Goal: Transaction & Acquisition: Purchase product/service

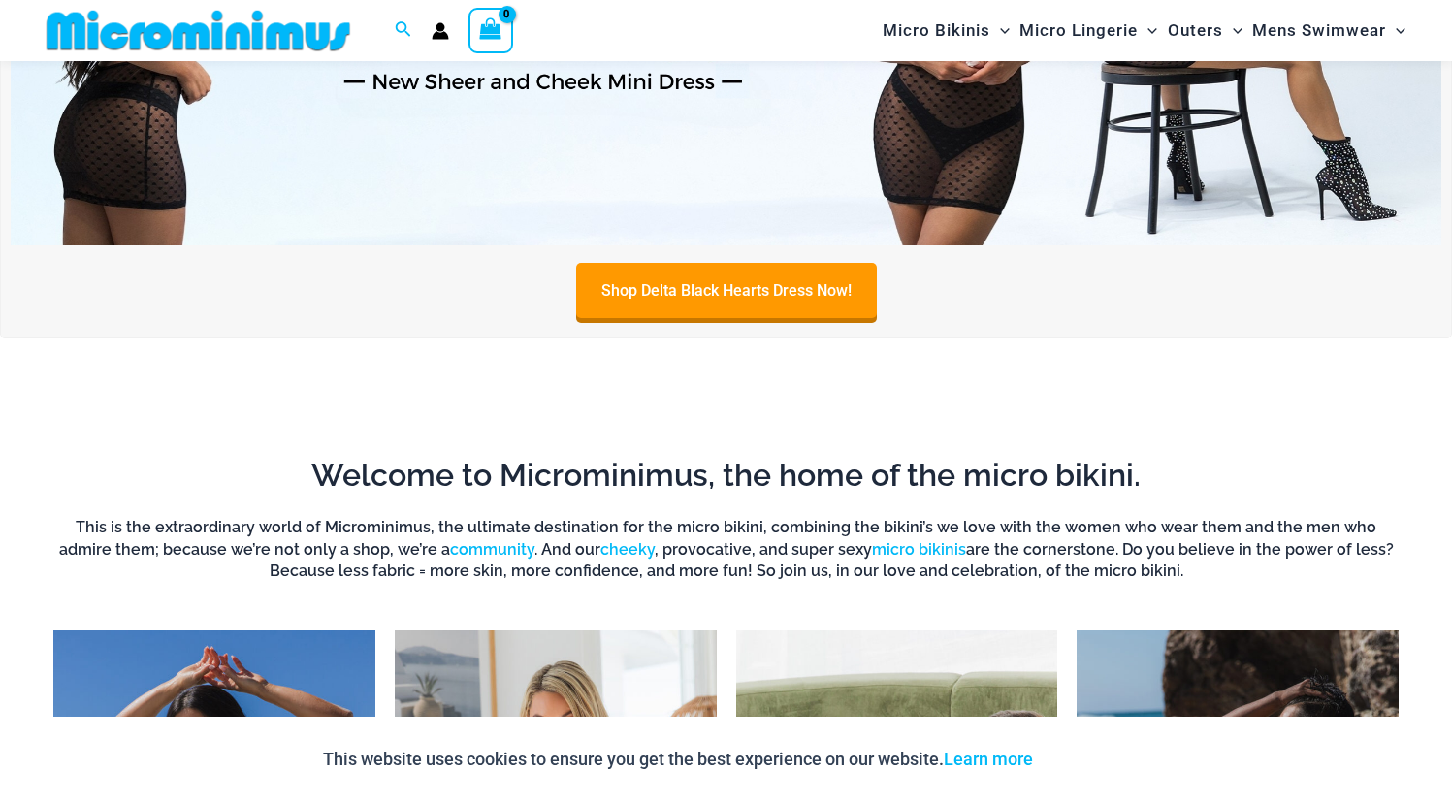
scroll to position [813, 0]
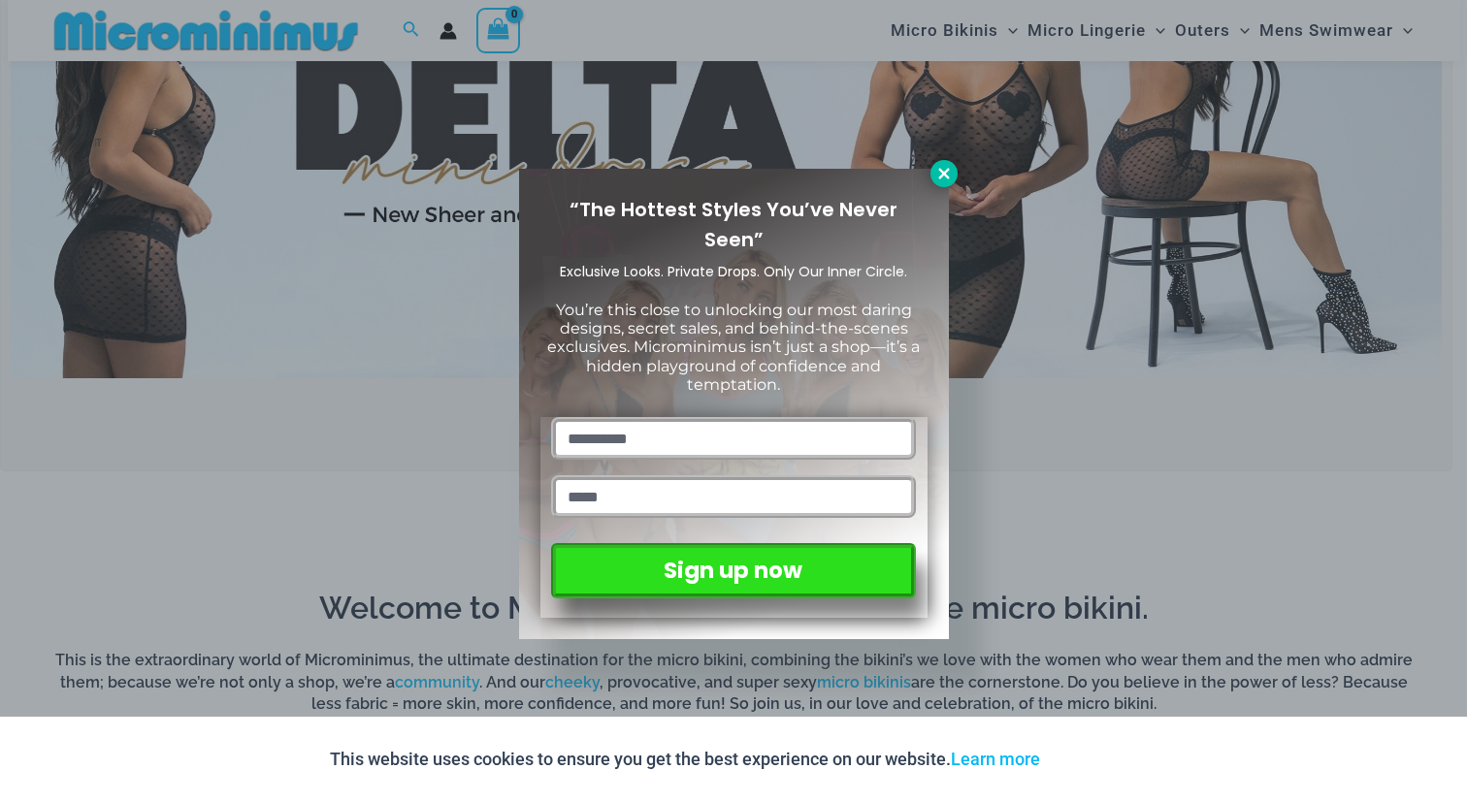
click at [940, 181] on button at bounding box center [943, 173] width 27 height 27
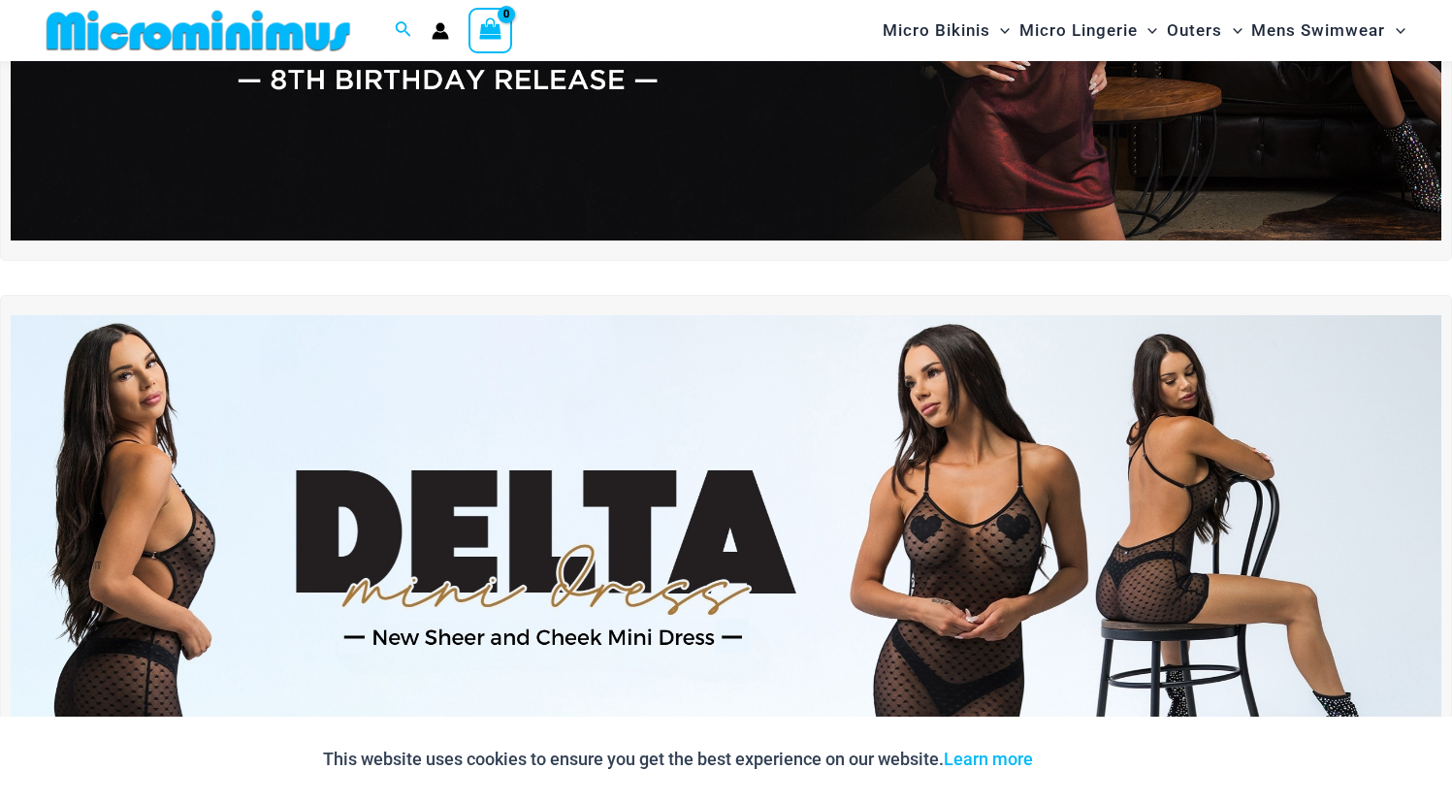
scroll to position [0, 0]
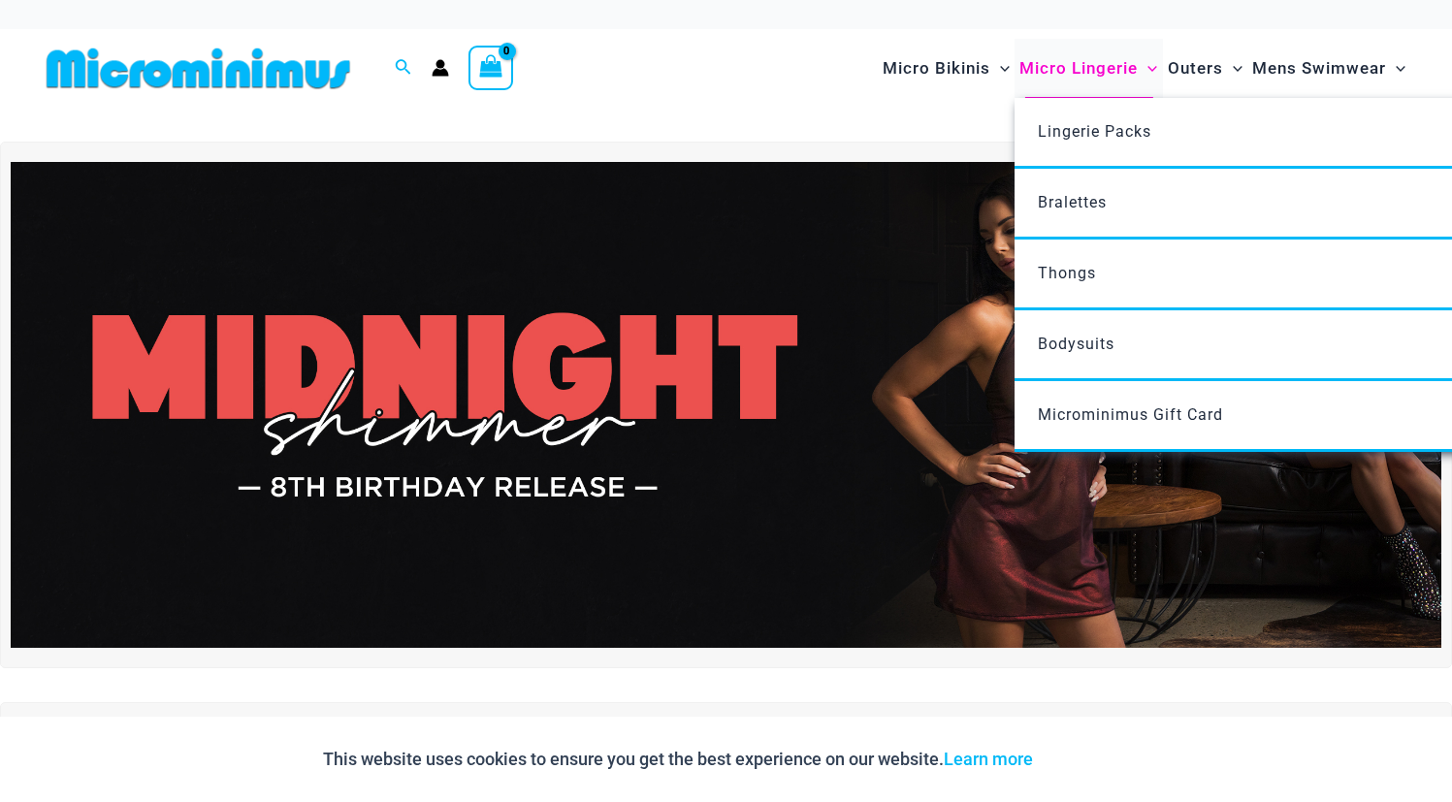
click at [1050, 70] on span "Micro Lingerie" at bounding box center [1079, 68] width 118 height 49
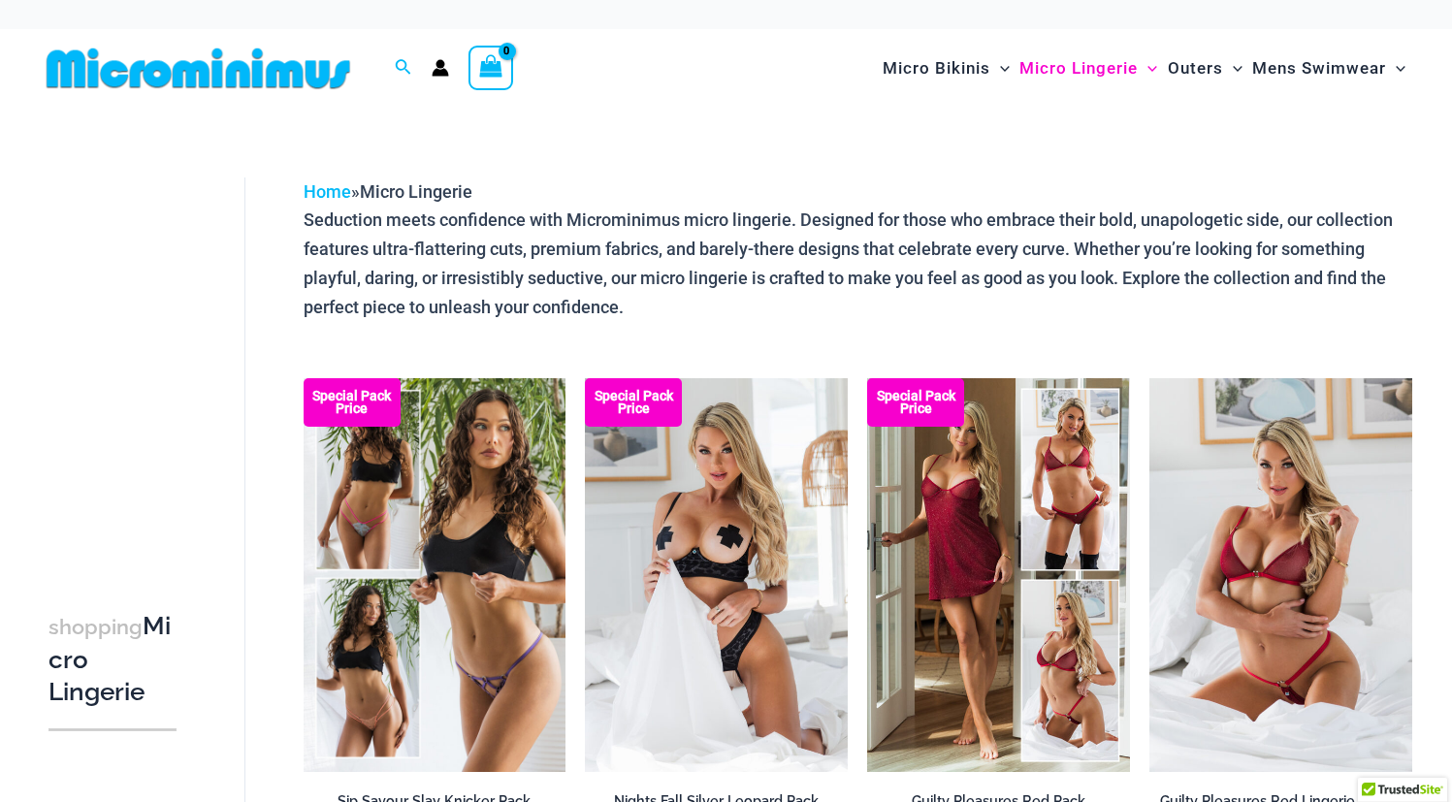
click at [763, 182] on div "Home » Micro Lingerie" at bounding box center [858, 192] width 1109 height 29
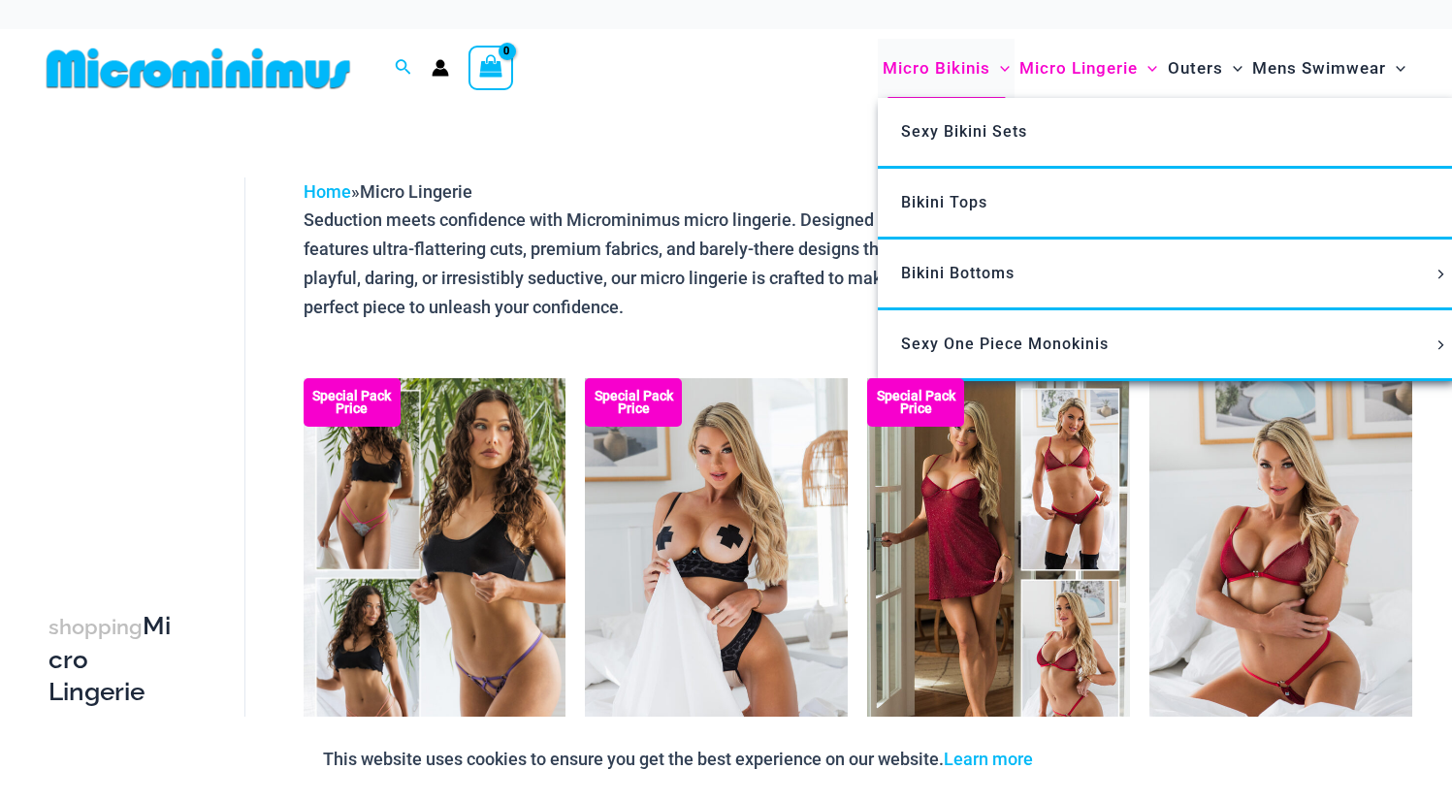
click at [930, 76] on span "Micro Bikinis" at bounding box center [937, 68] width 108 height 49
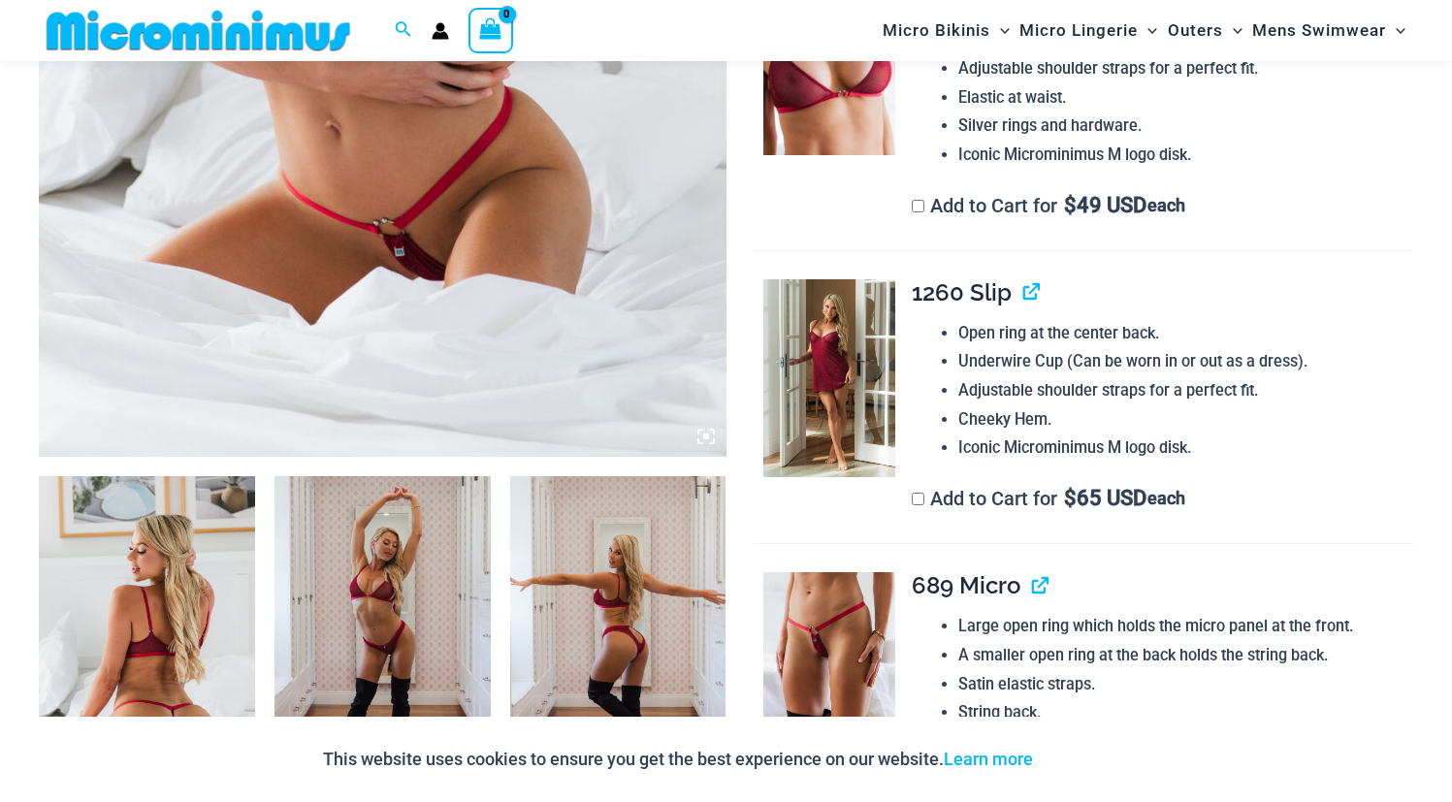
scroll to position [759, 0]
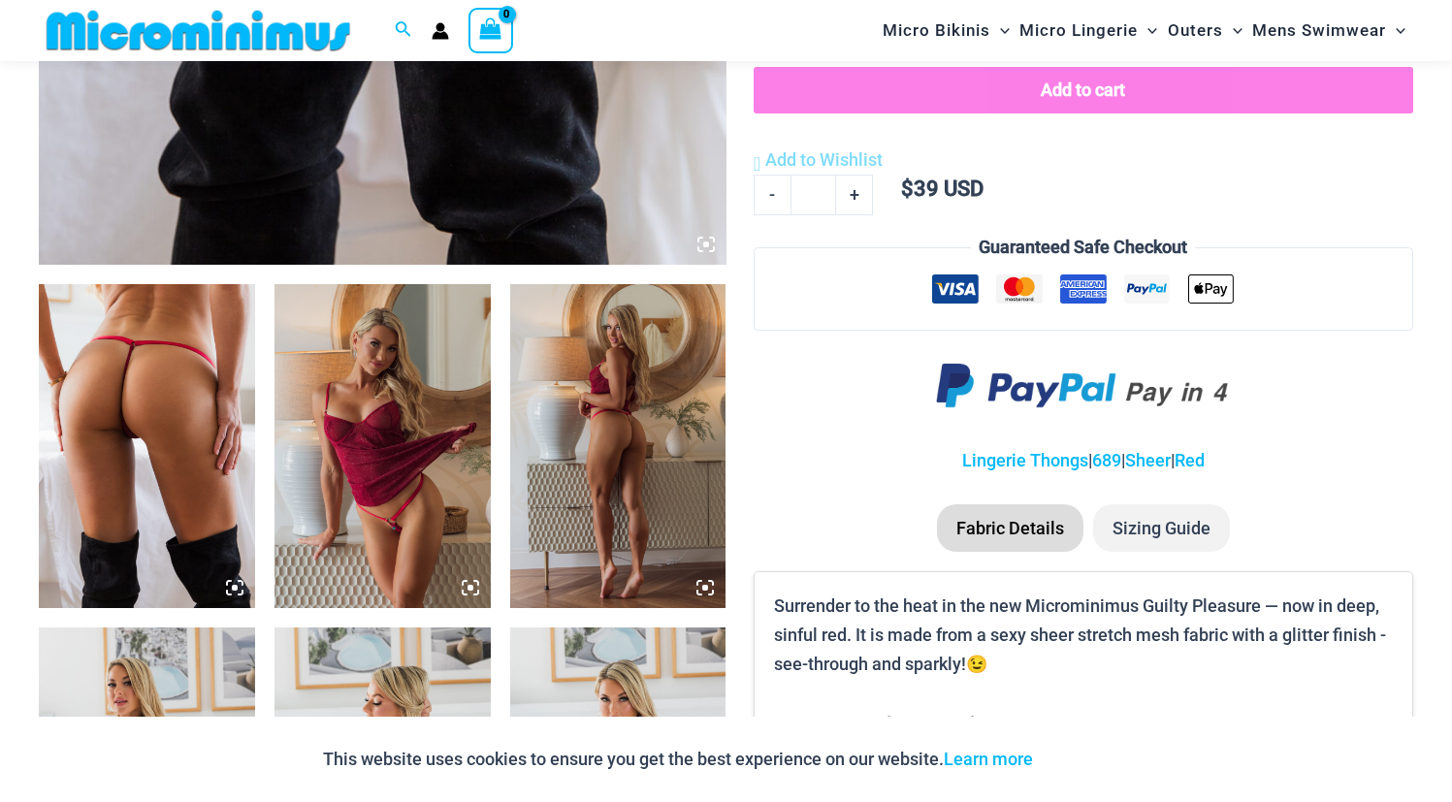
scroll to position [947, 0]
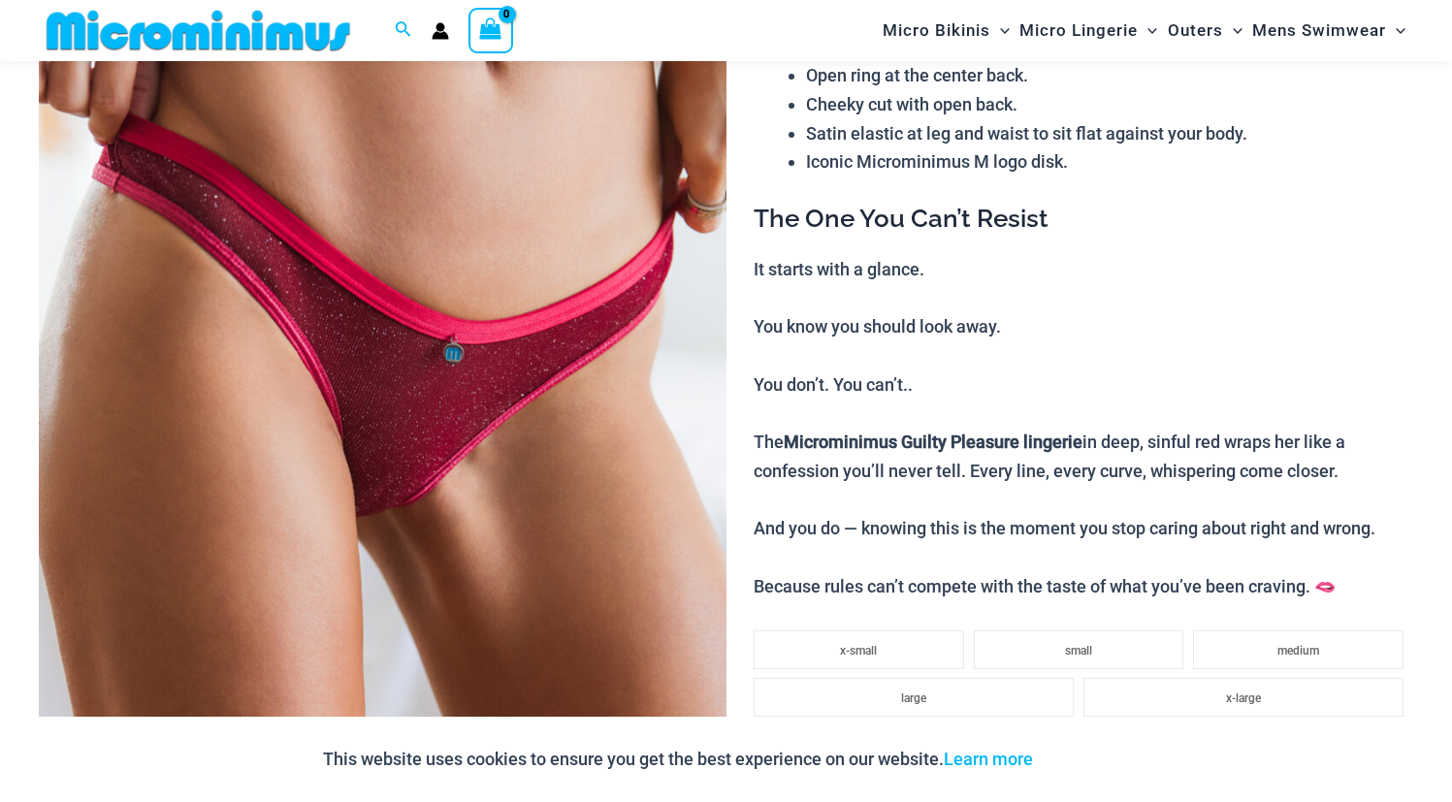
scroll to position [232, 0]
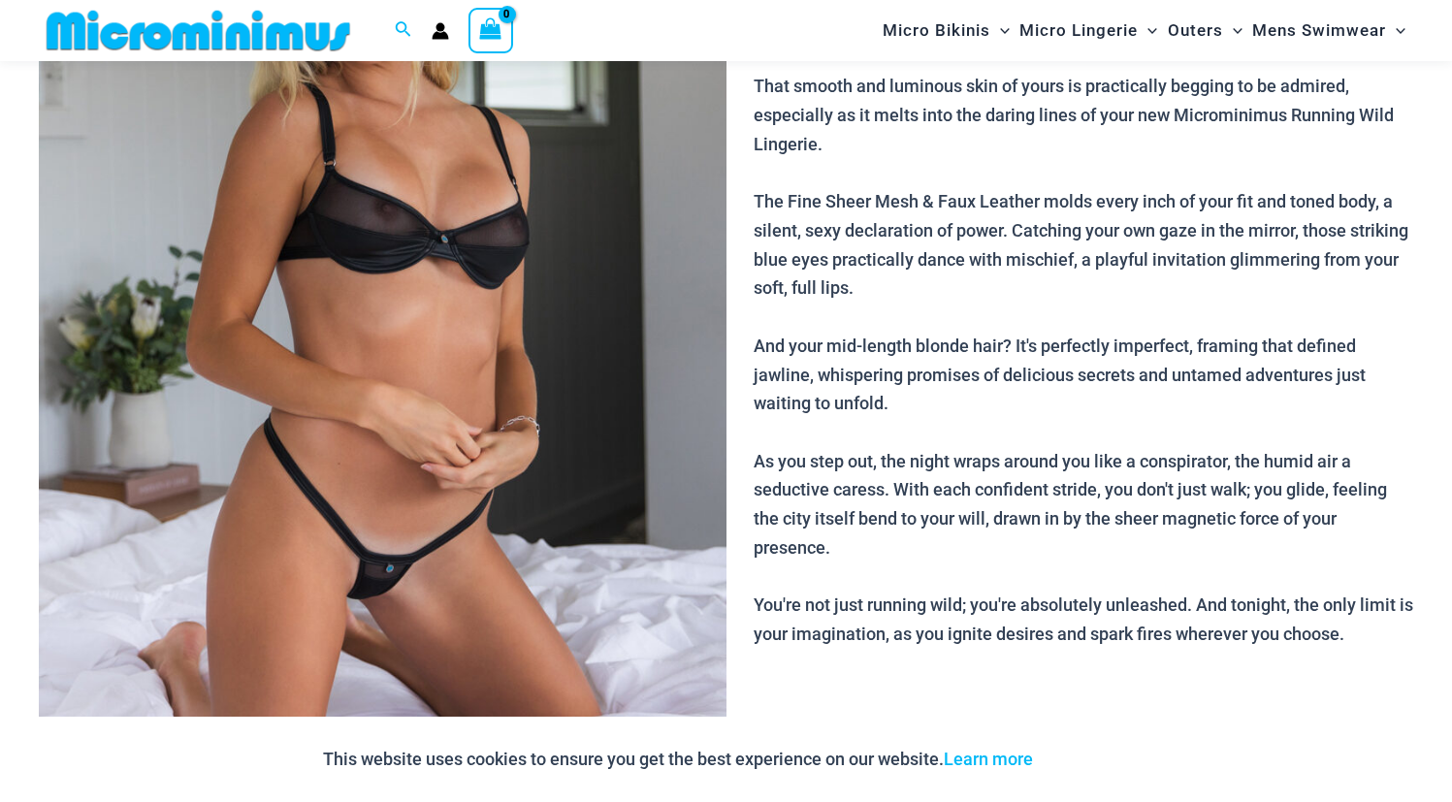
scroll to position [380, 0]
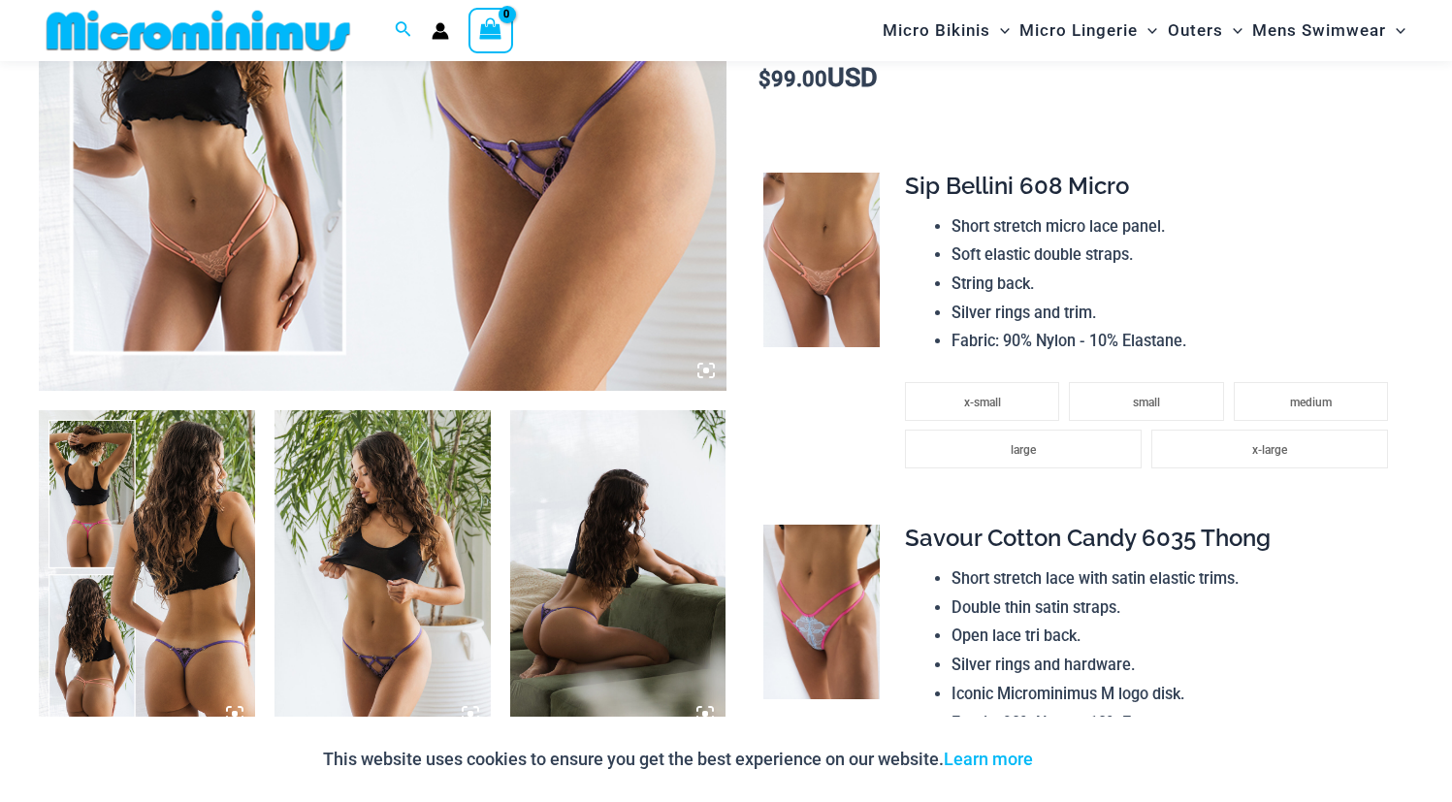
scroll to position [829, 0]
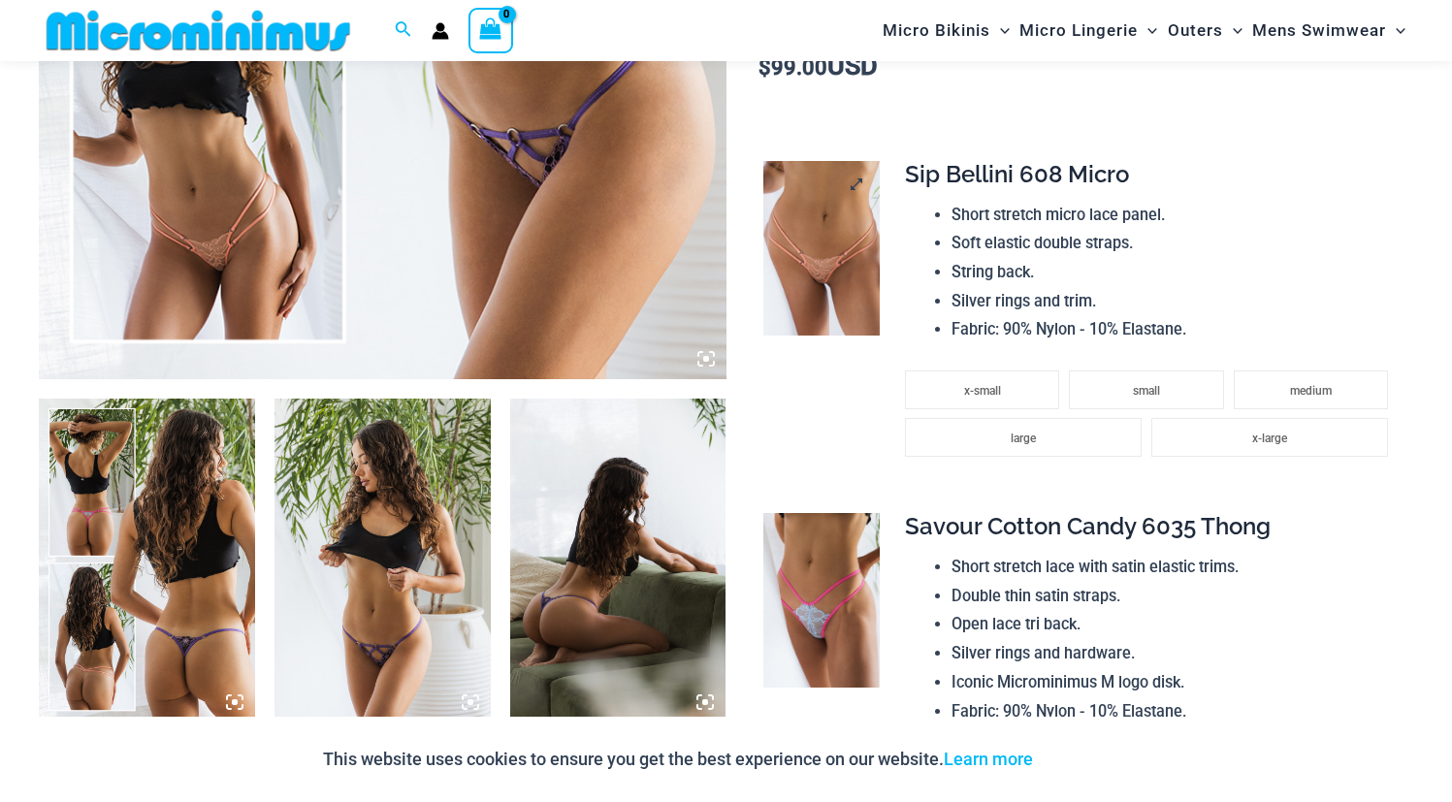
click at [799, 256] on img at bounding box center [822, 248] width 116 height 175
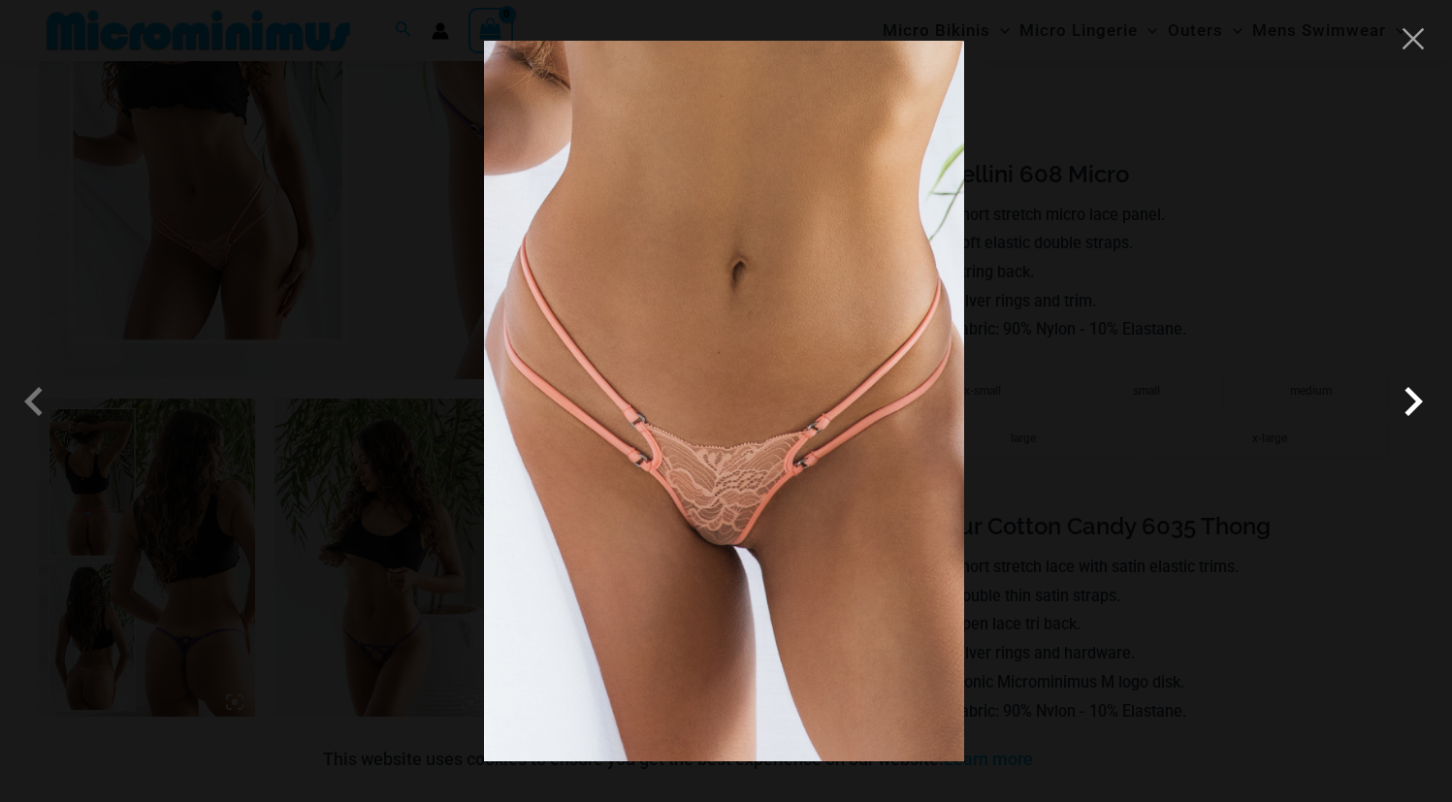
click at [1397, 410] on span at bounding box center [1413, 402] width 58 height 58
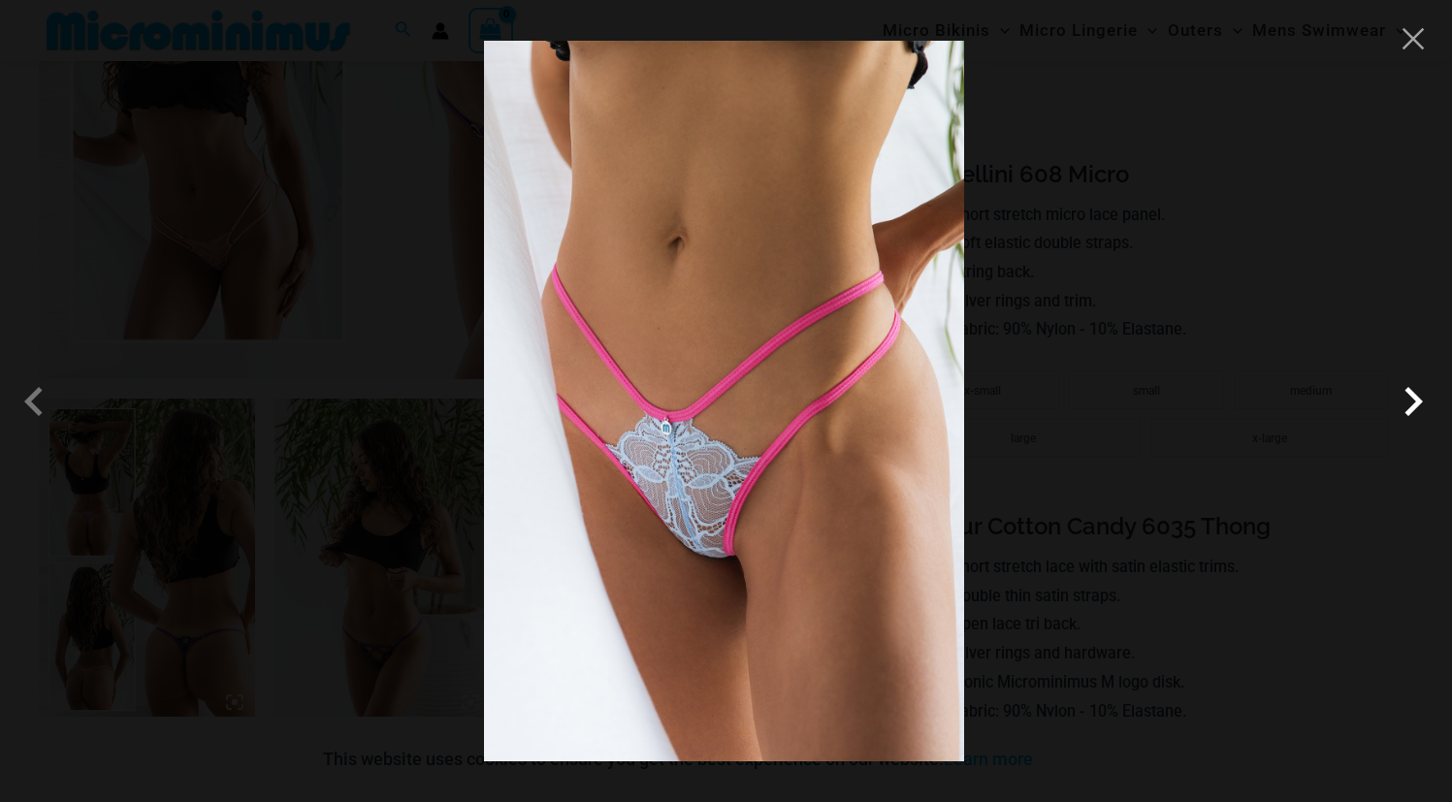
click at [1397, 410] on span at bounding box center [1413, 402] width 58 height 58
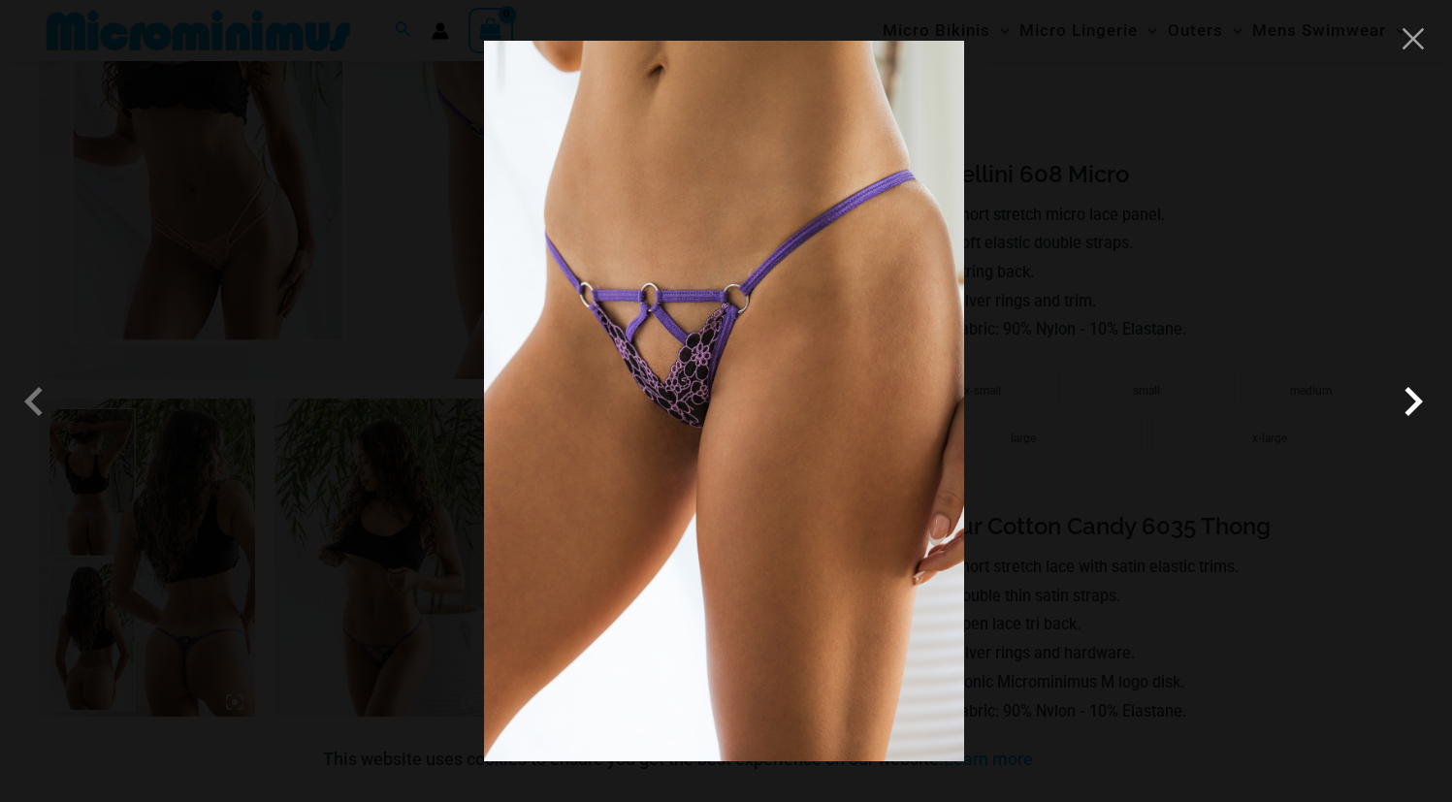
click at [1397, 410] on span at bounding box center [1413, 402] width 58 height 58
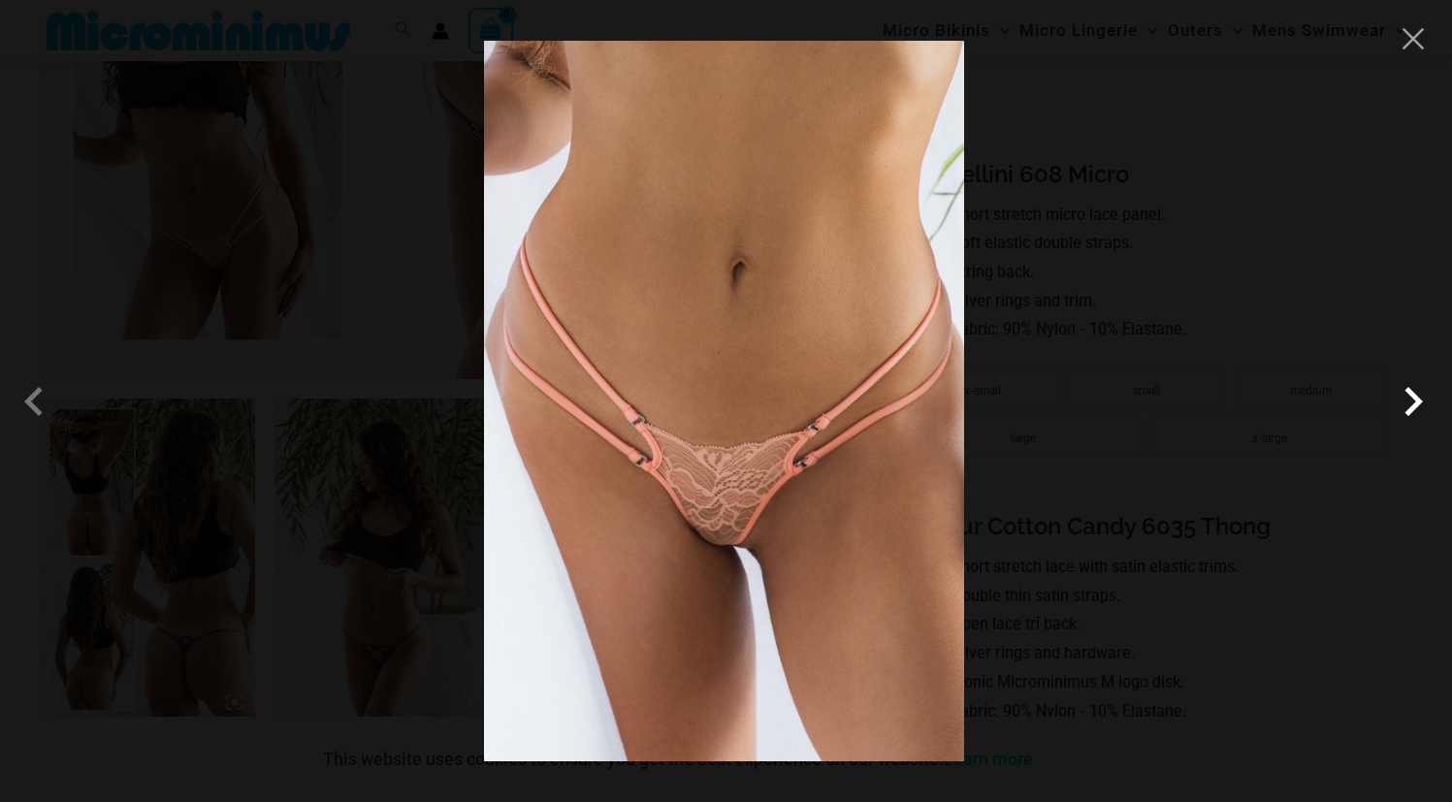
click at [1397, 410] on span at bounding box center [1413, 402] width 58 height 58
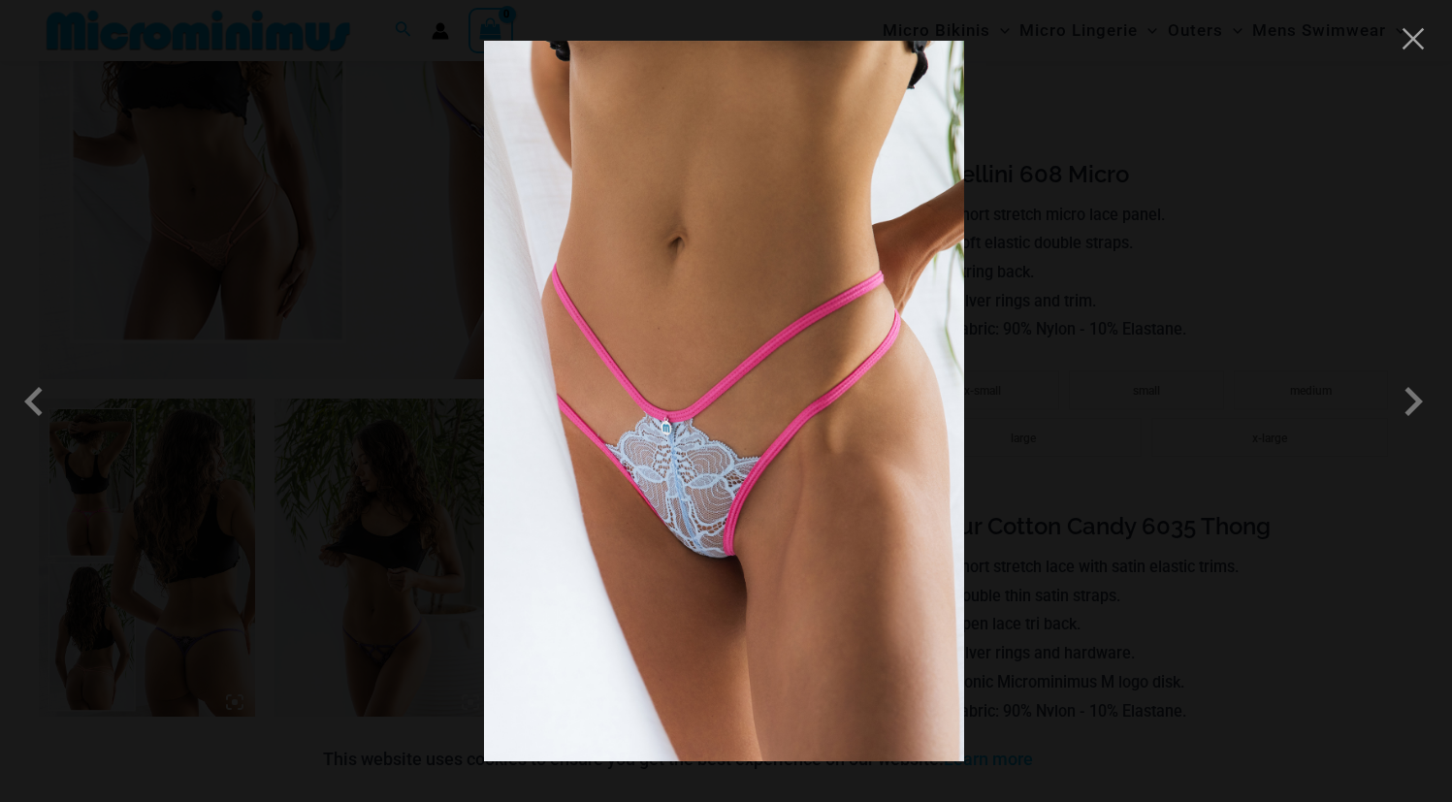
click at [1279, 408] on div at bounding box center [726, 401] width 1452 height 802
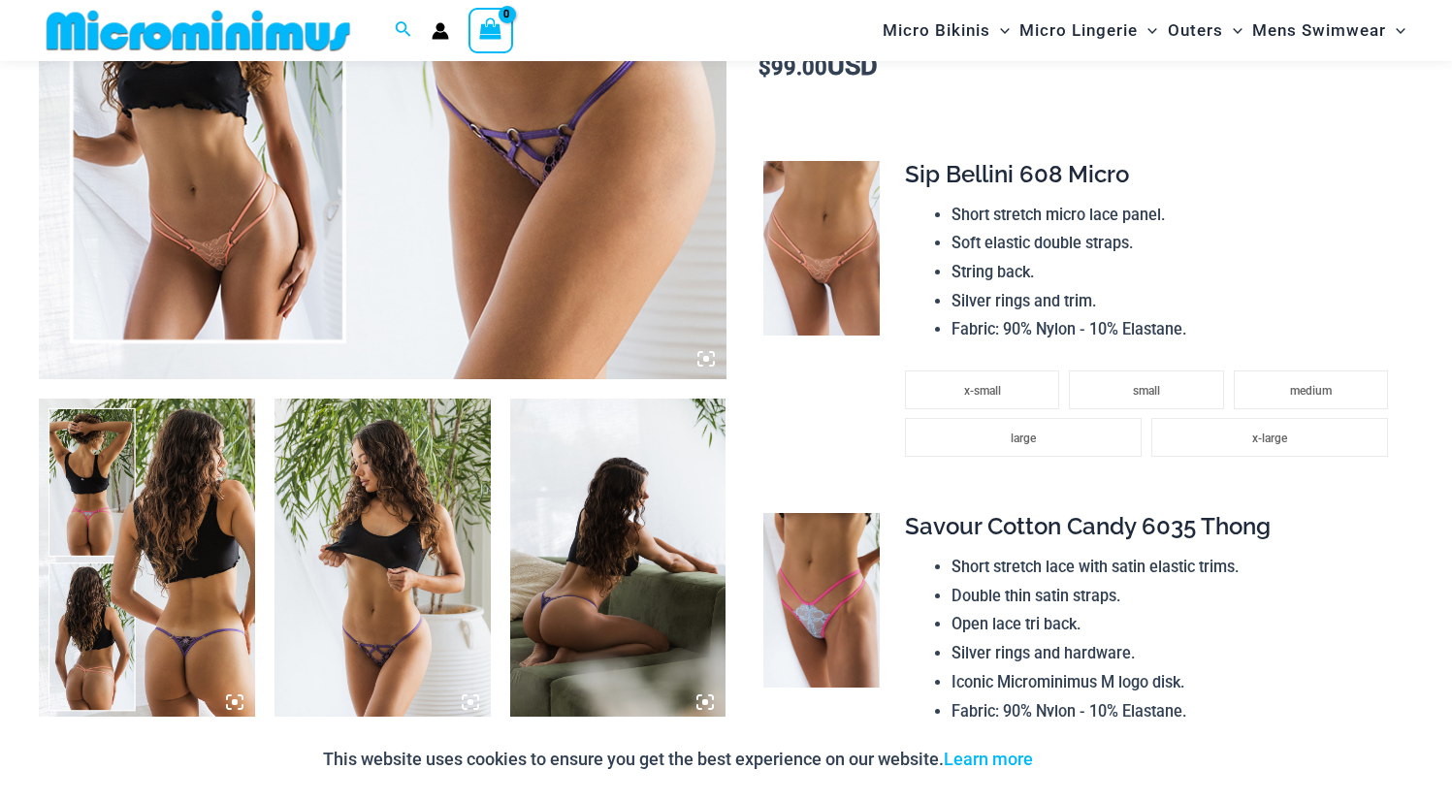
click at [403, 539] on img at bounding box center [383, 561] width 216 height 324
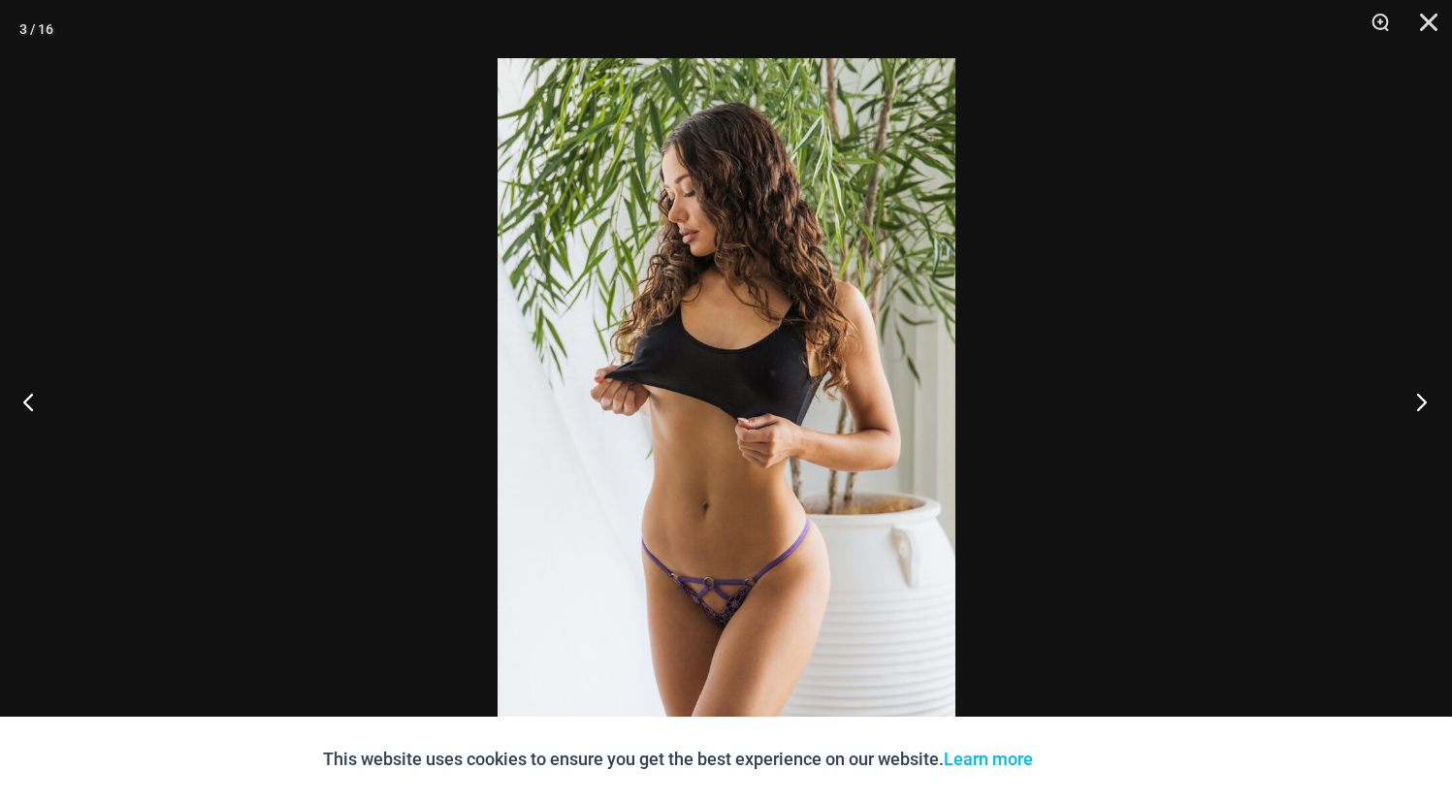
click at [1426, 395] on button "Next" at bounding box center [1416, 401] width 73 height 97
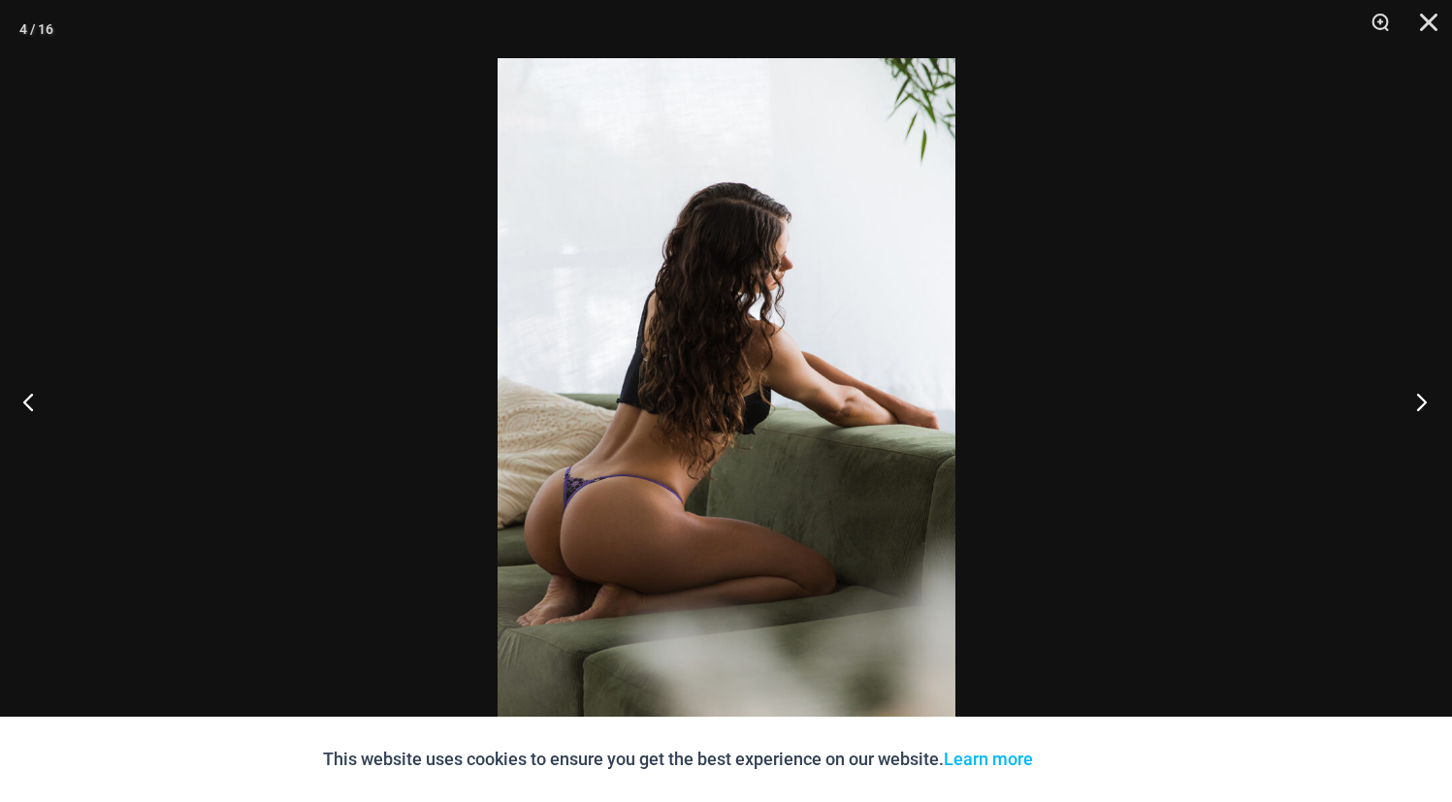
click at [1426, 395] on button "Next" at bounding box center [1416, 401] width 73 height 97
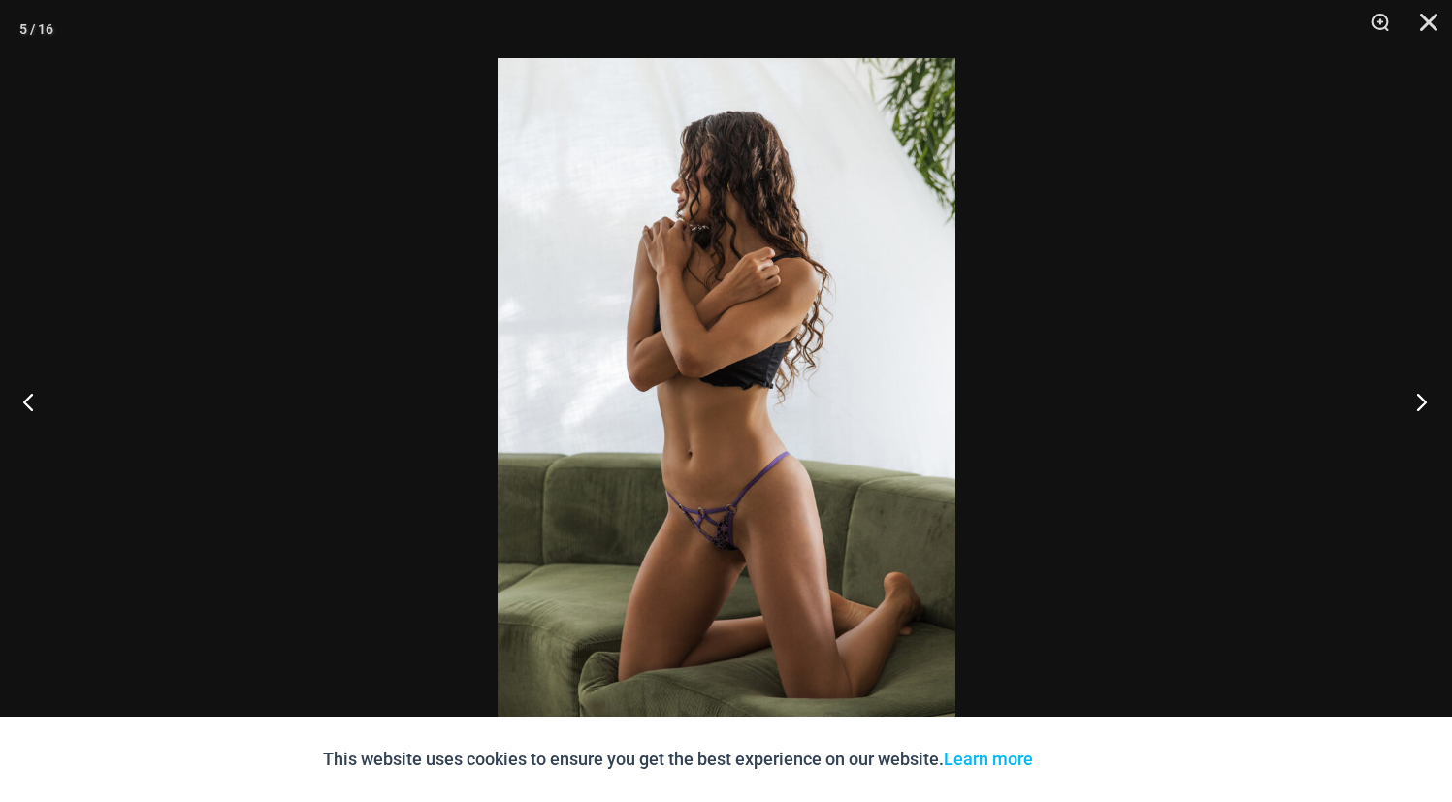
click at [1426, 395] on button "Next" at bounding box center [1416, 401] width 73 height 97
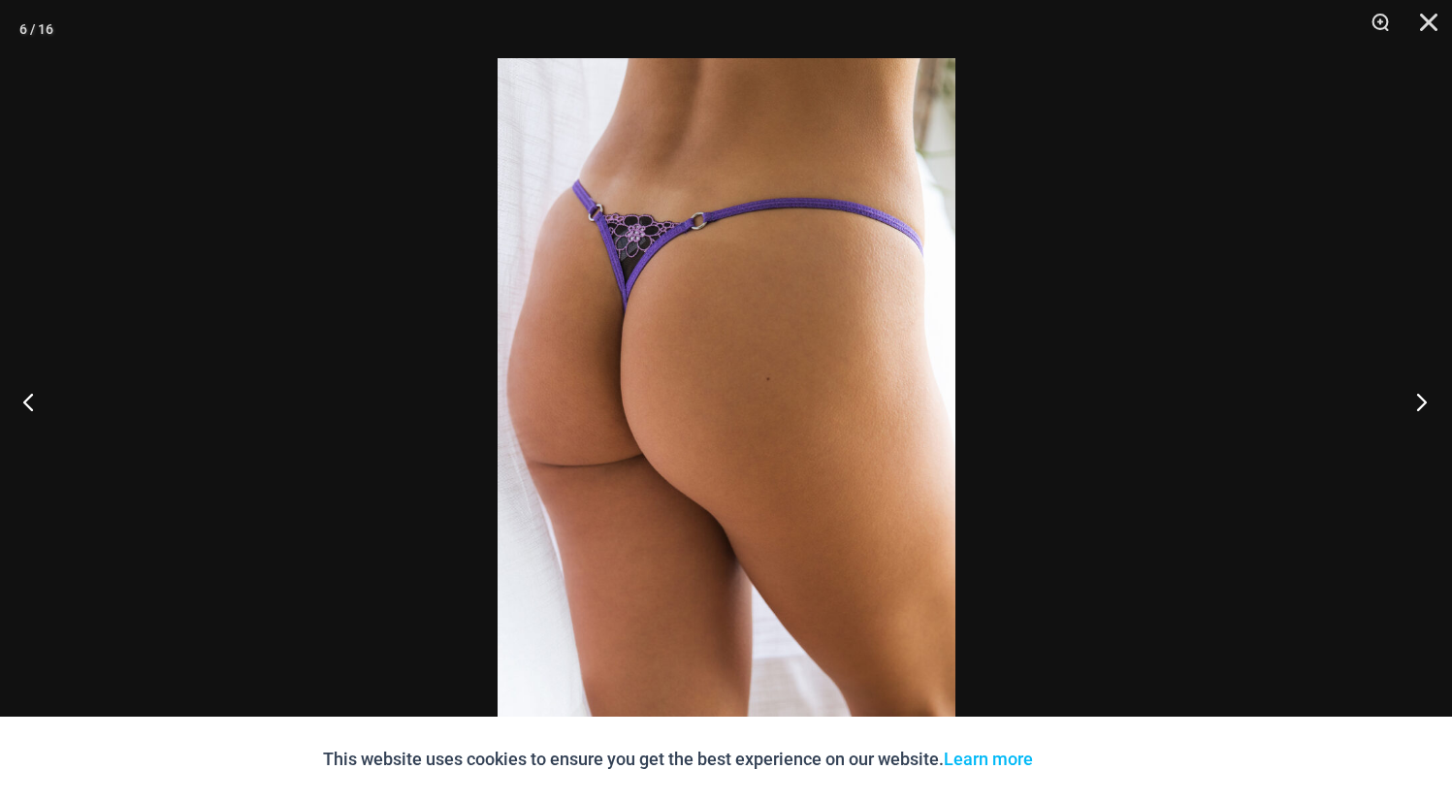
click at [1426, 395] on button "Next" at bounding box center [1416, 401] width 73 height 97
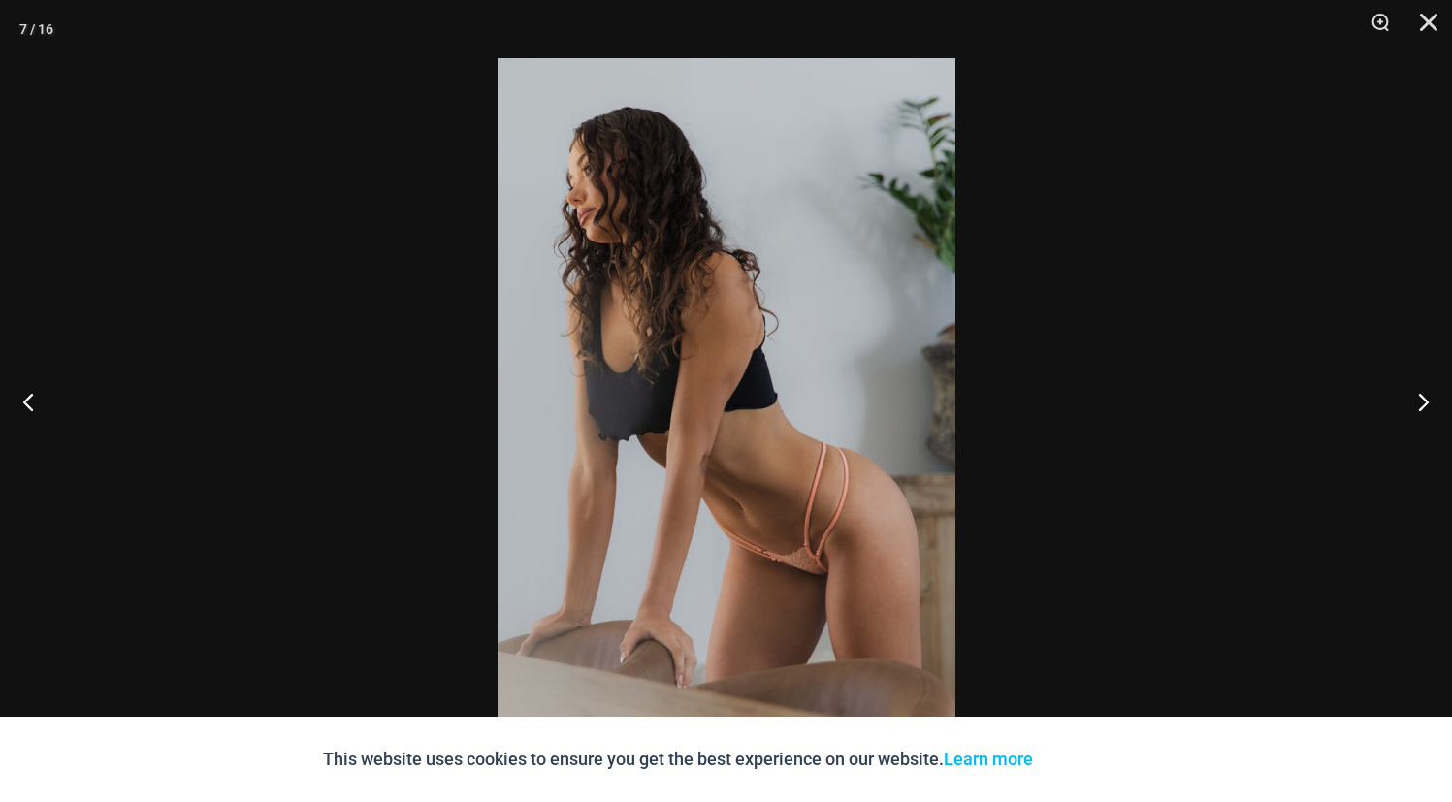
click at [1264, 352] on div at bounding box center [726, 401] width 1452 height 802
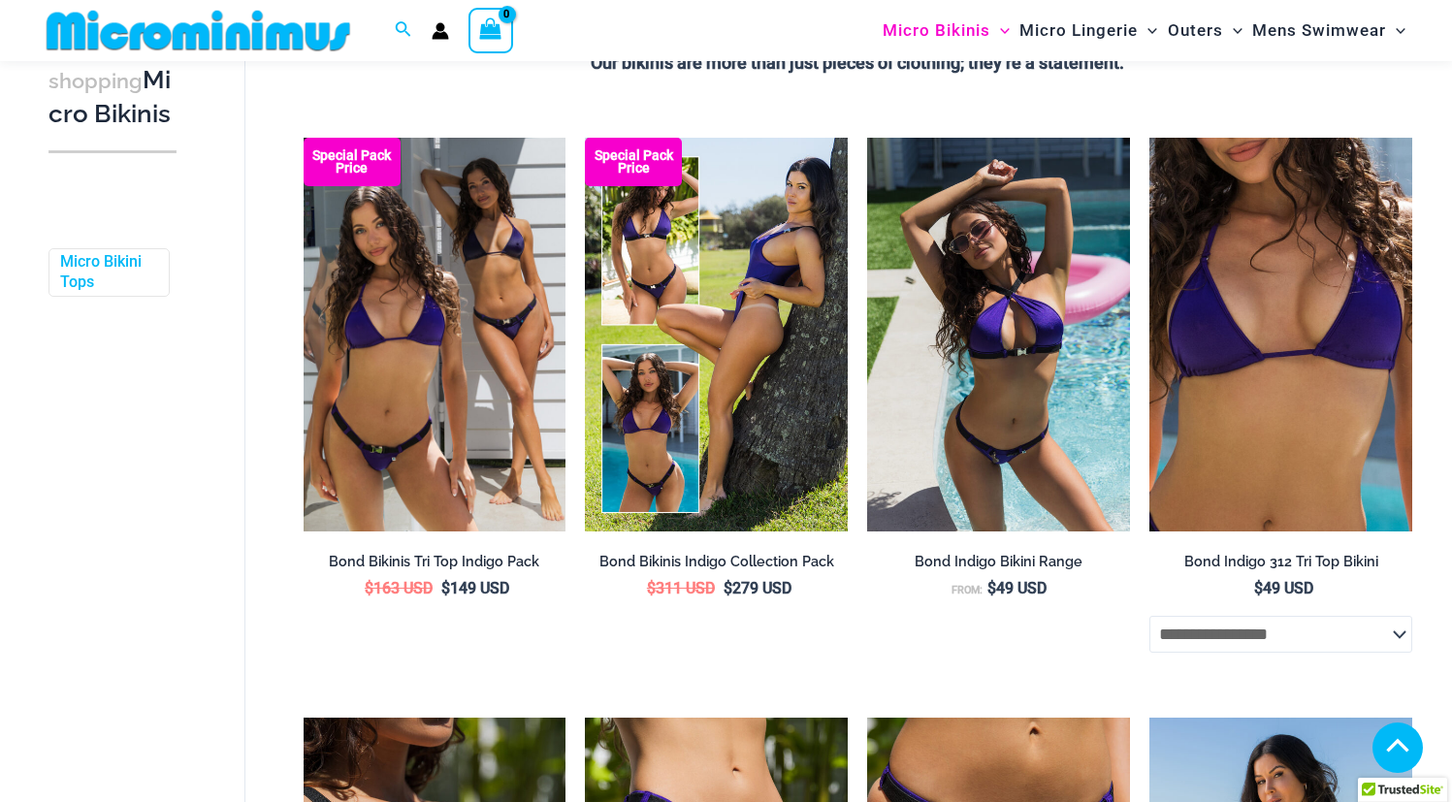
scroll to position [527, 0]
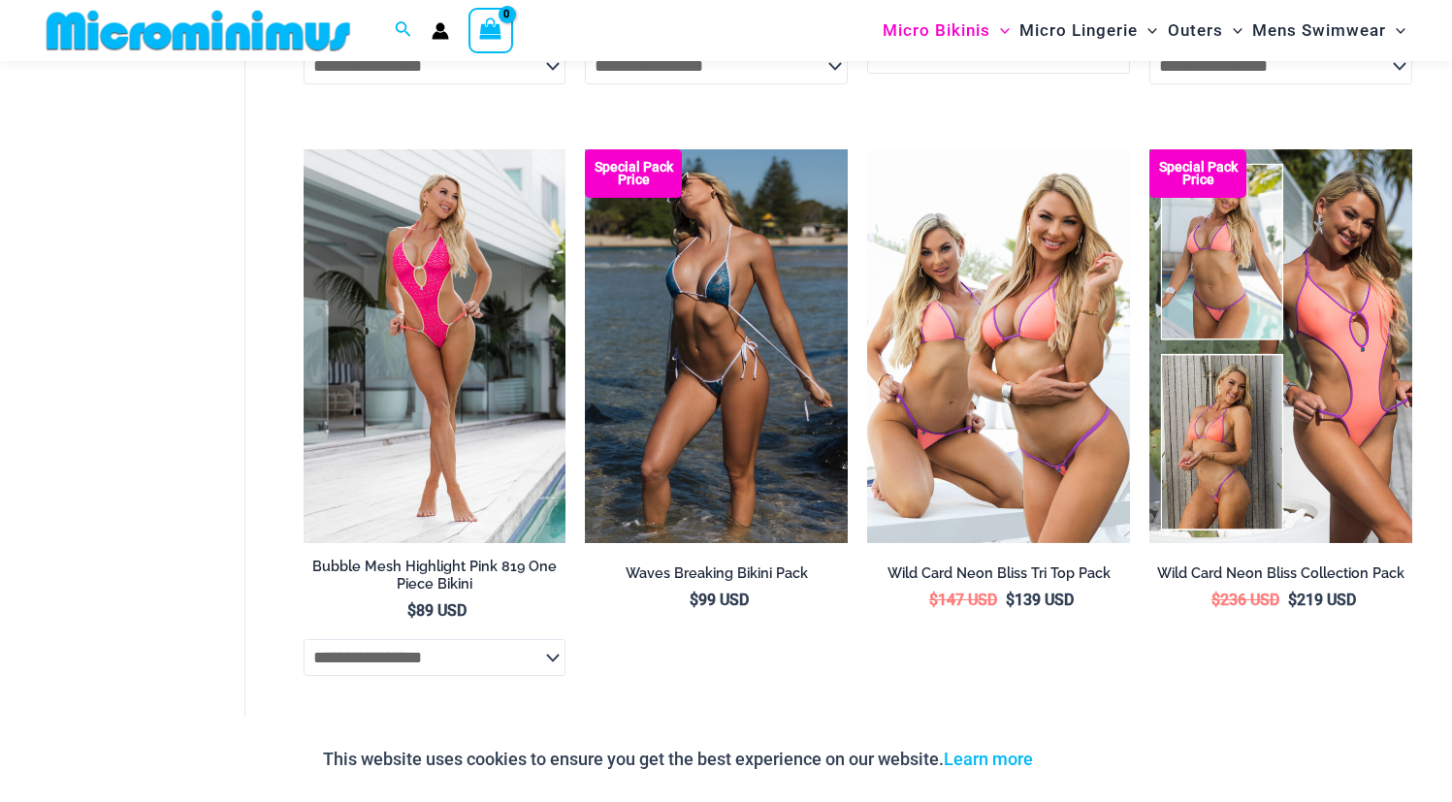
scroll to position [4599, 0]
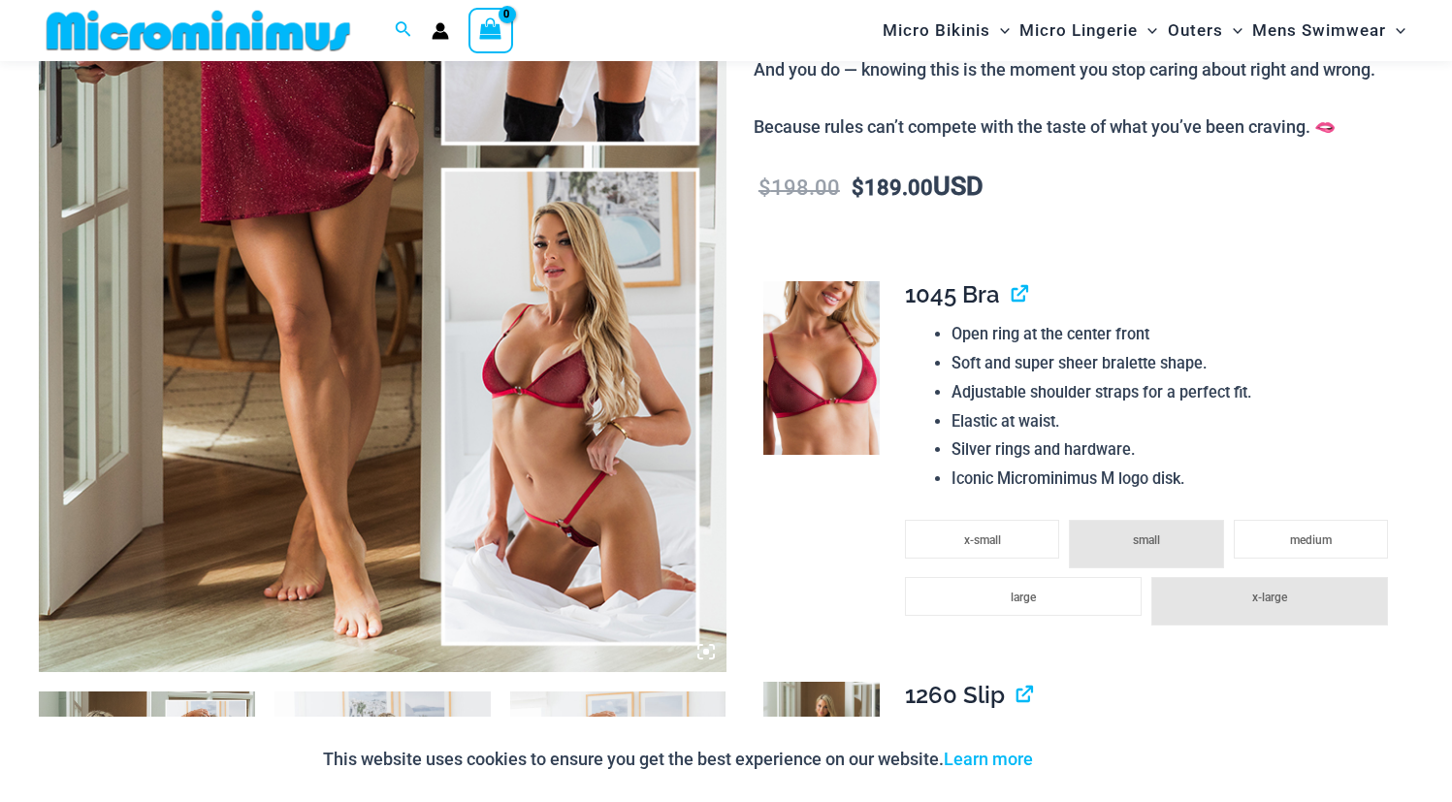
scroll to position [587, 0]
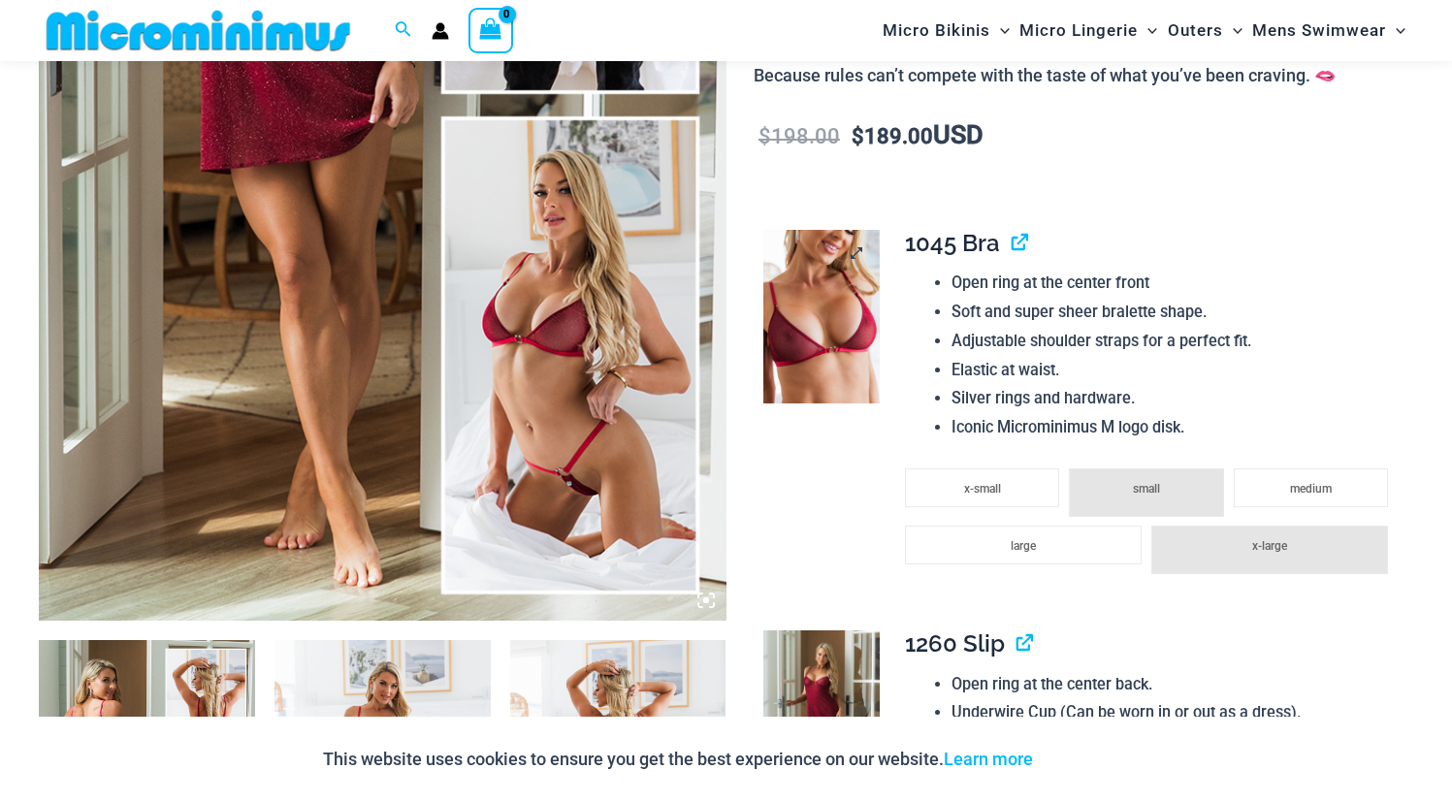
click at [813, 333] on img at bounding box center [822, 317] width 116 height 175
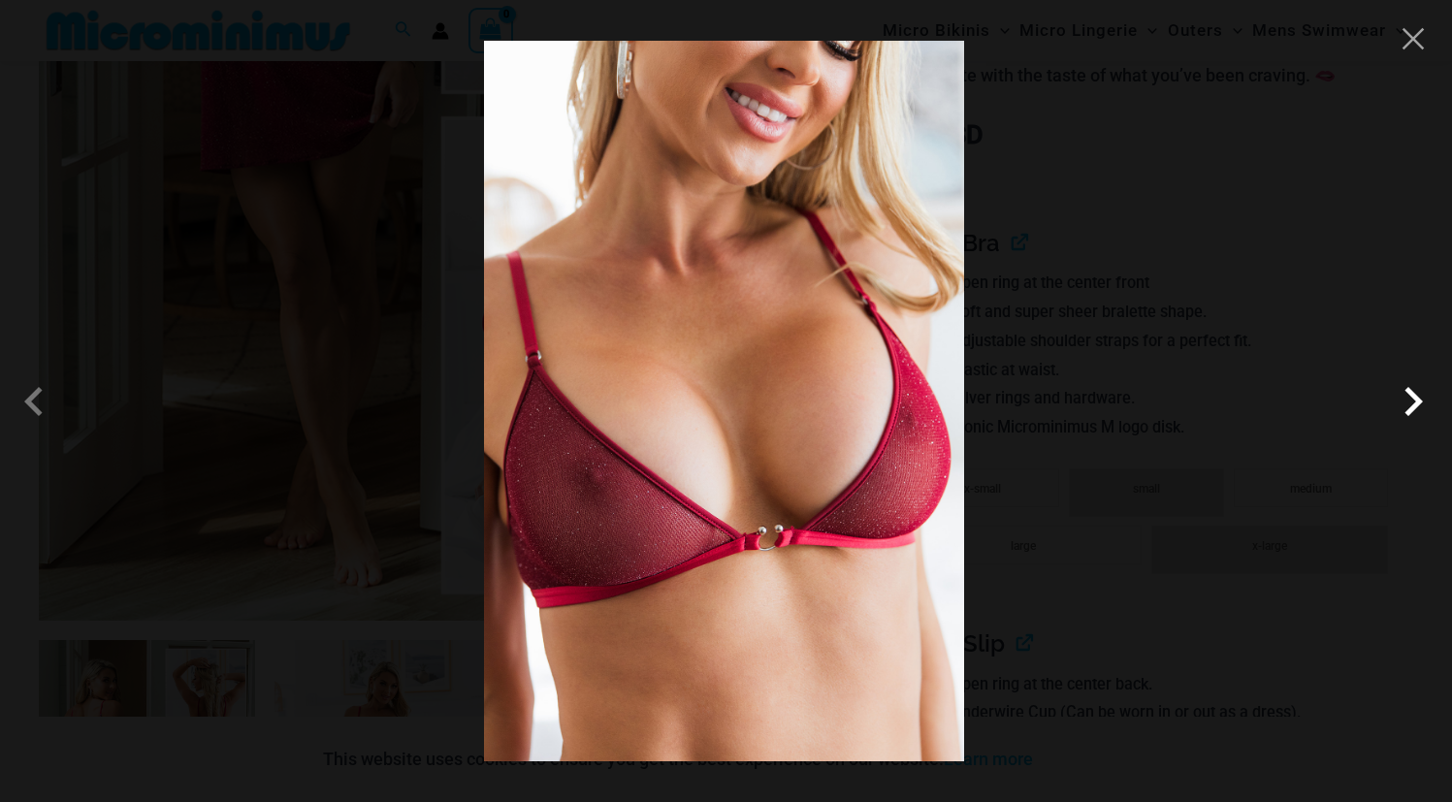
click at [1414, 402] on span at bounding box center [1413, 402] width 58 height 58
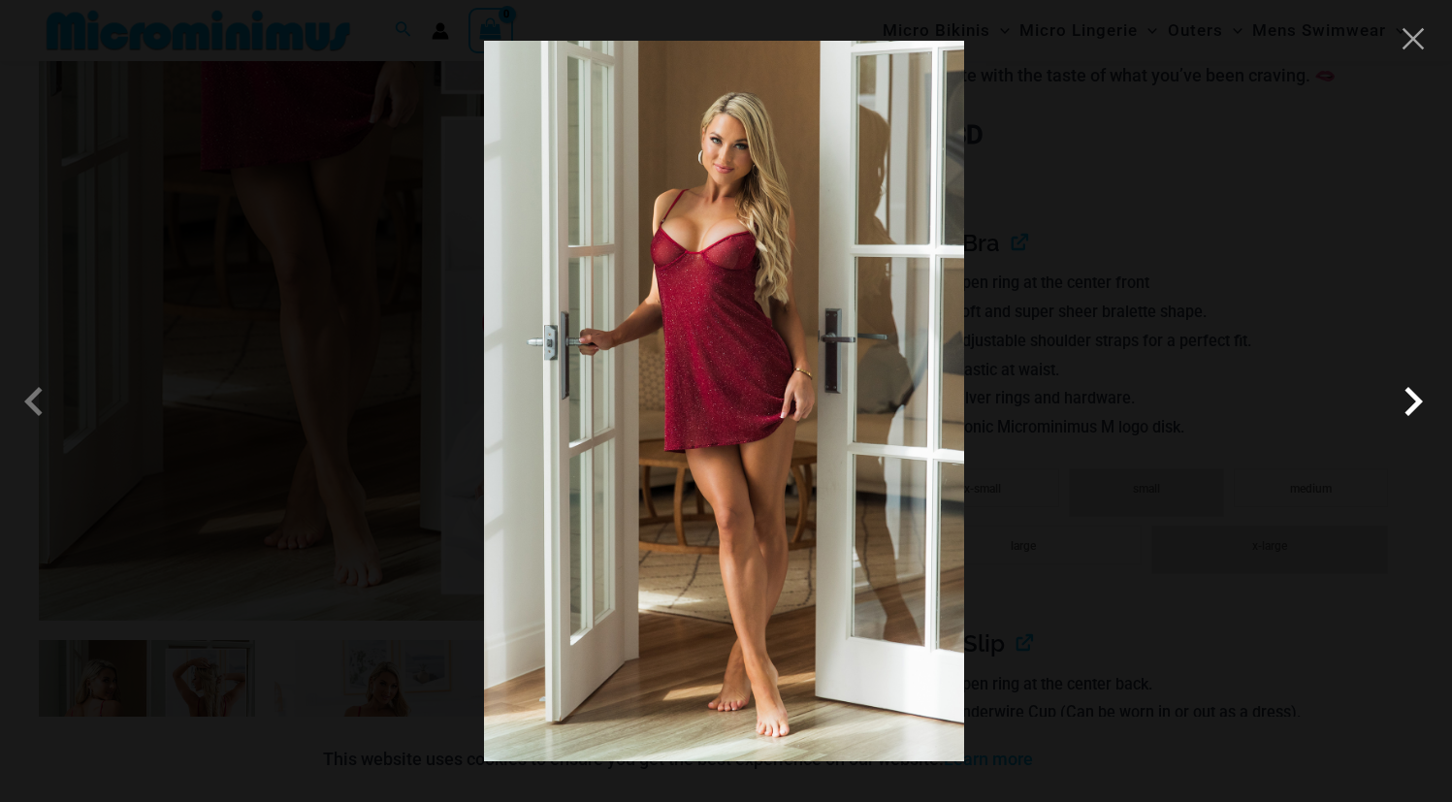
click at [1414, 402] on span at bounding box center [1413, 402] width 58 height 58
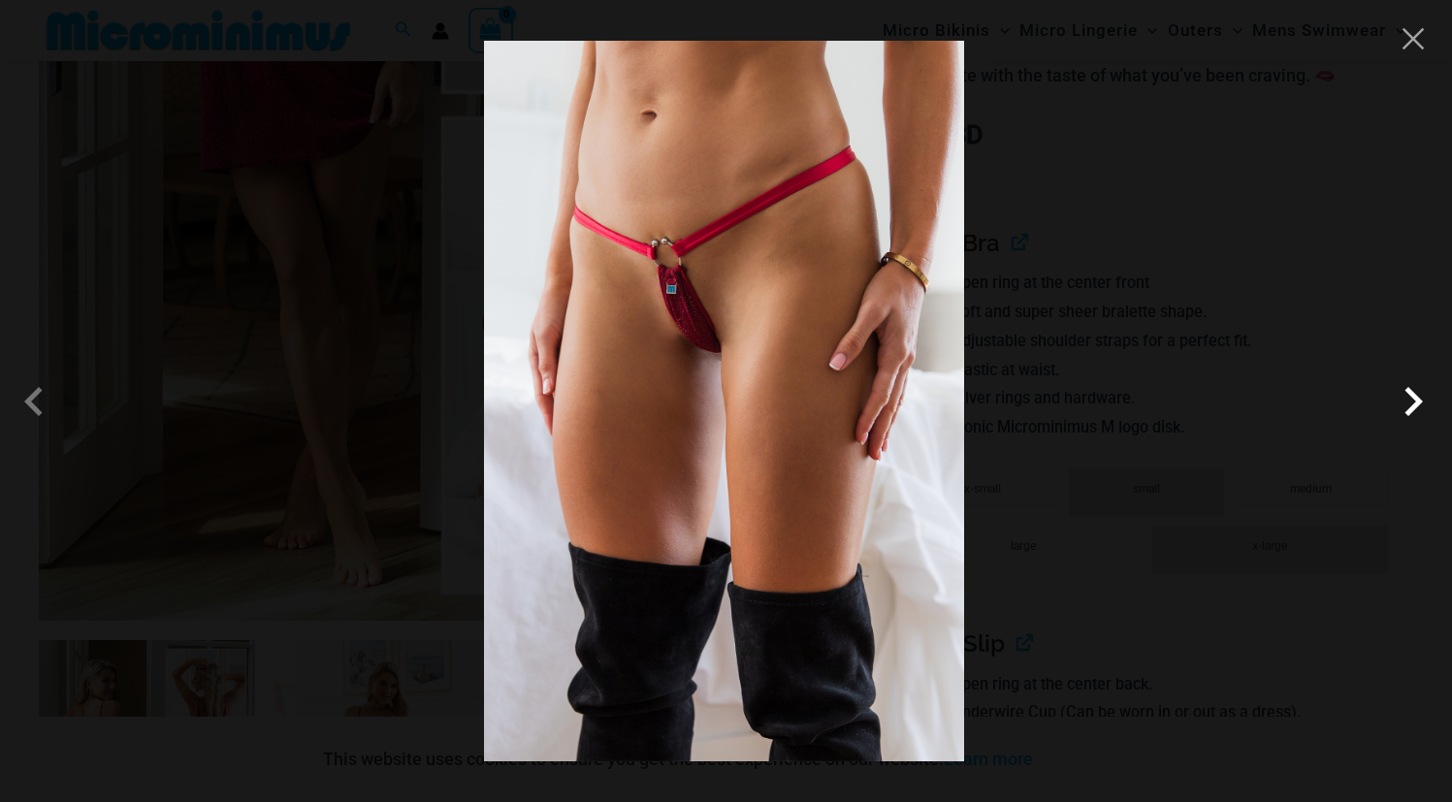
click at [1414, 402] on span at bounding box center [1413, 402] width 58 height 58
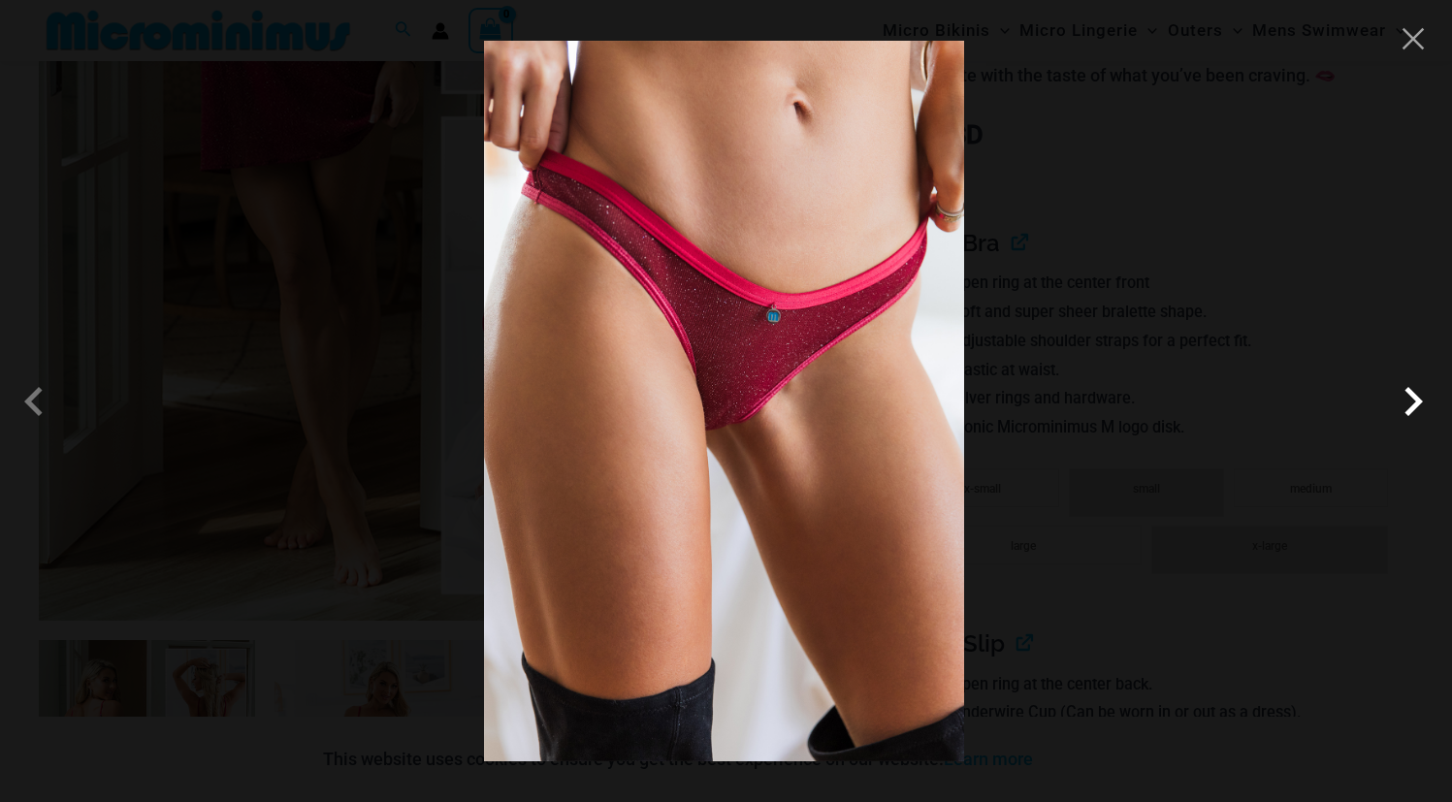
click at [1414, 402] on span at bounding box center [1413, 402] width 58 height 58
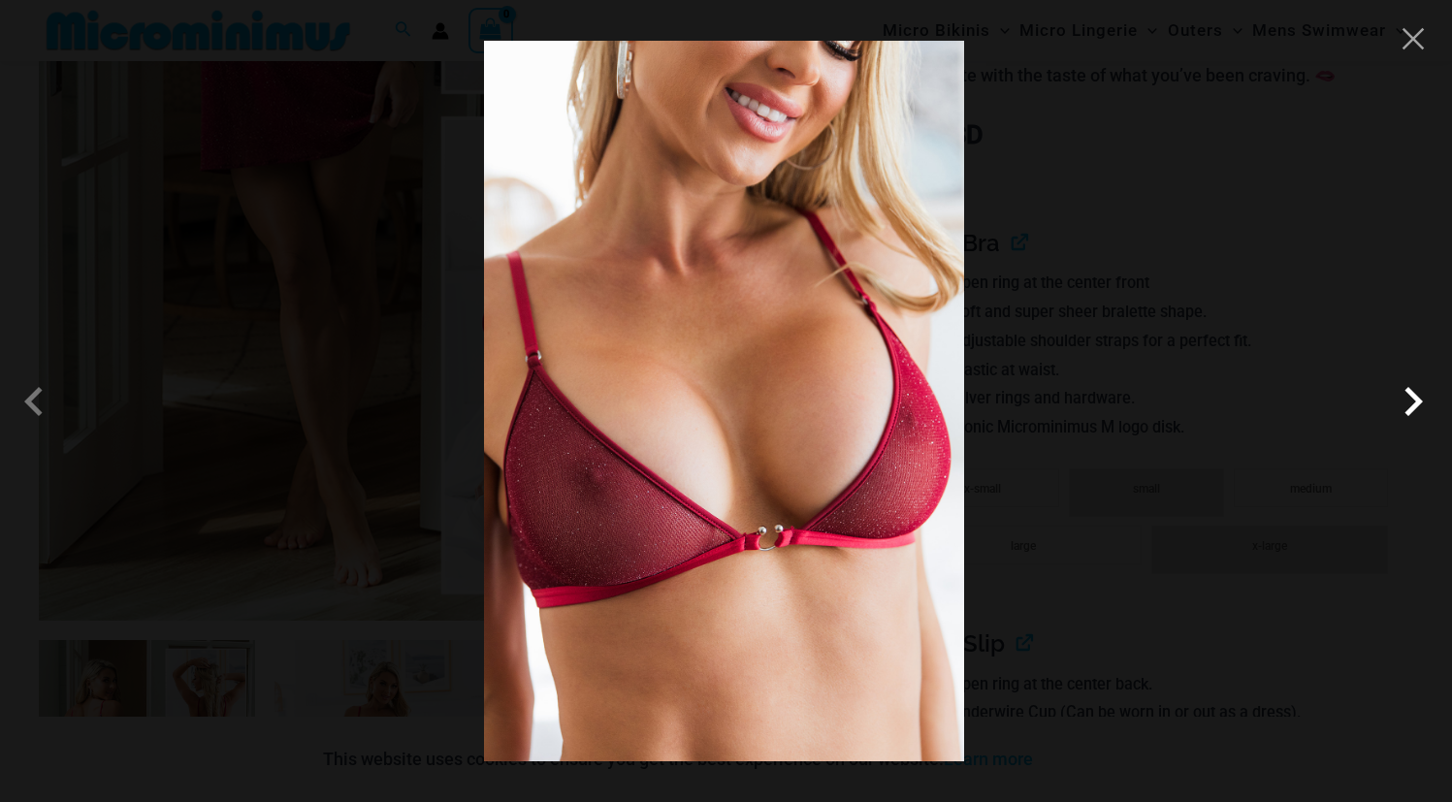
click at [1414, 402] on span at bounding box center [1413, 402] width 58 height 58
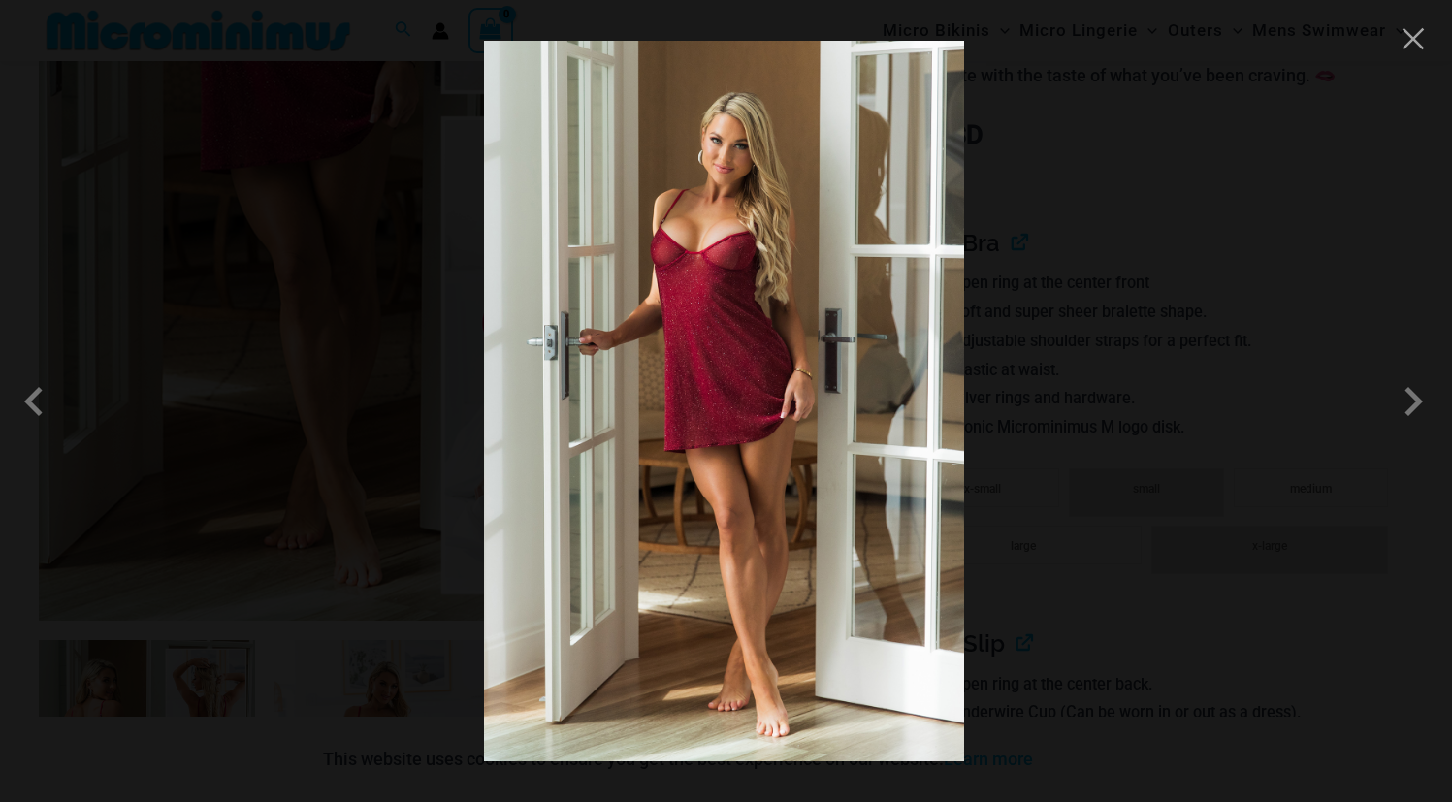
click at [1257, 370] on div at bounding box center [726, 401] width 1452 height 802
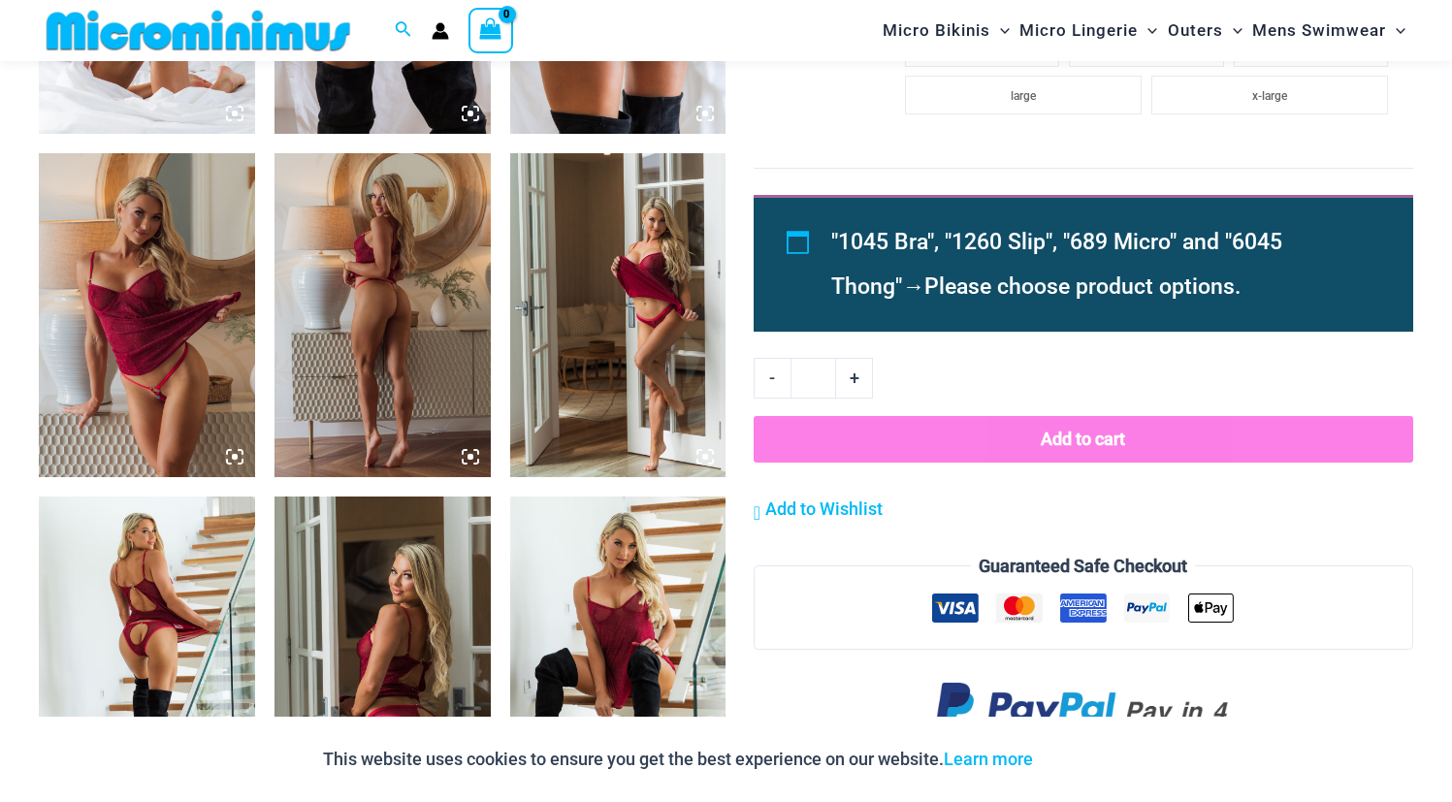
scroll to position [1970, 0]
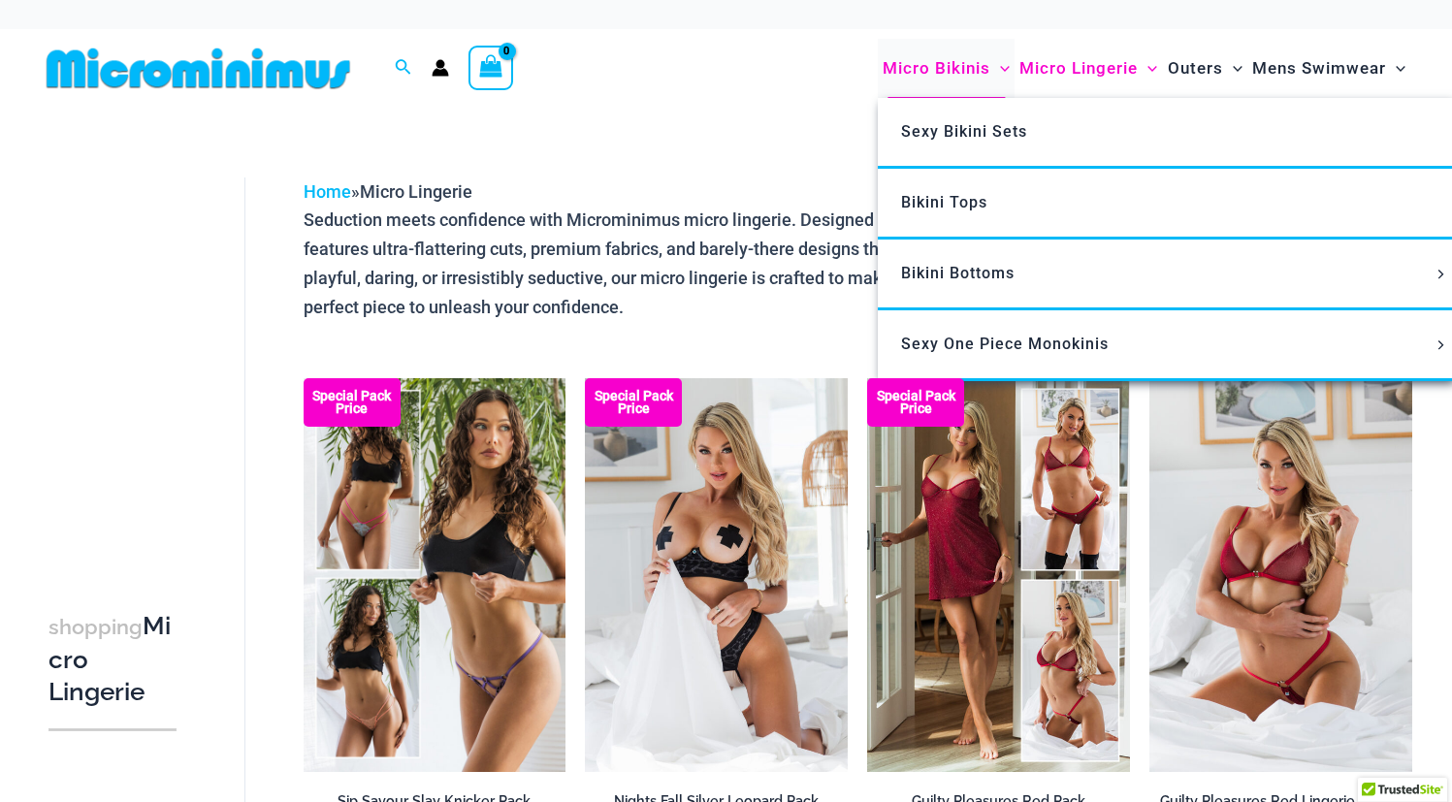
click at [955, 67] on span "Micro Bikinis" at bounding box center [937, 68] width 108 height 49
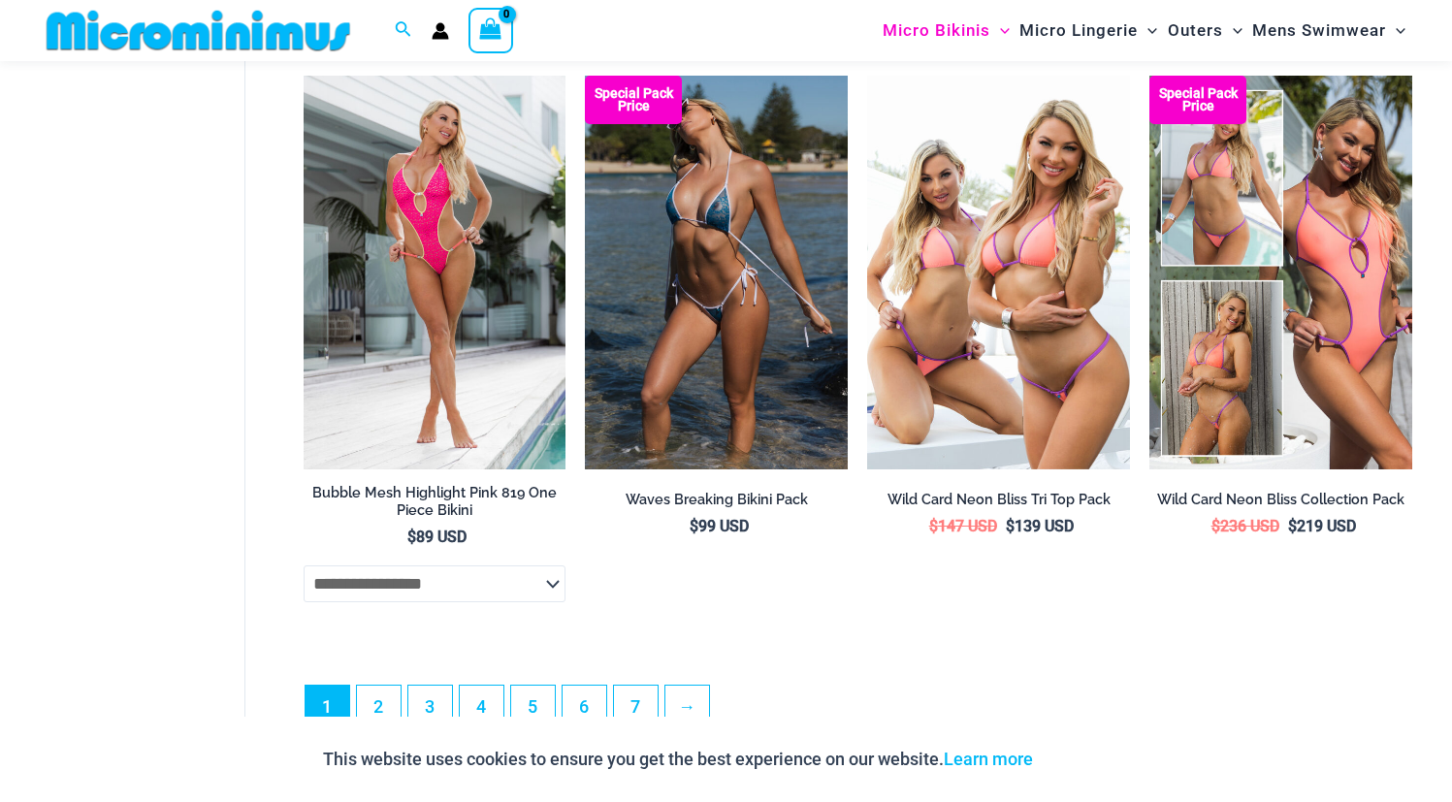
scroll to position [4745, 0]
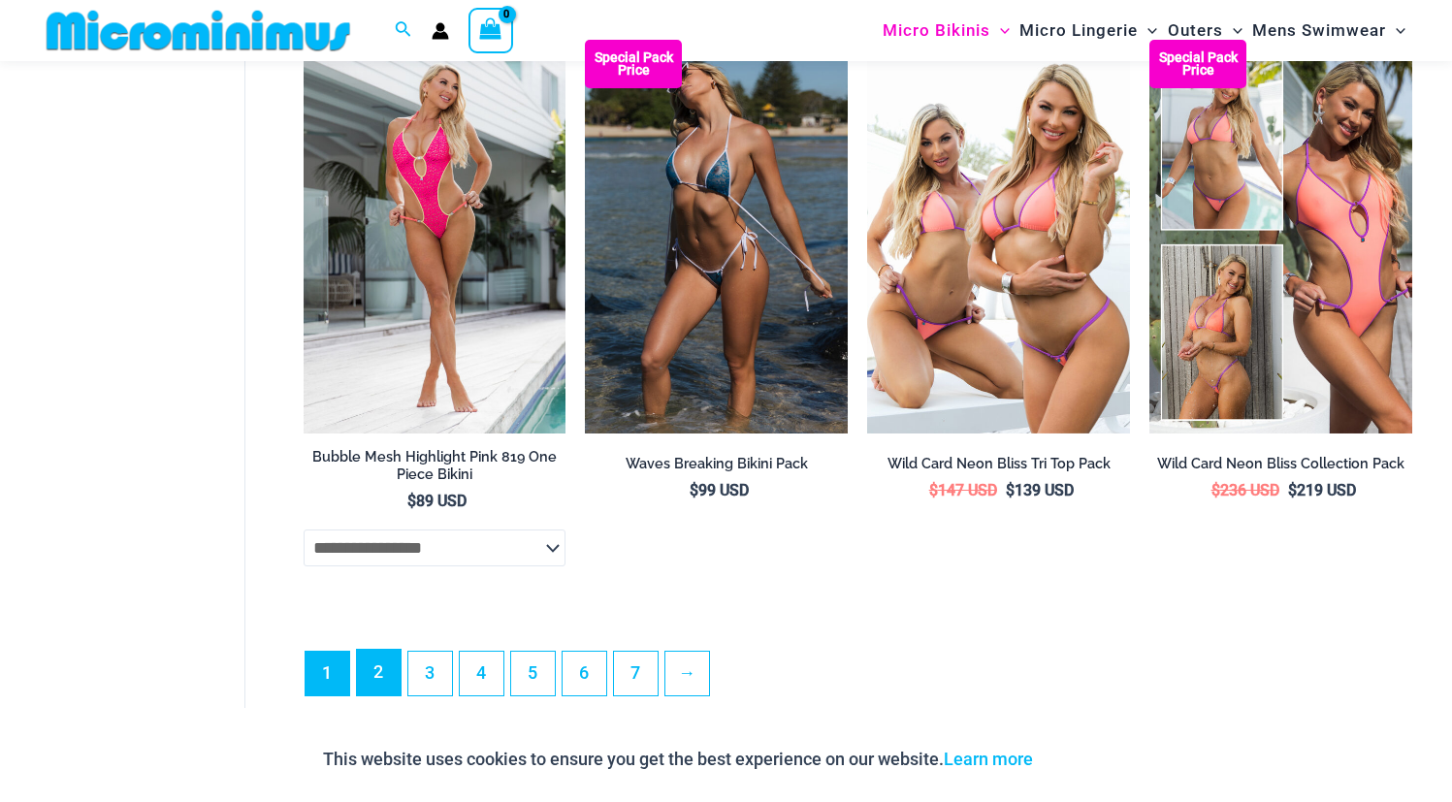
click at [389, 689] on link "2" at bounding box center [379, 673] width 44 height 46
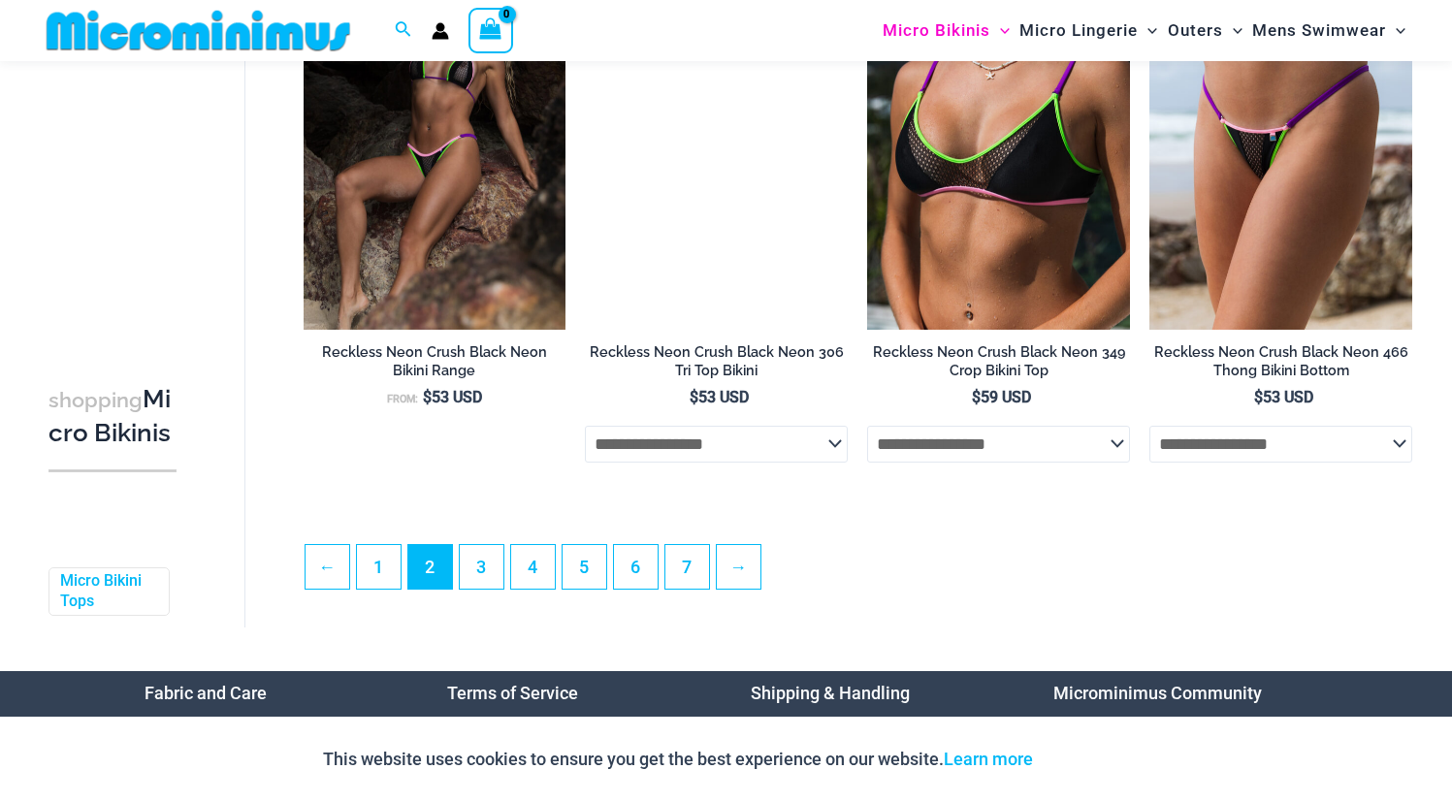
scroll to position [4451, 0]
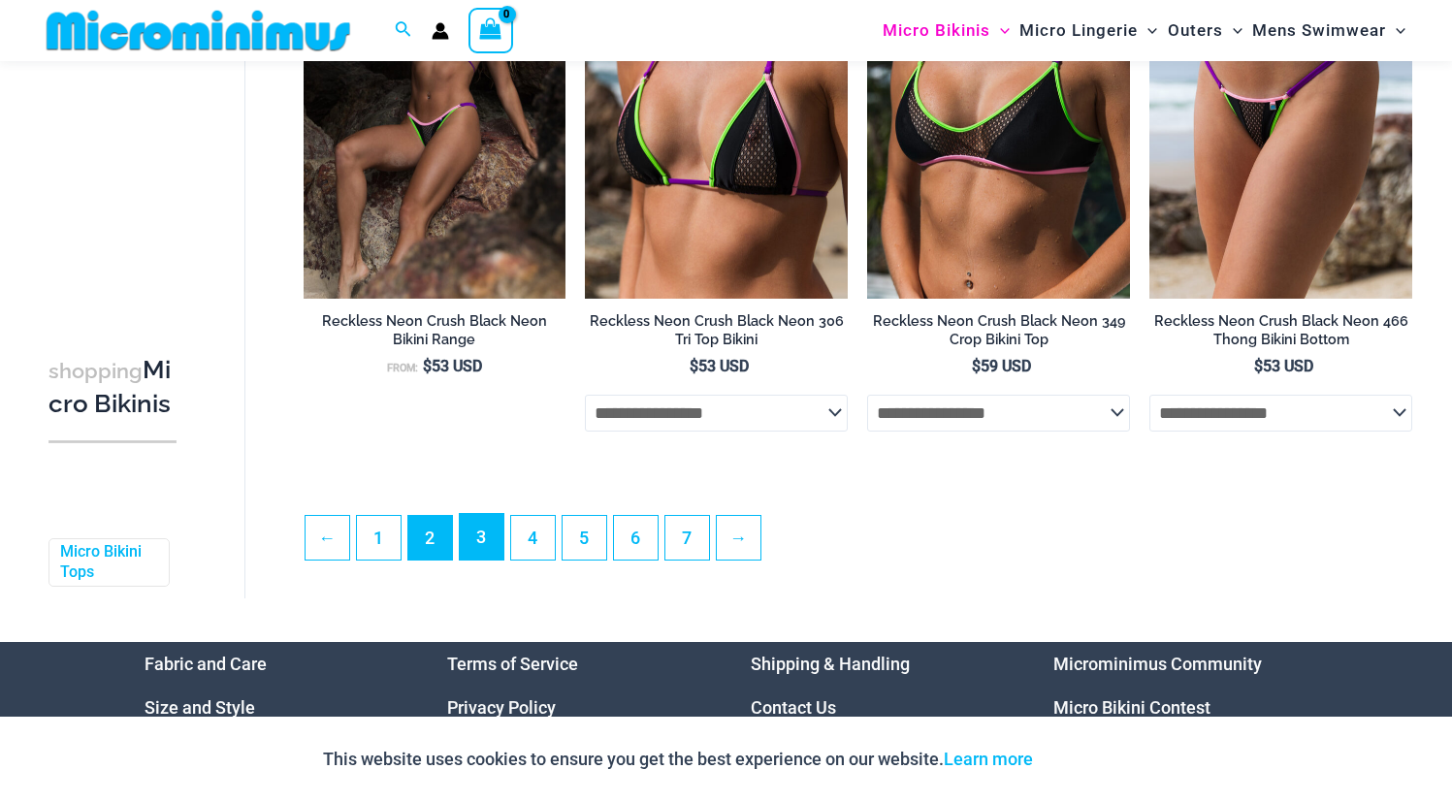
click at [480, 558] on link "3" at bounding box center [482, 537] width 44 height 46
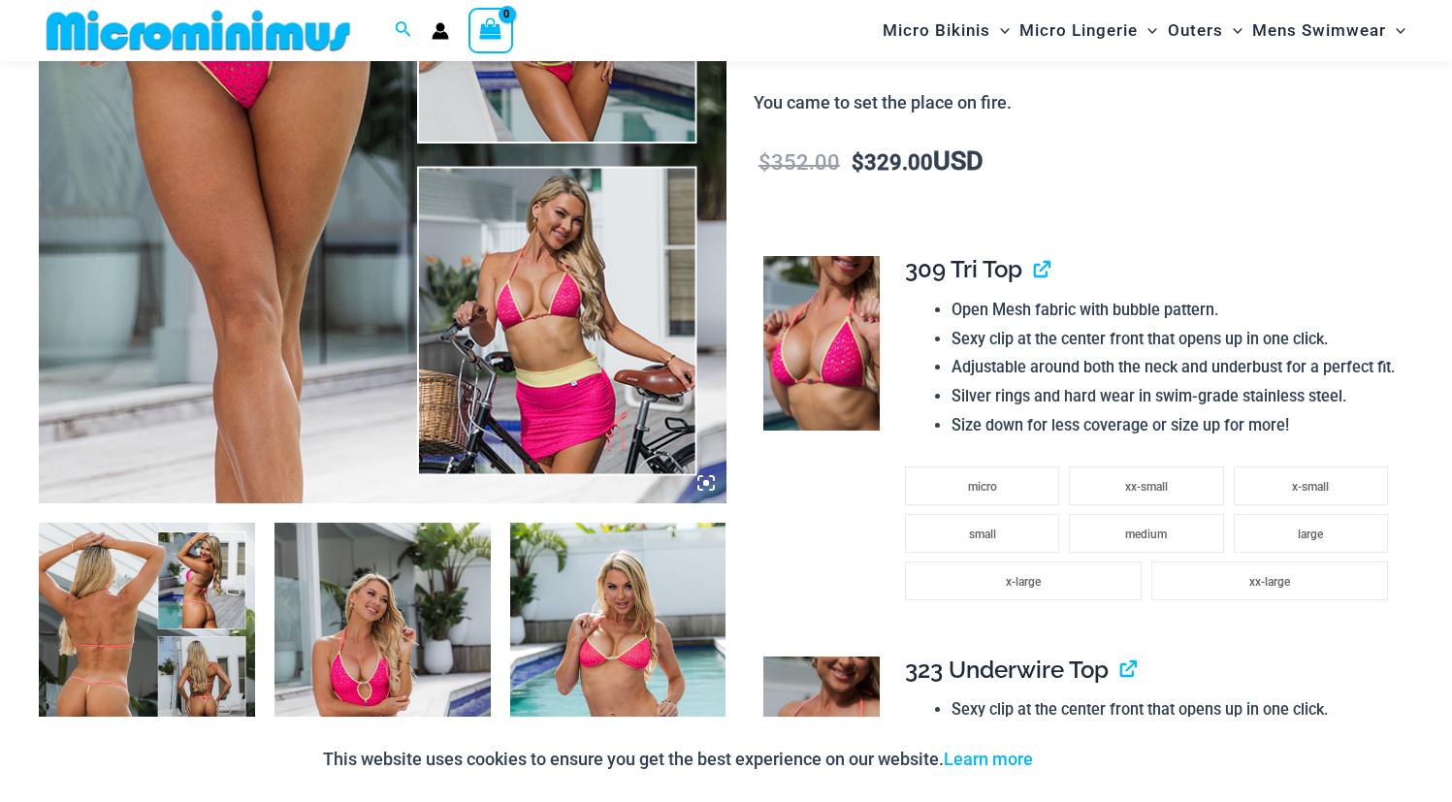
scroll to position [651, 0]
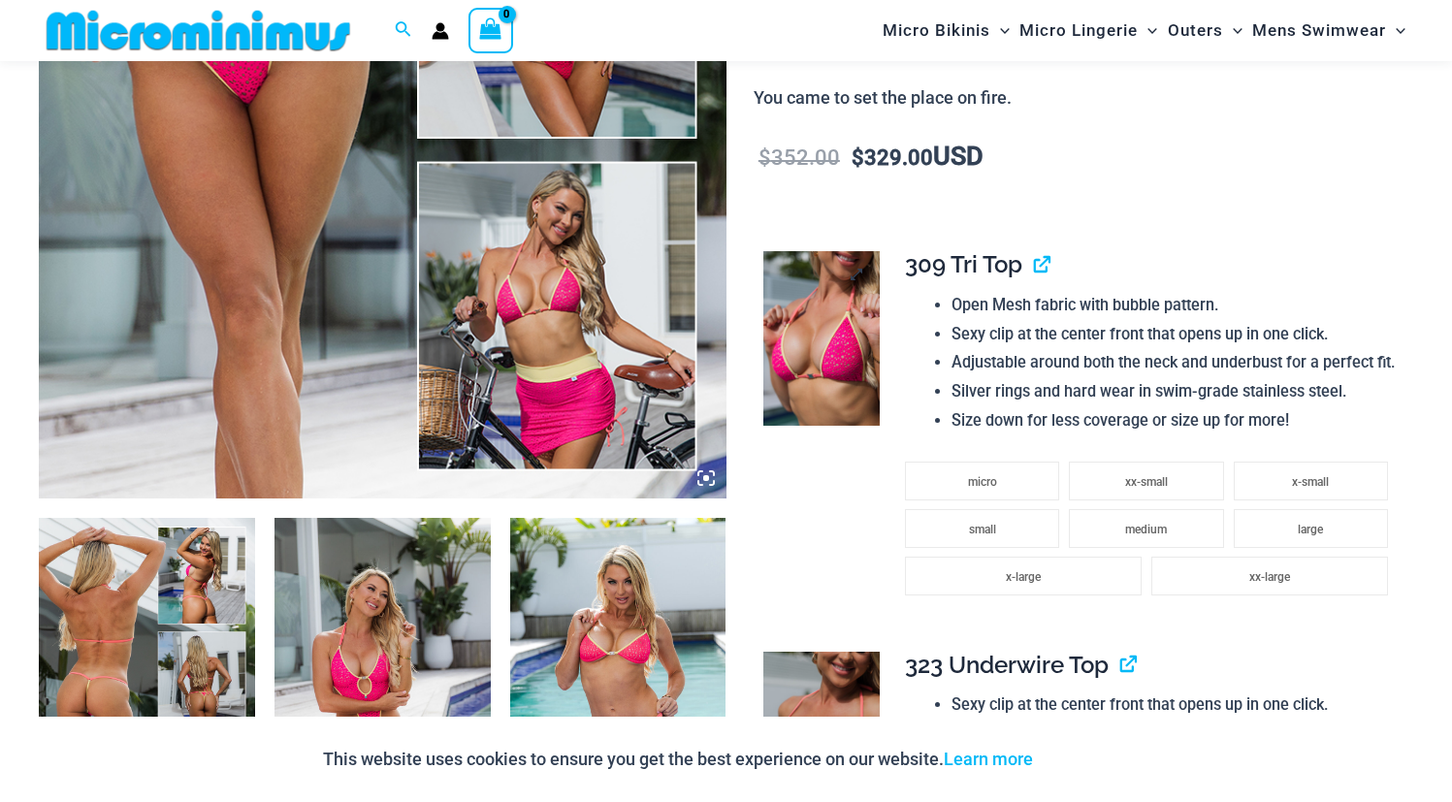
click at [842, 346] on img at bounding box center [822, 338] width 116 height 175
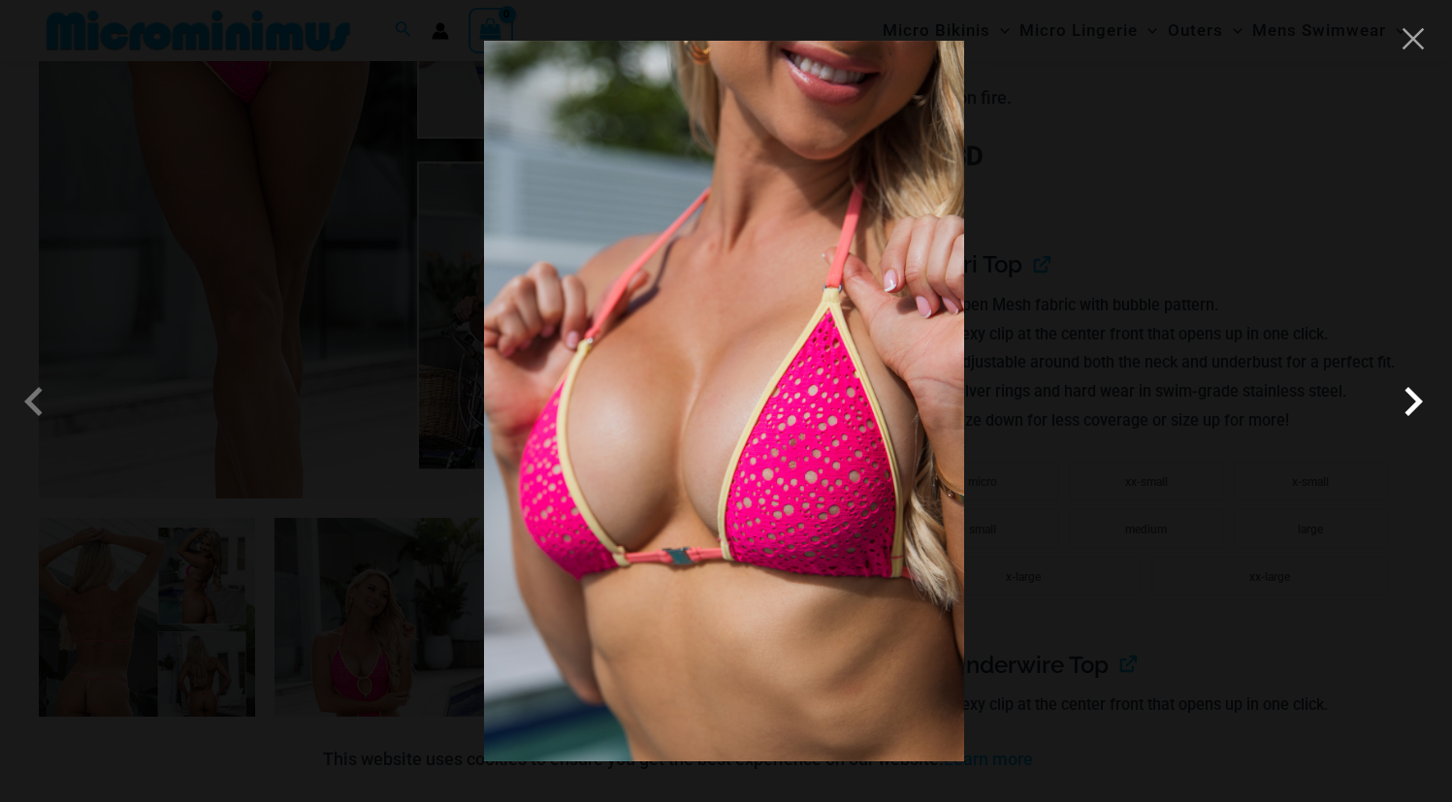
click at [1394, 405] on span at bounding box center [1413, 402] width 58 height 58
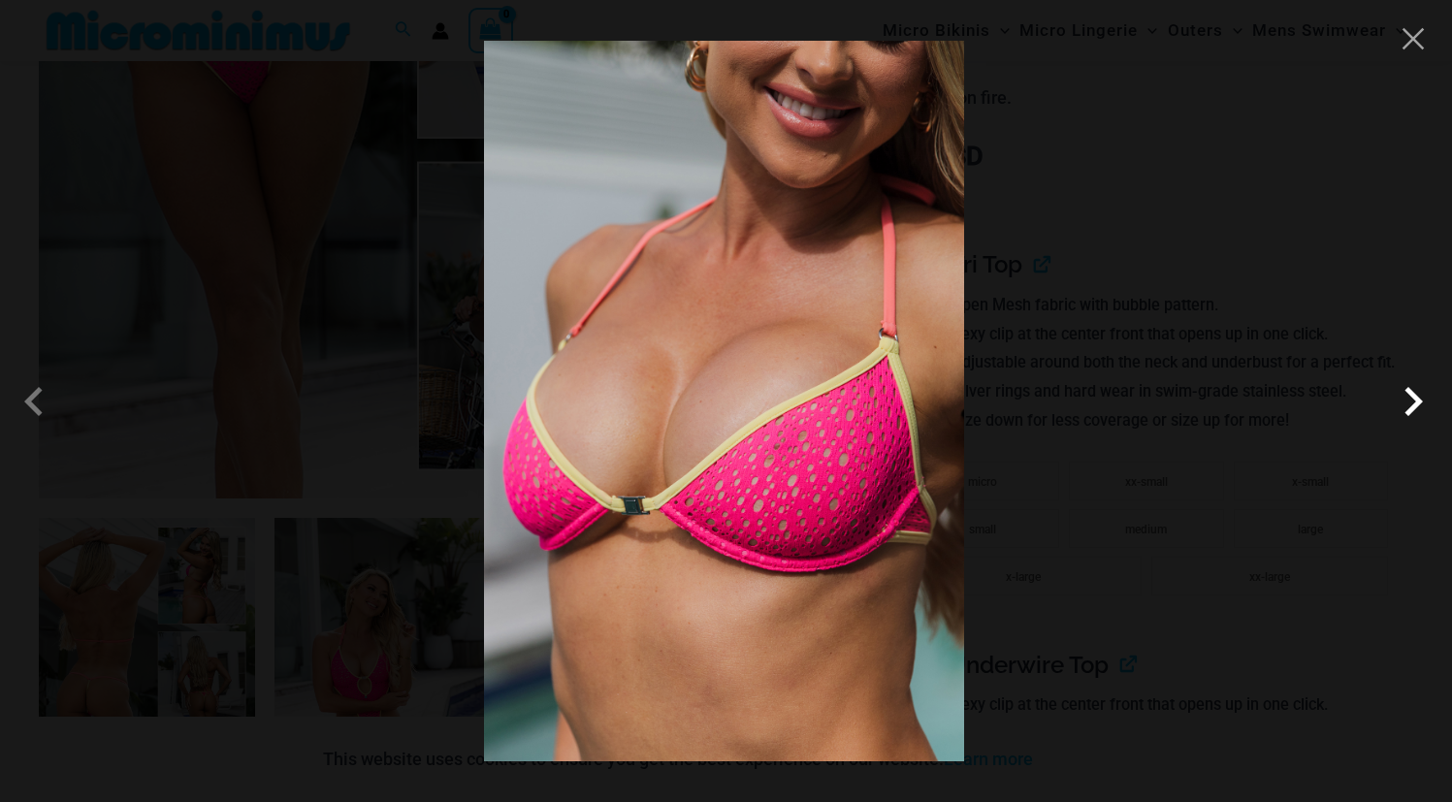
click at [1394, 405] on span at bounding box center [1413, 402] width 58 height 58
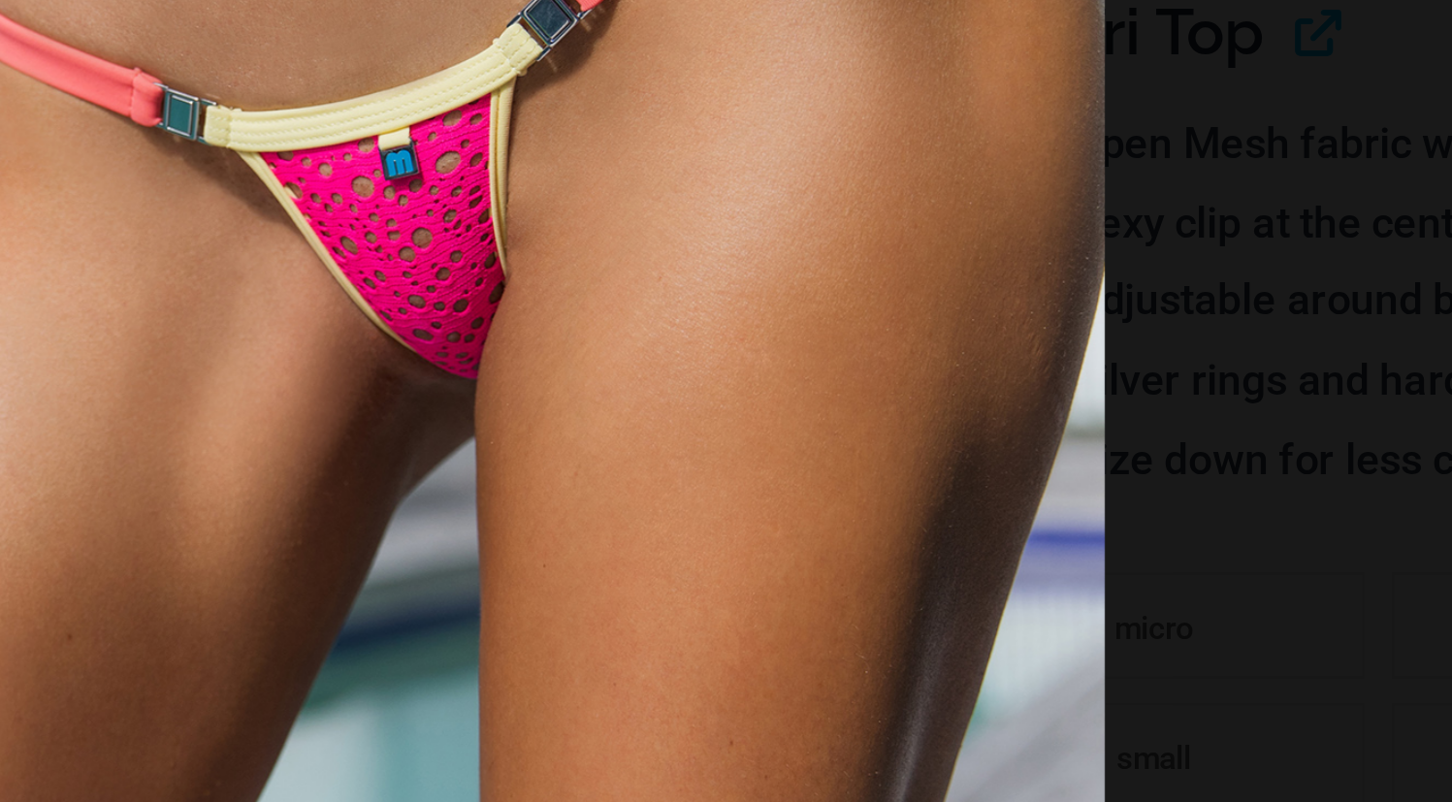
click at [909, 375] on img at bounding box center [724, 401] width 480 height 721
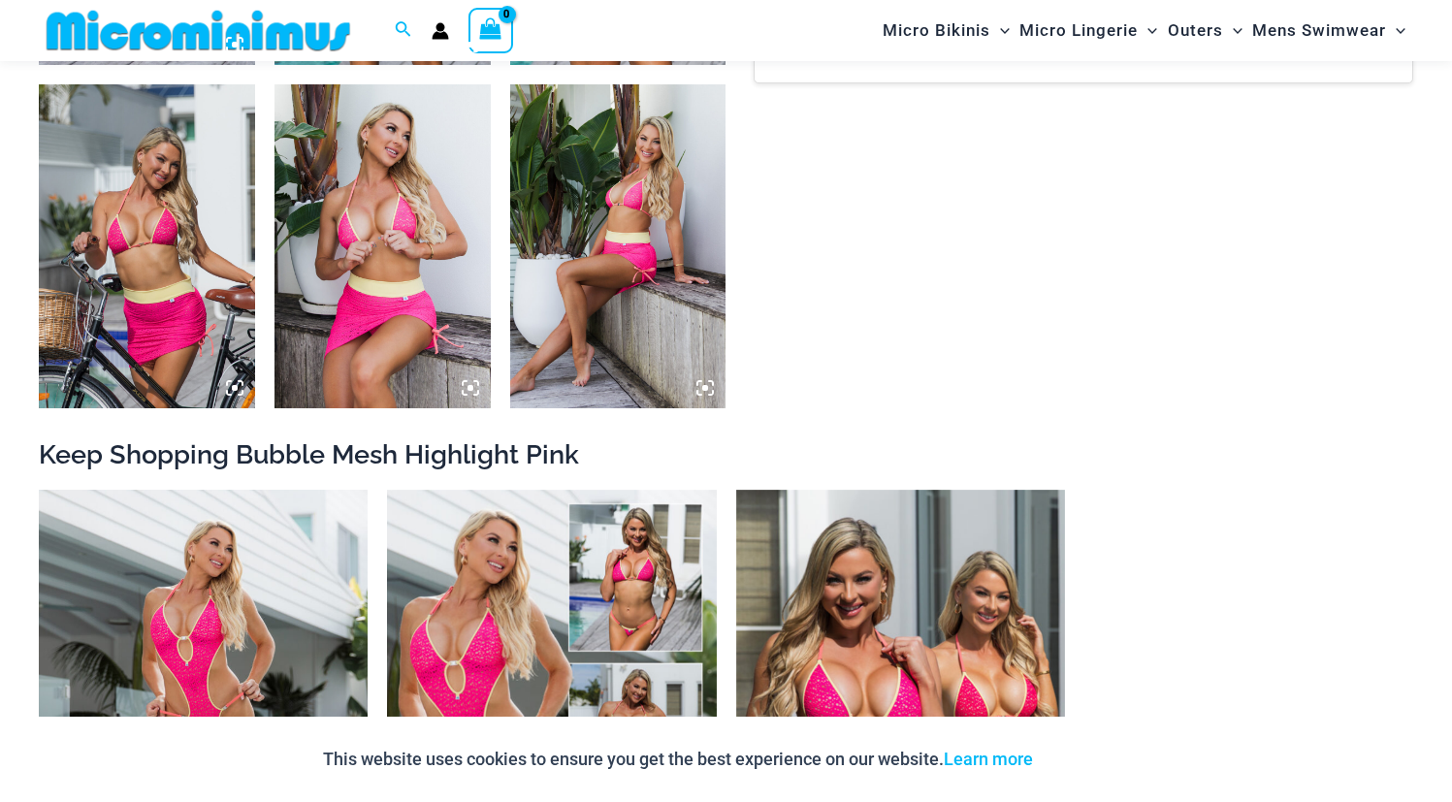
scroll to position [1882, 0]
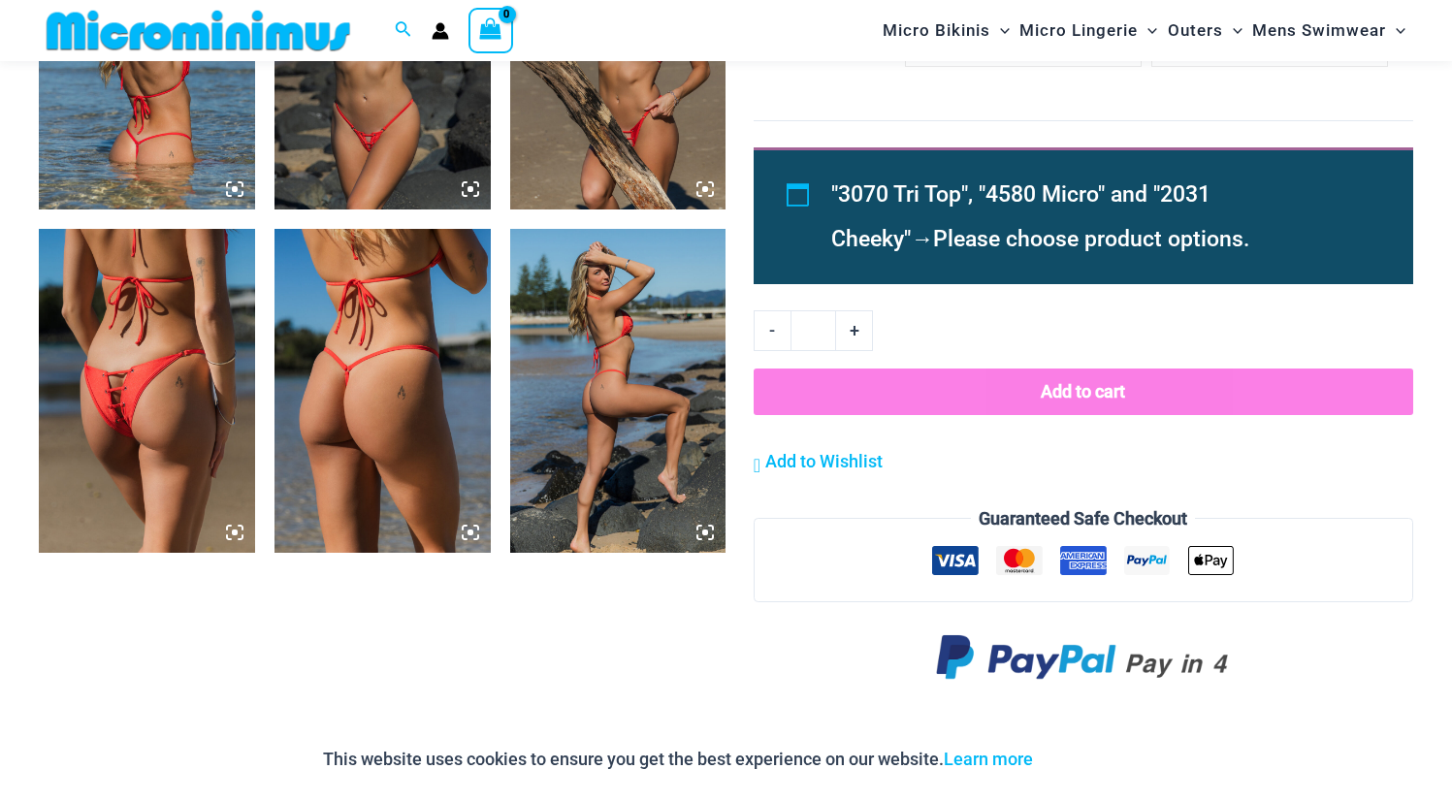
scroll to position [2039, 0]
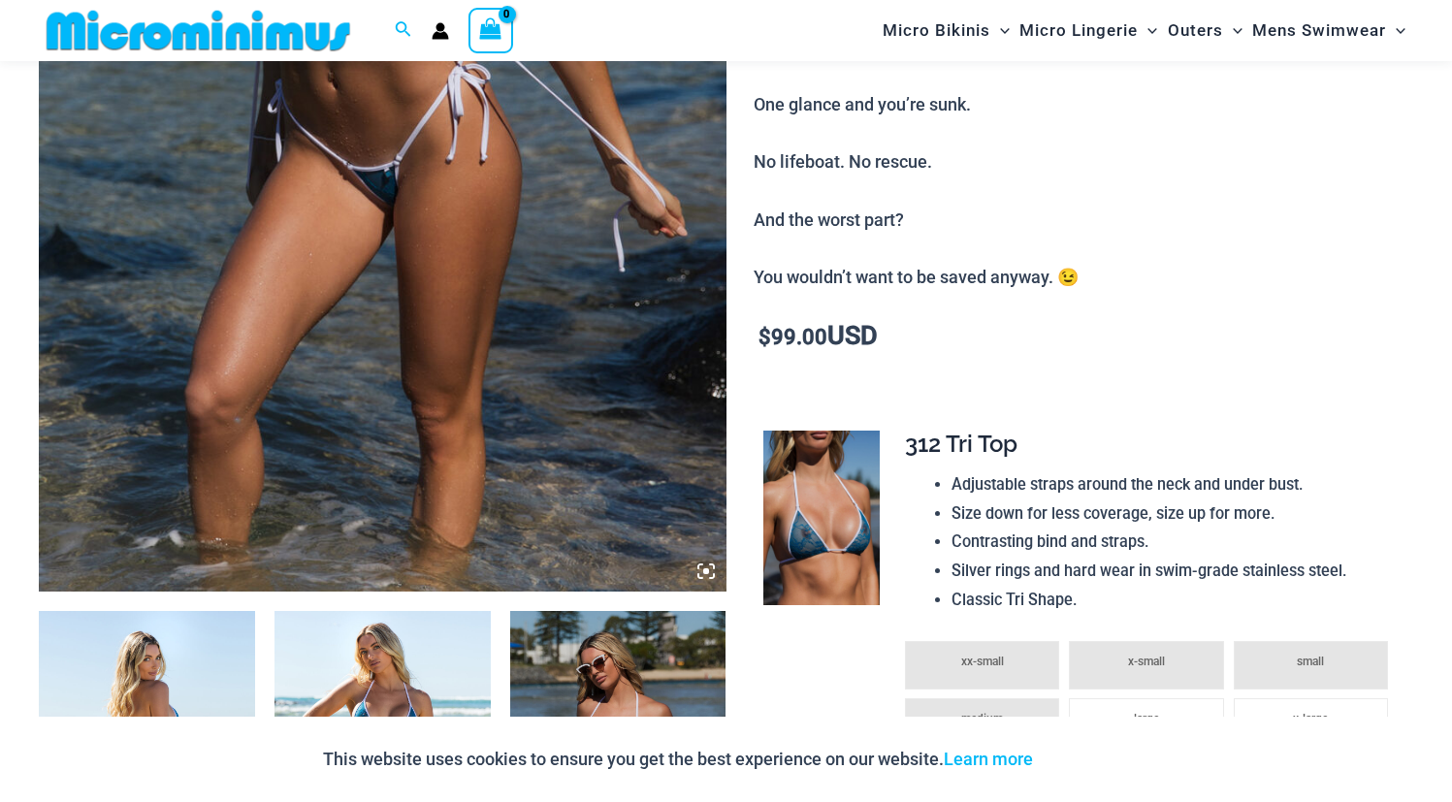
scroll to position [789, 0]
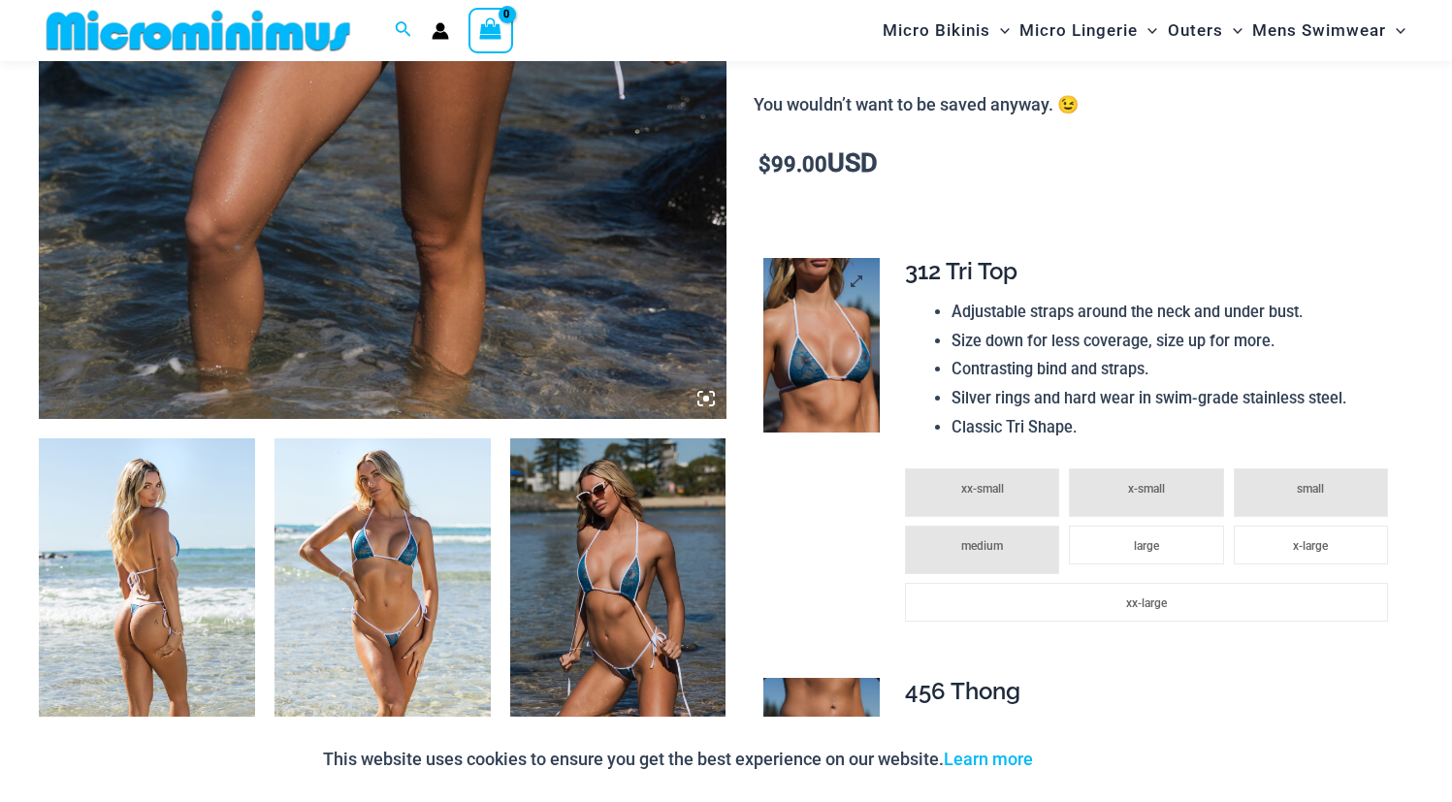
click at [867, 346] on img at bounding box center [822, 345] width 116 height 175
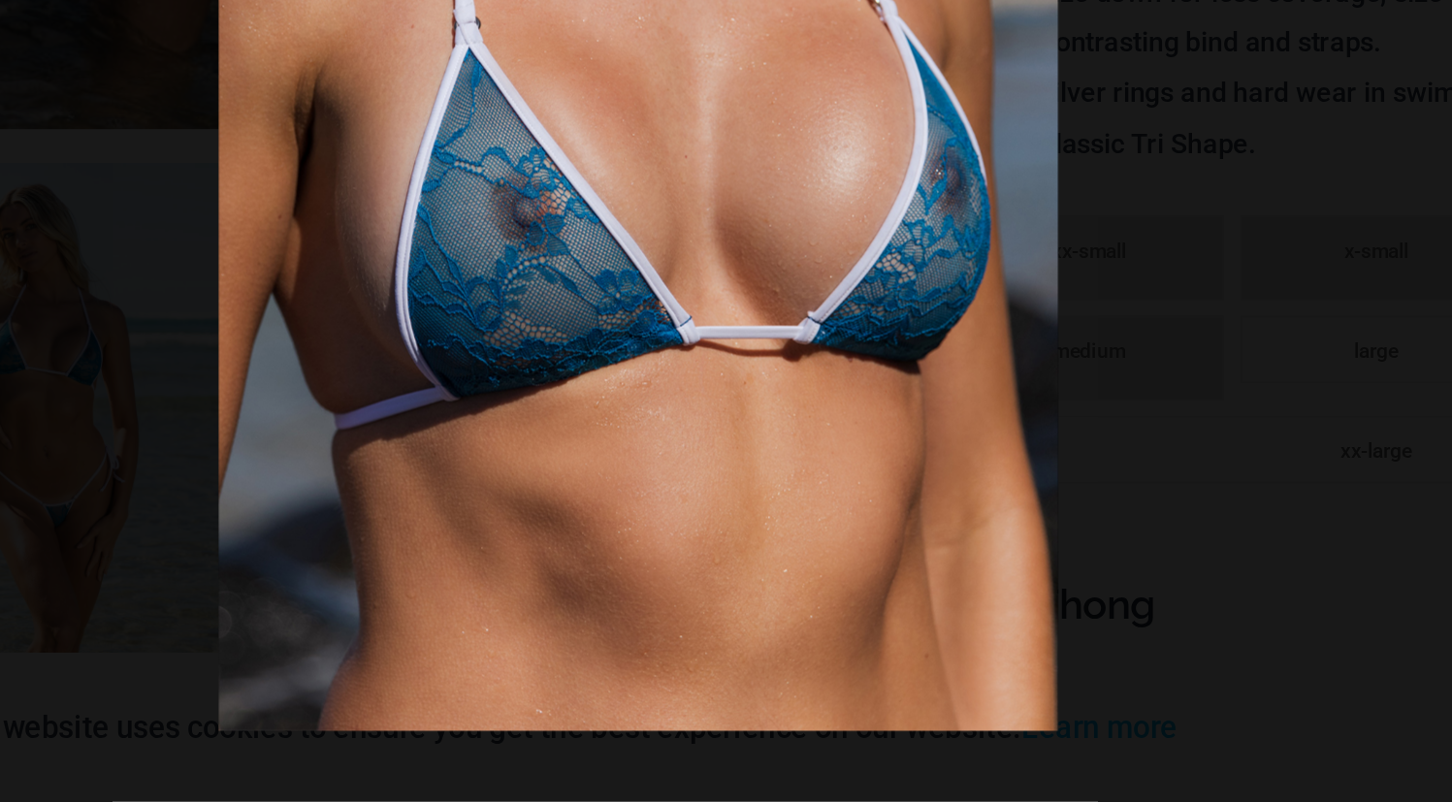
scroll to position [812, 0]
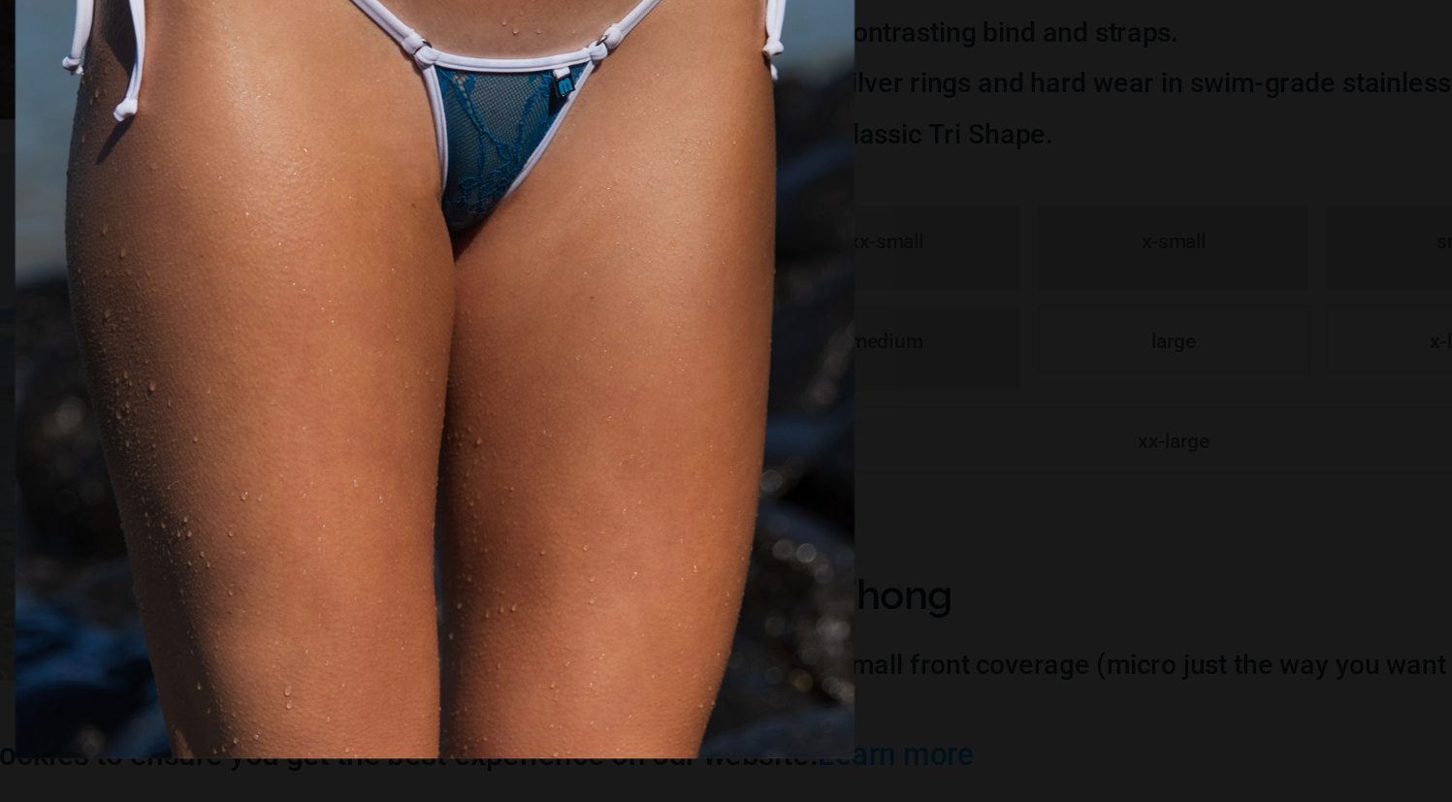
click at [1089, 566] on div at bounding box center [726, 401] width 1452 height 802
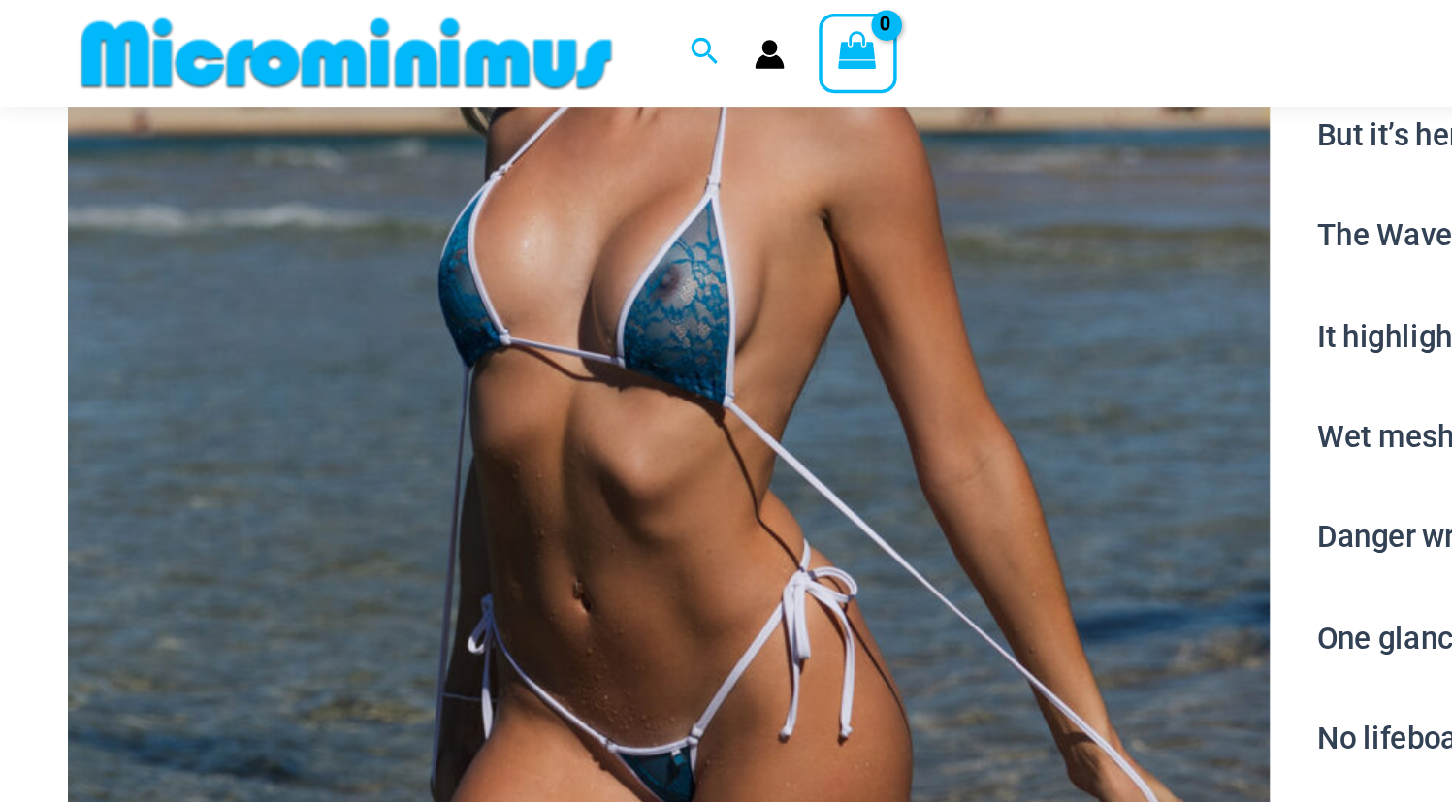
scroll to position [331, 0]
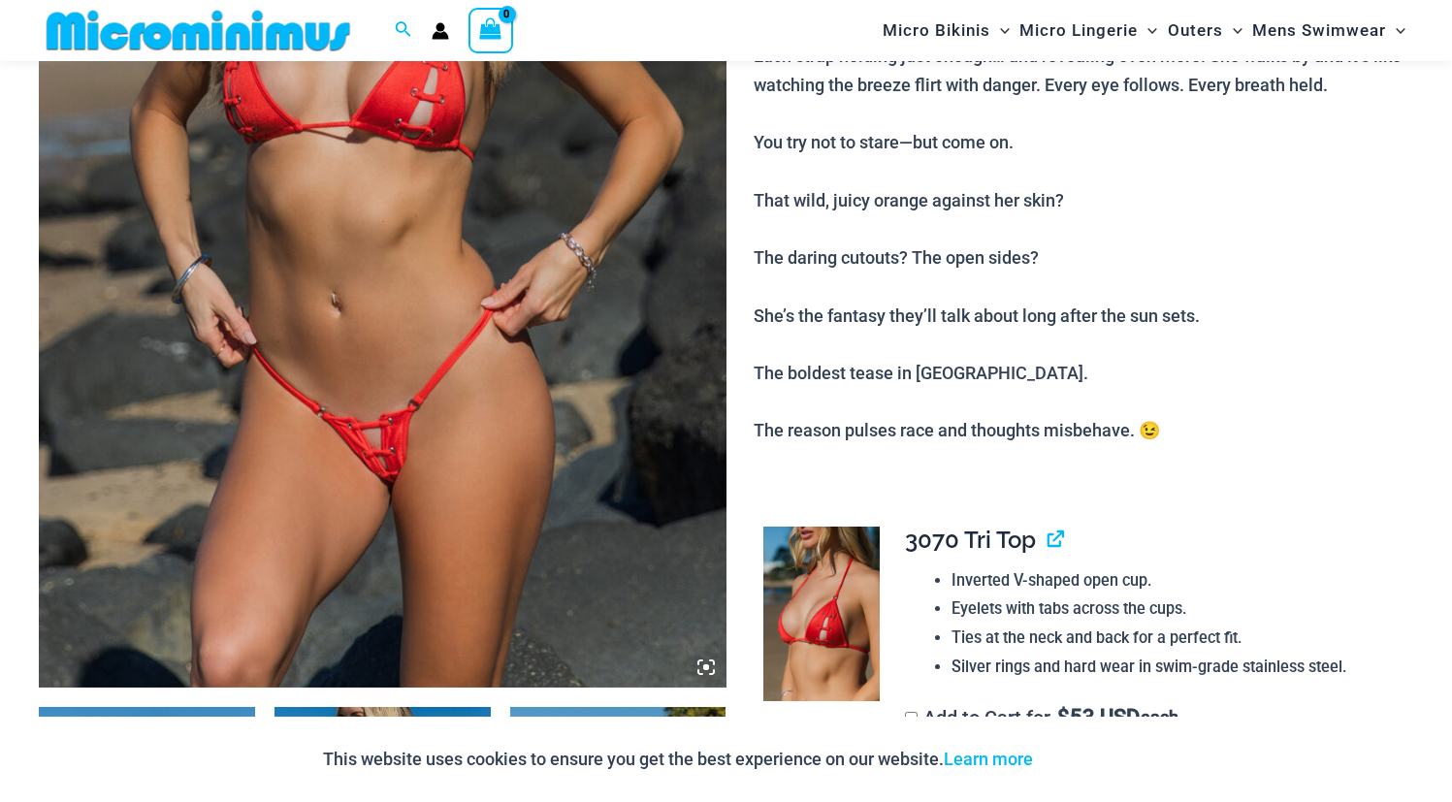
scroll to position [526, 0]
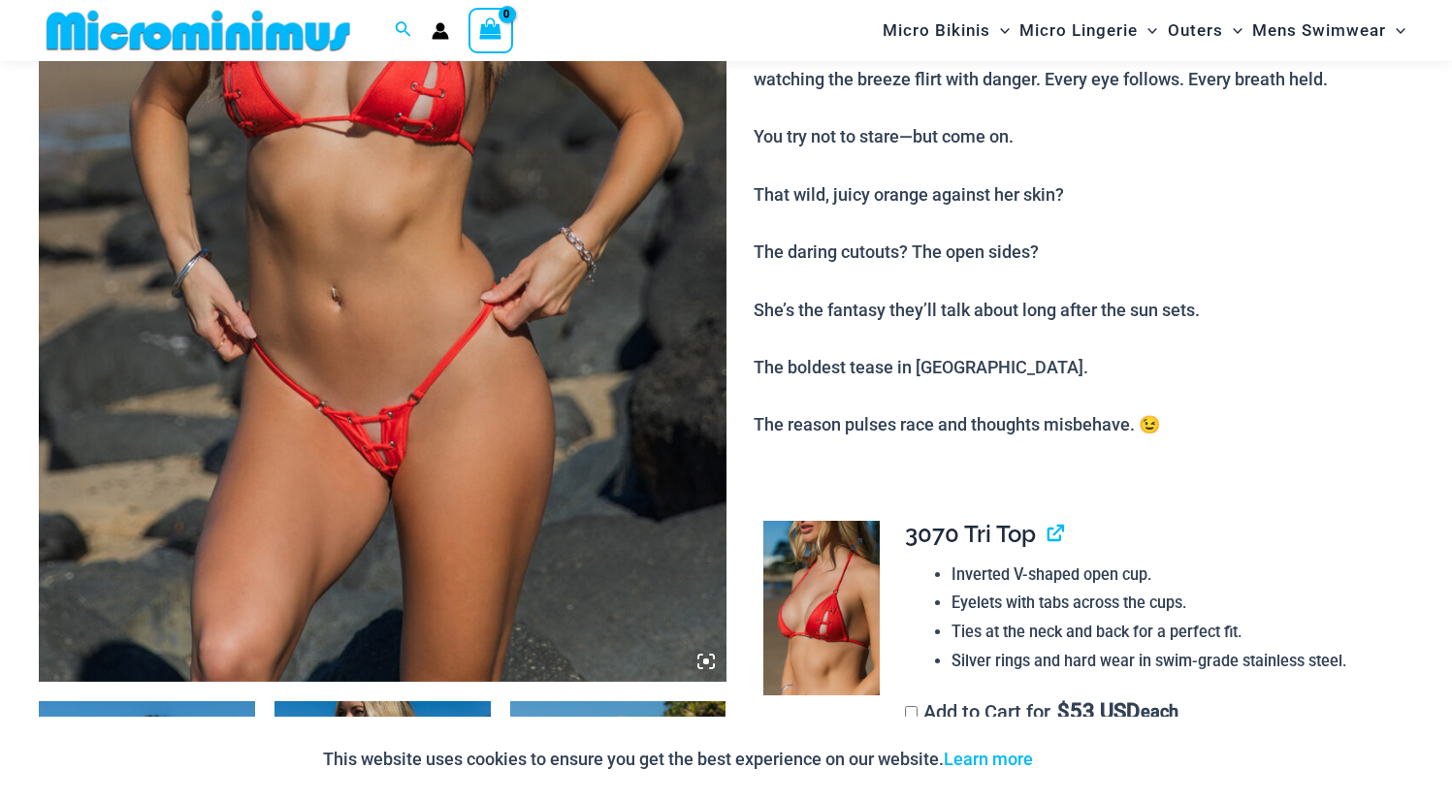
click at [820, 639] on img at bounding box center [822, 608] width 116 height 175
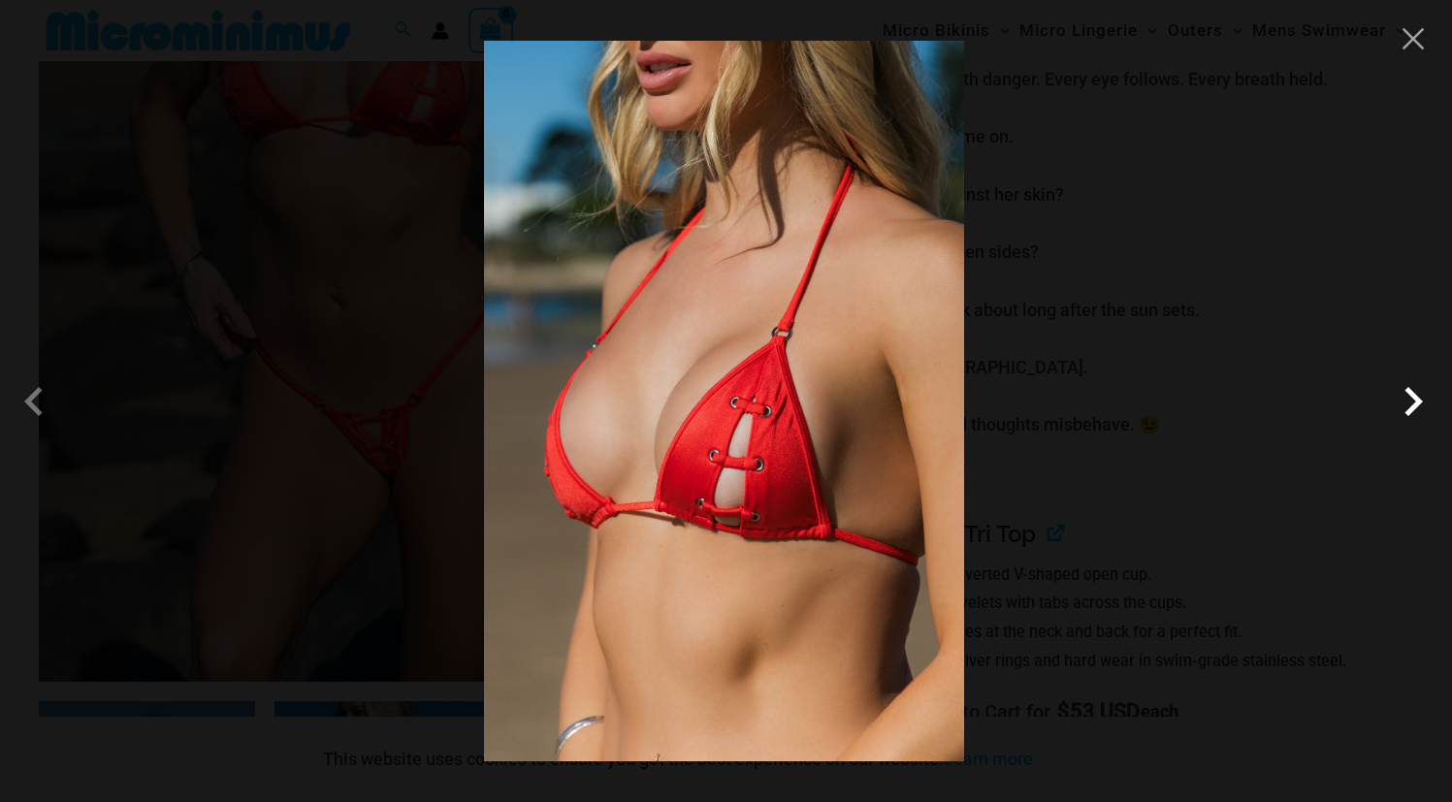
click at [1425, 404] on span at bounding box center [1413, 402] width 58 height 58
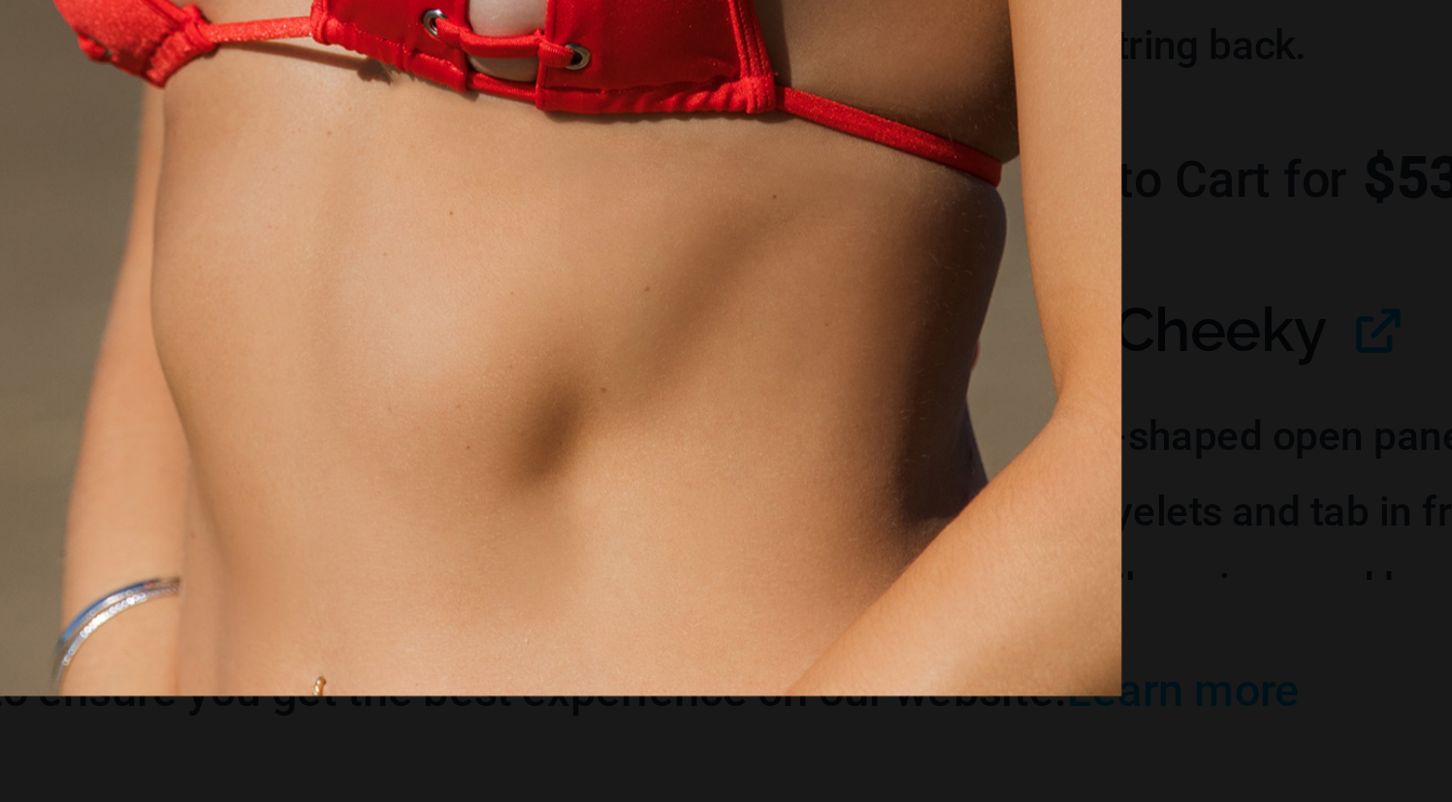
scroll to position [927, 0]
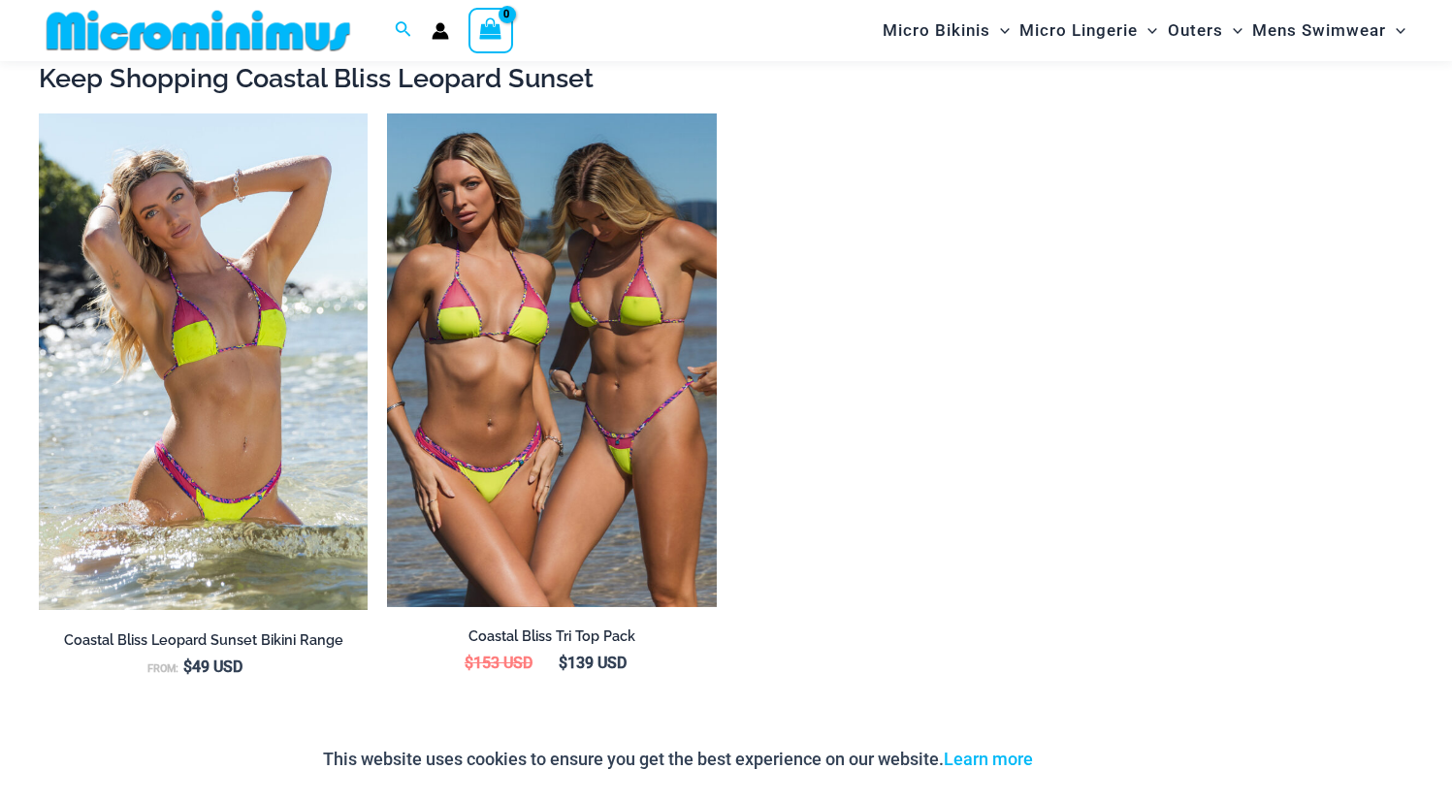
scroll to position [2052, 0]
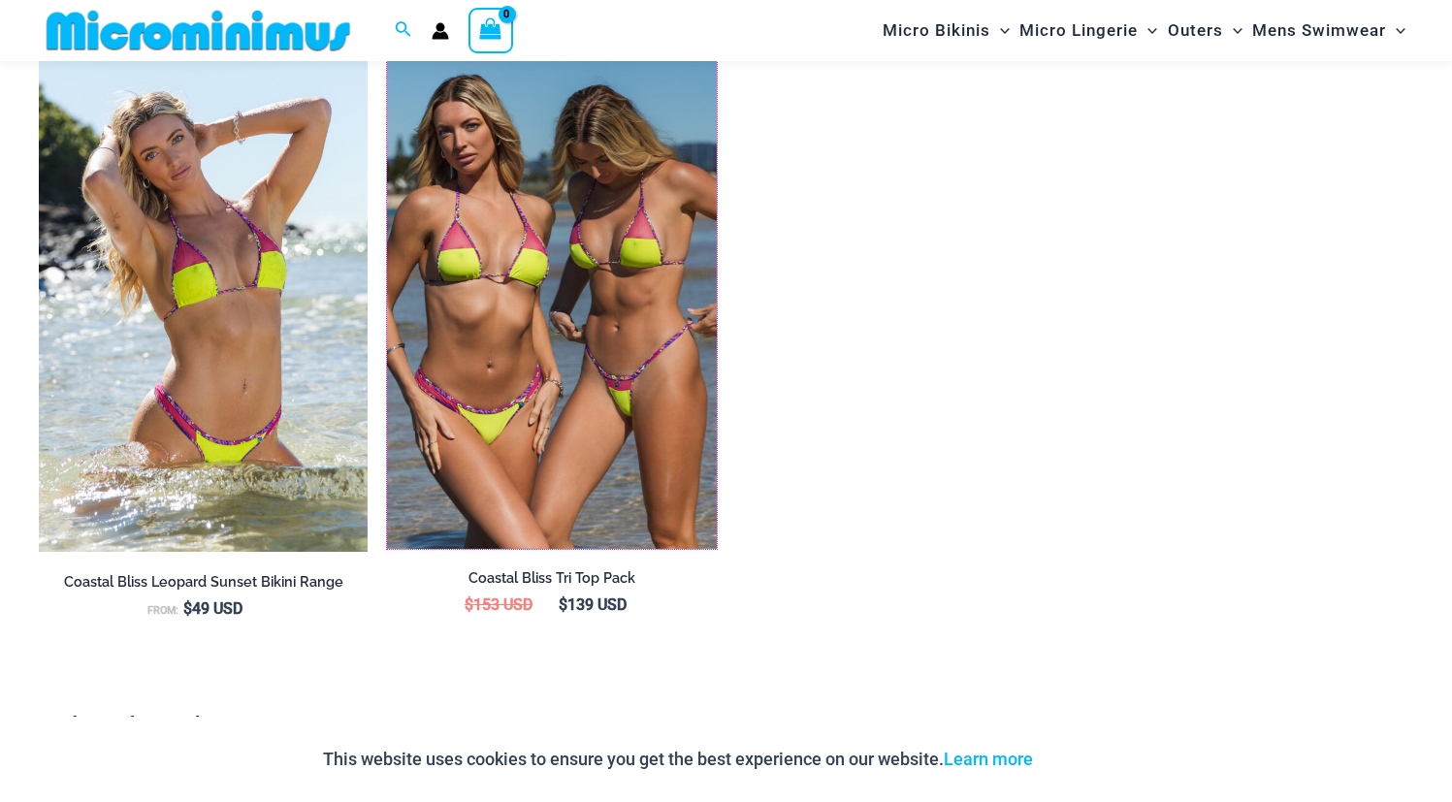
click at [387, 55] on img at bounding box center [387, 55] width 0 height 0
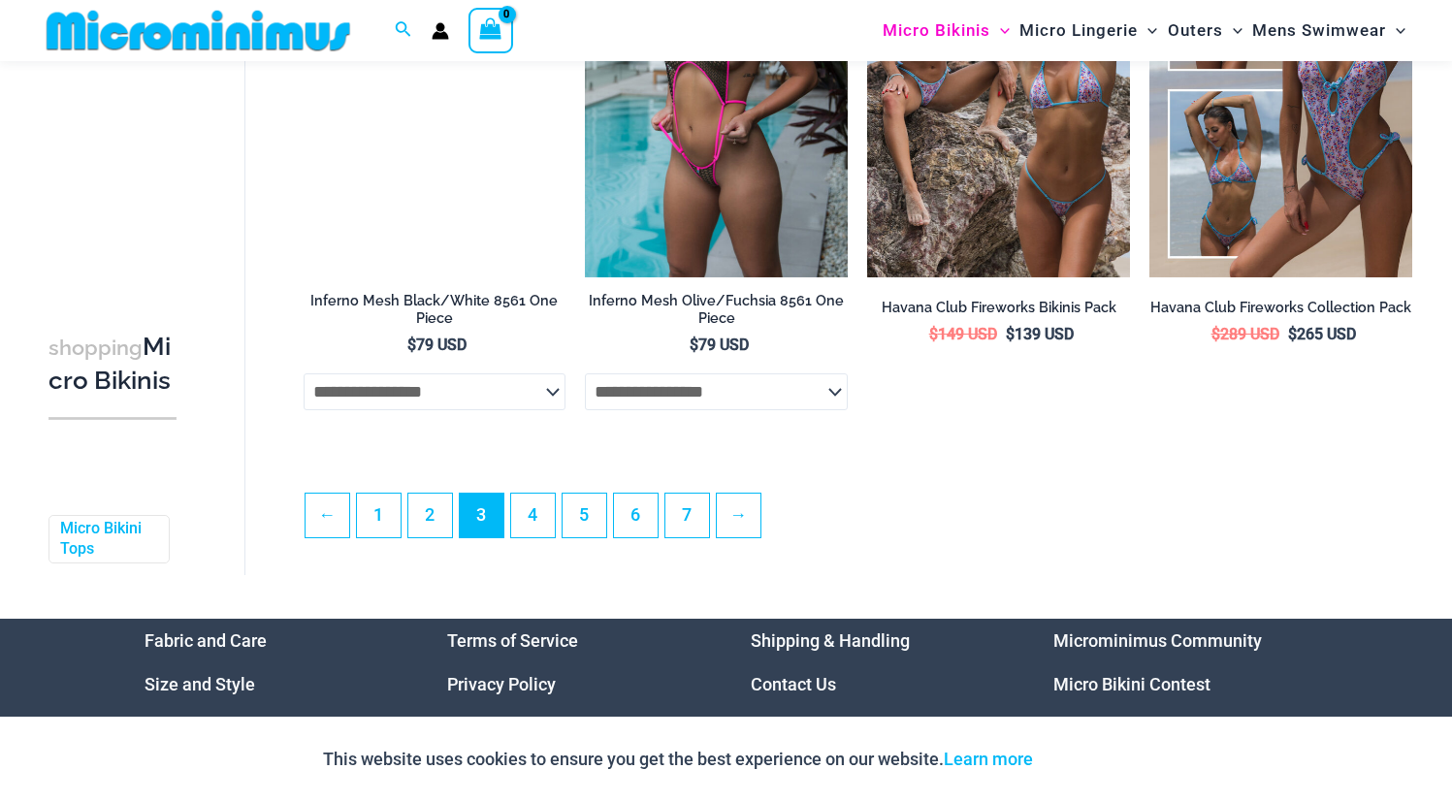
scroll to position [4483, 0]
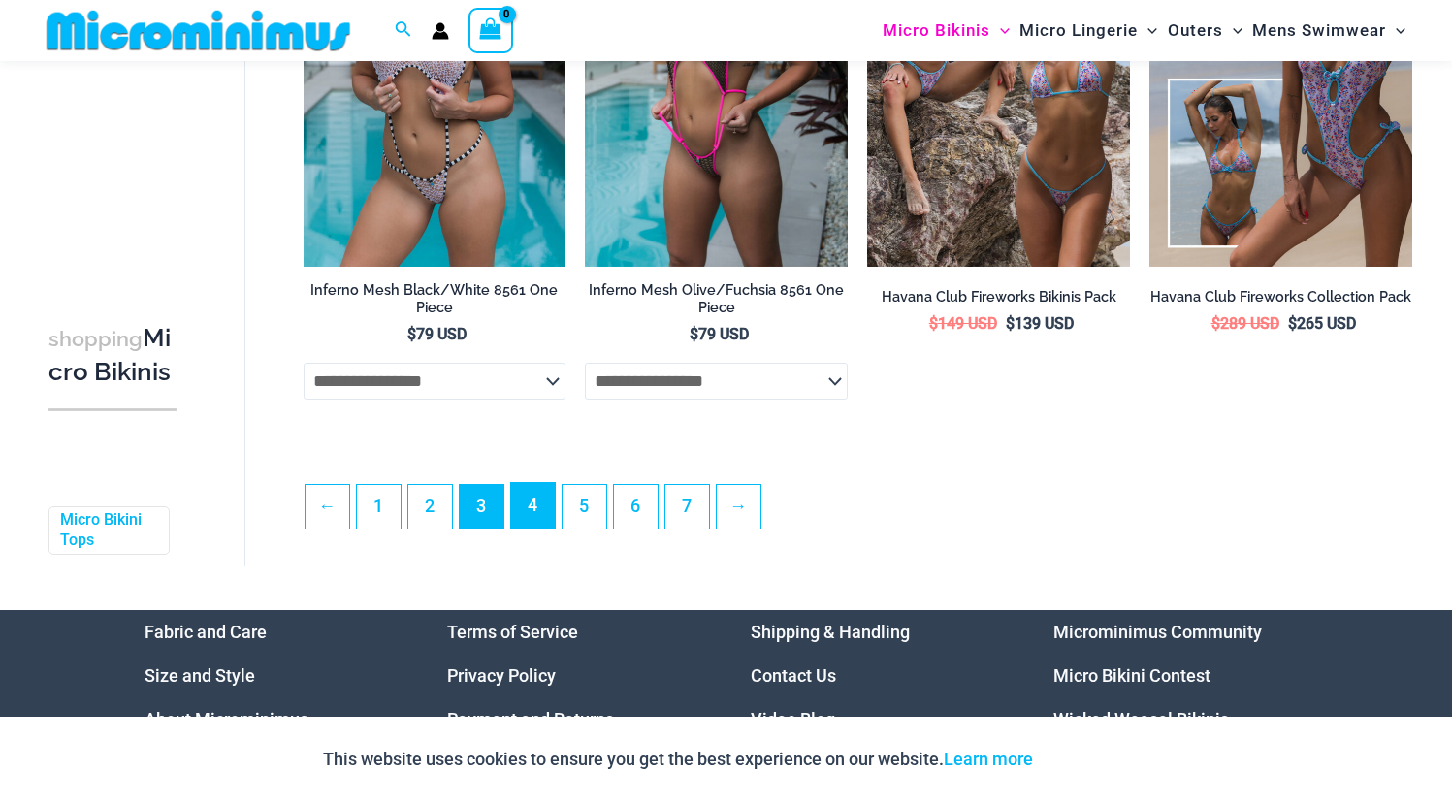
click at [524, 525] on link "4" at bounding box center [533, 506] width 44 height 46
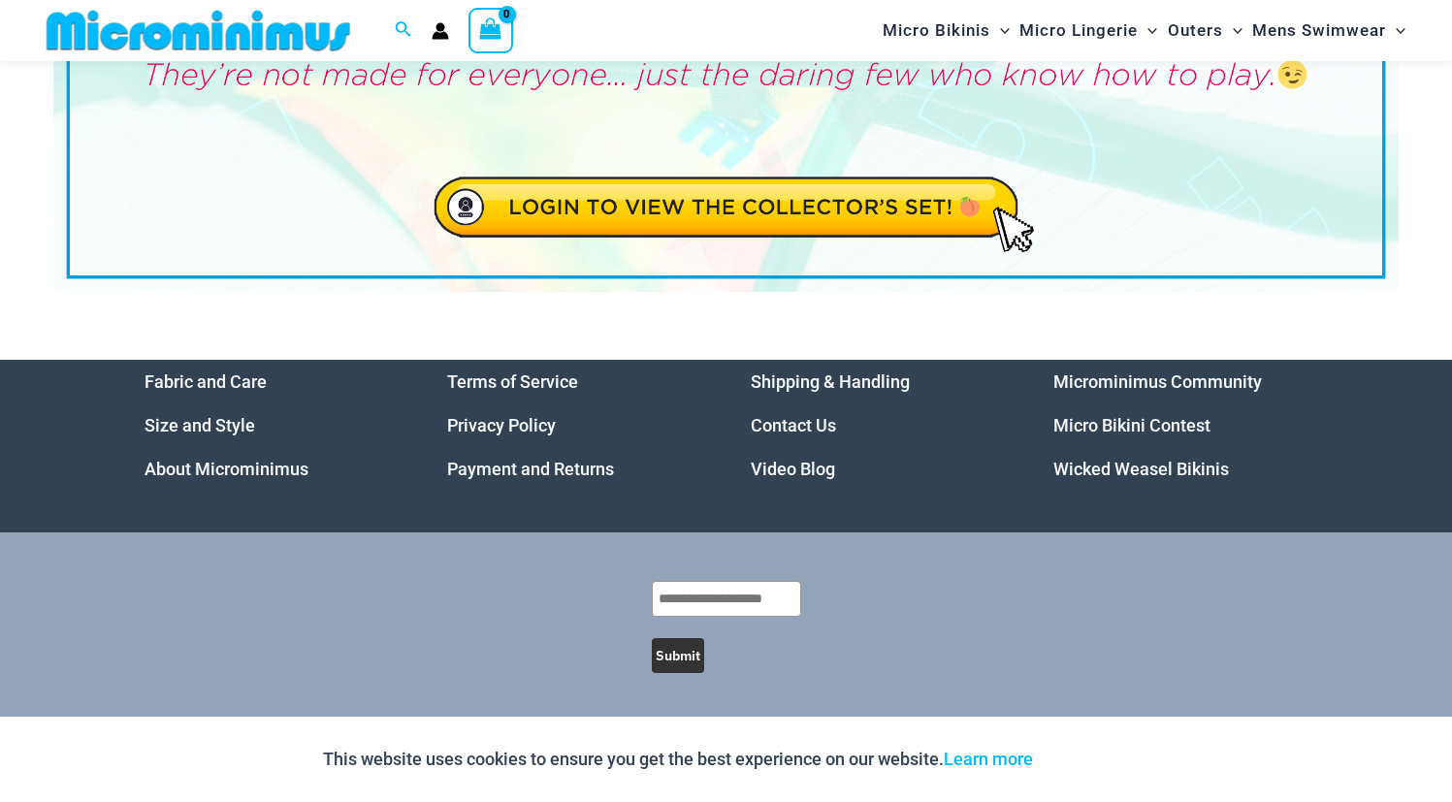
scroll to position [283, 0]
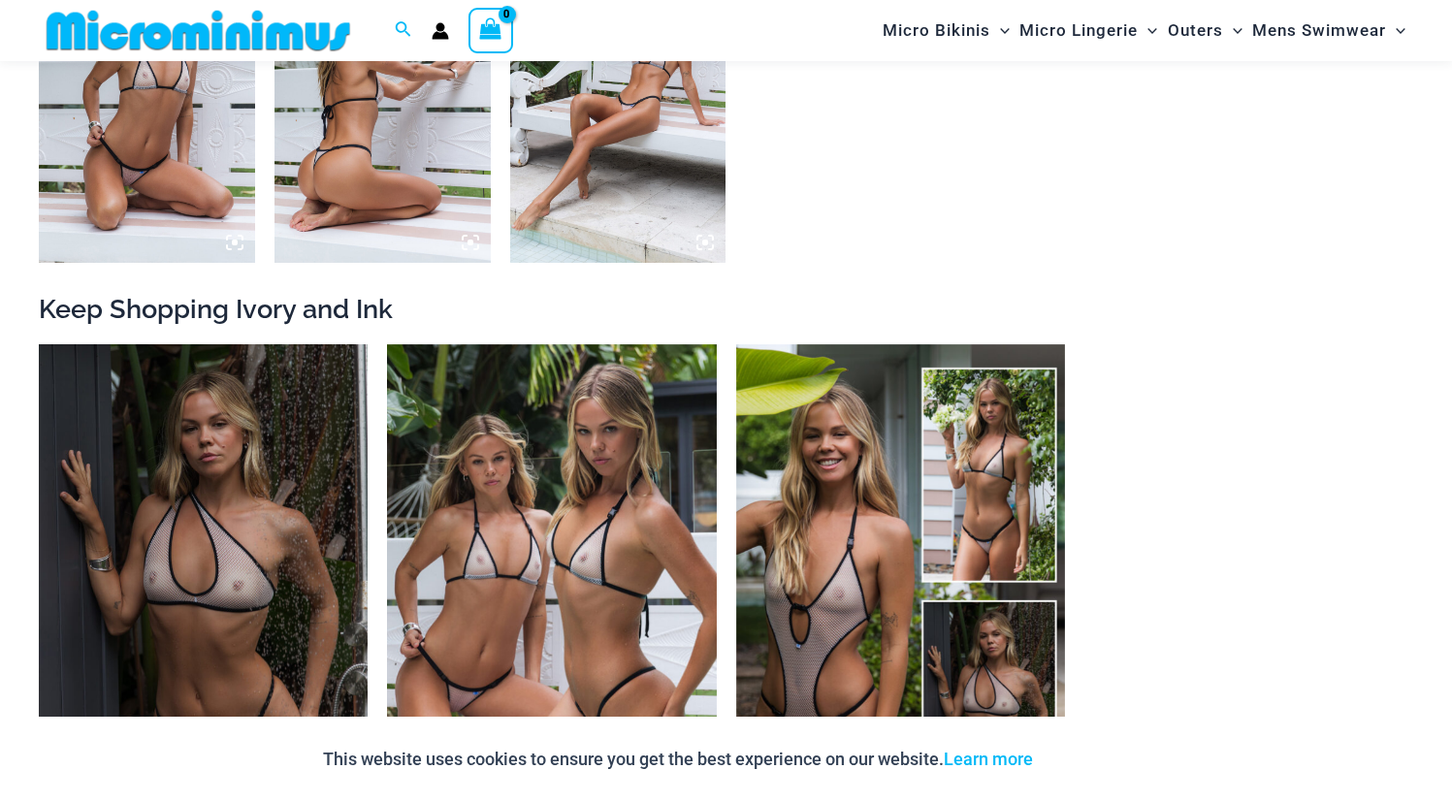
scroll to position [1982, 0]
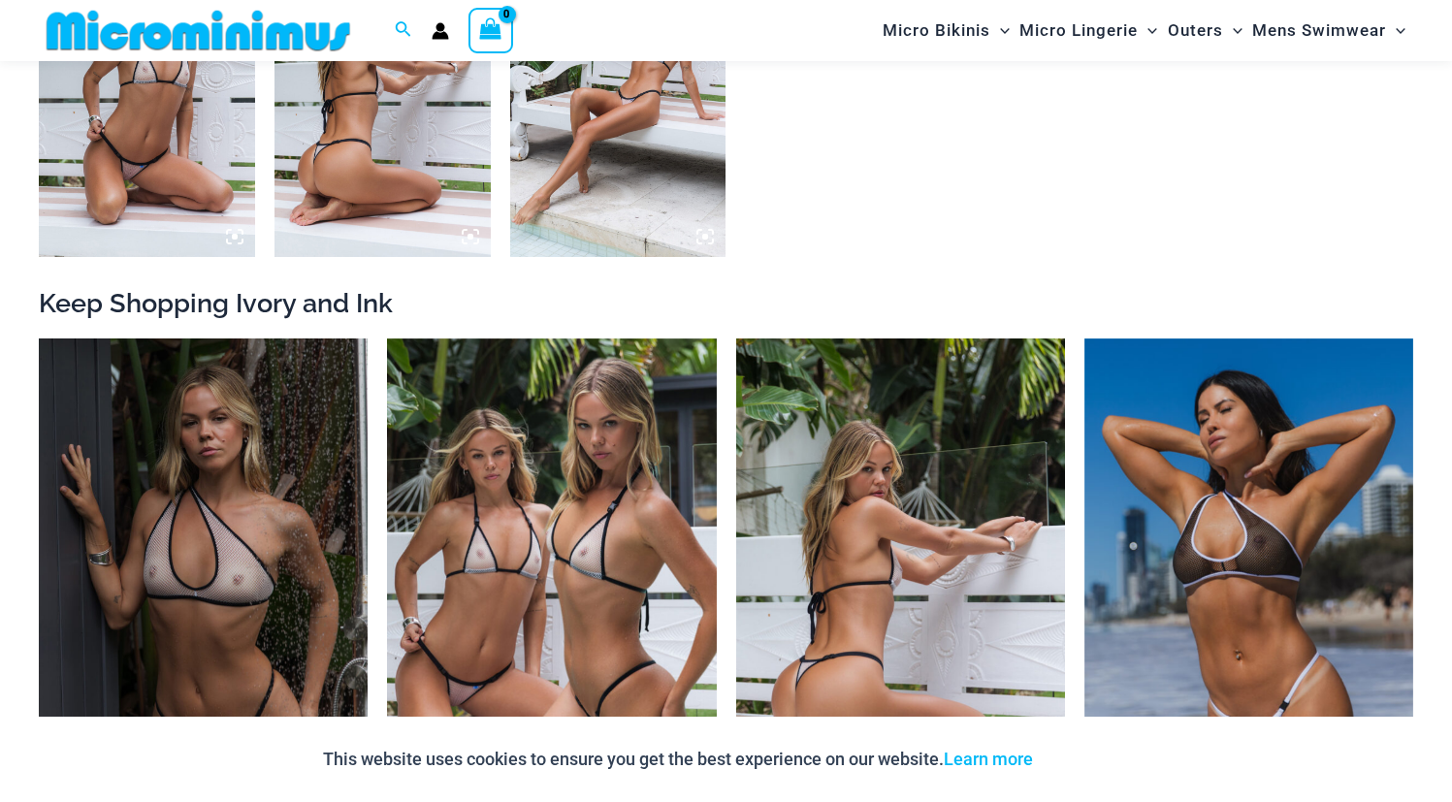
click at [786, 478] on img at bounding box center [900, 586] width 329 height 494
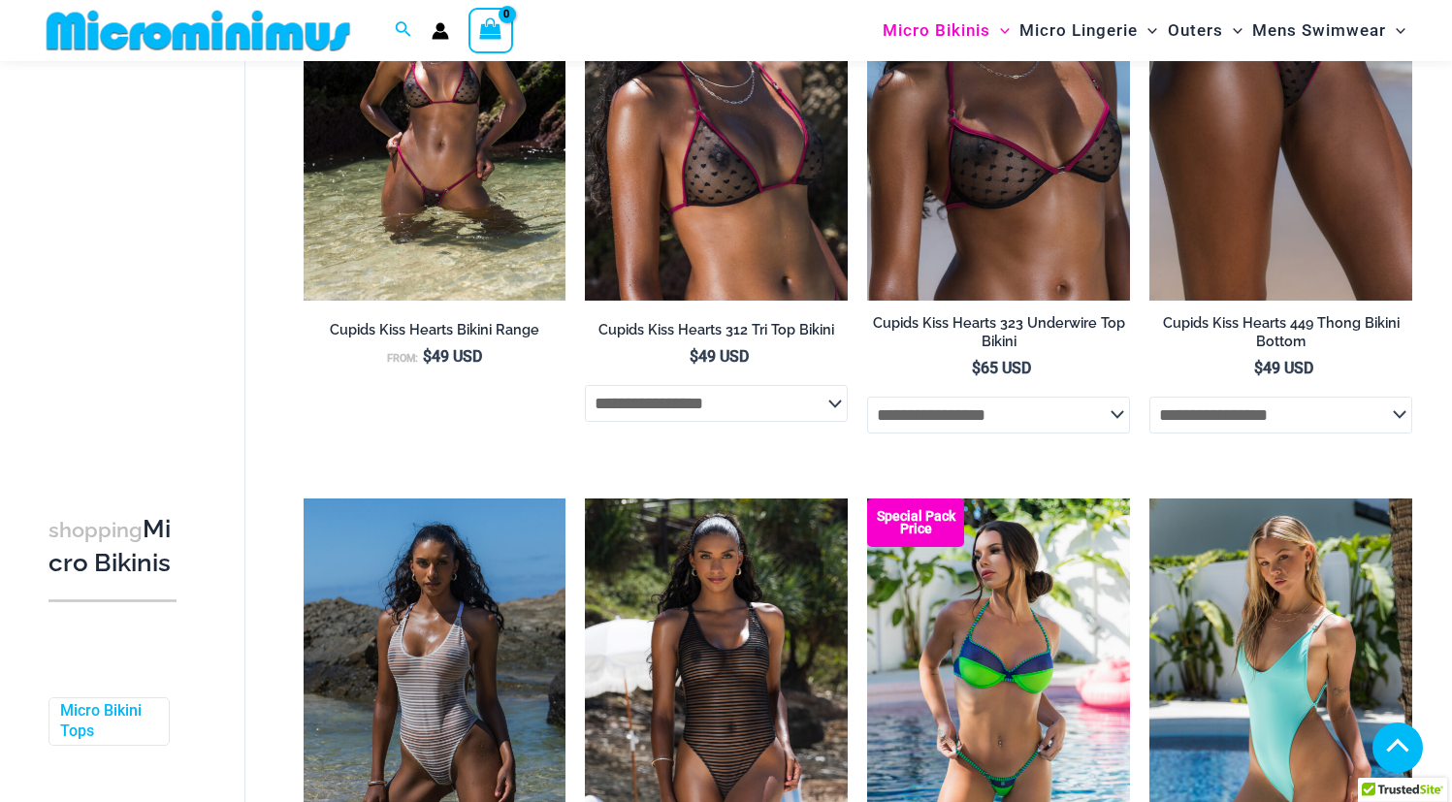
scroll to position [3426, 0]
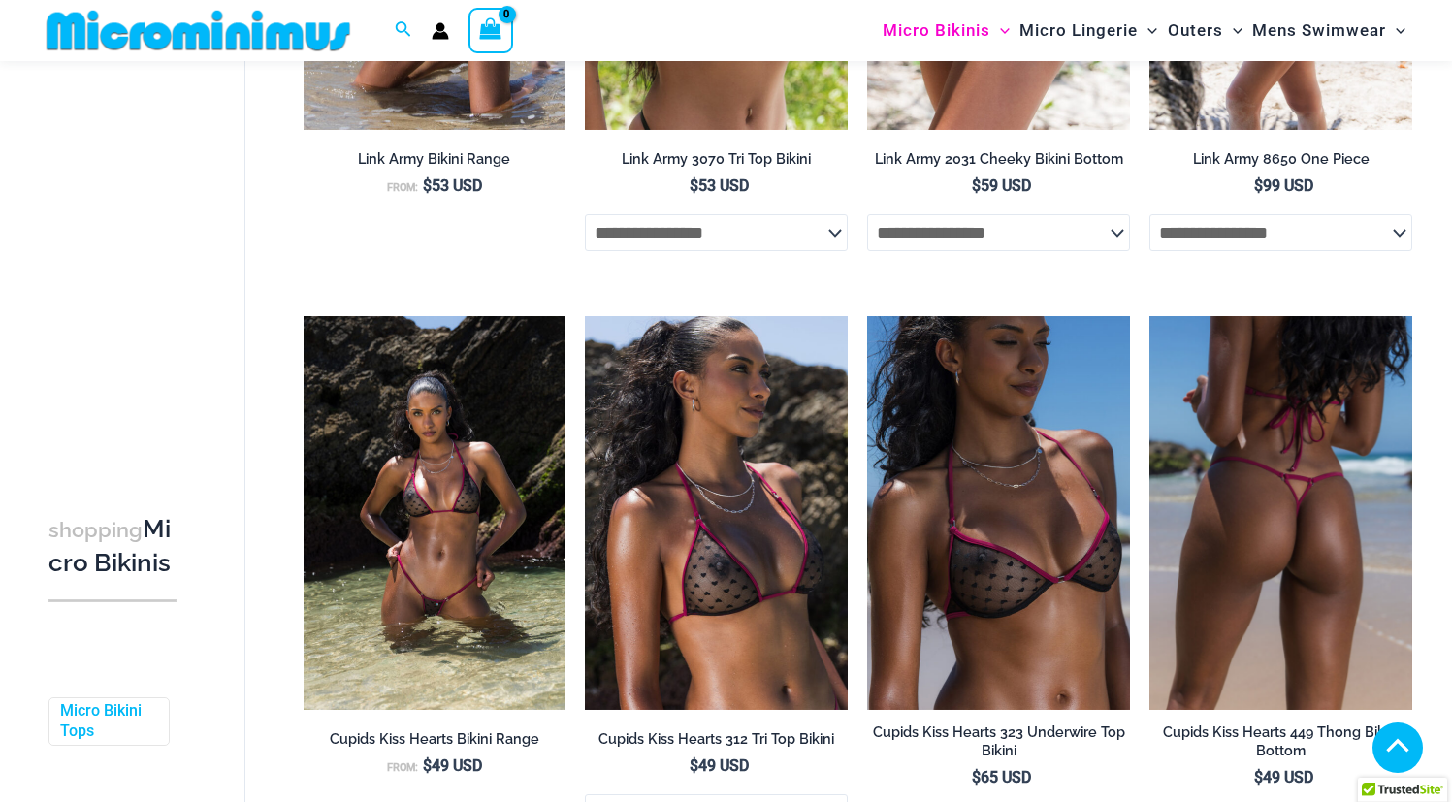
click at [1275, 537] on img at bounding box center [1281, 513] width 263 height 394
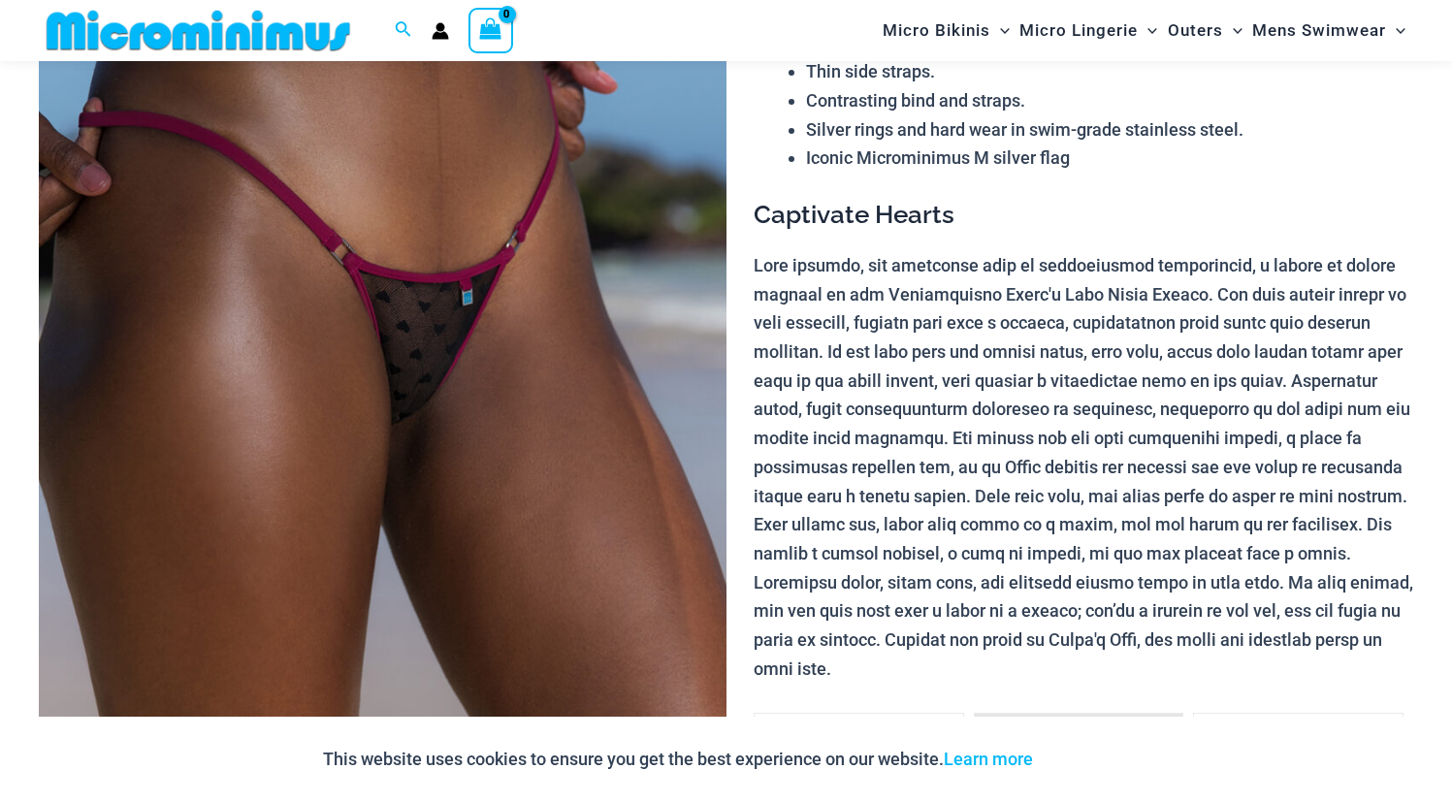
scroll to position [288, 0]
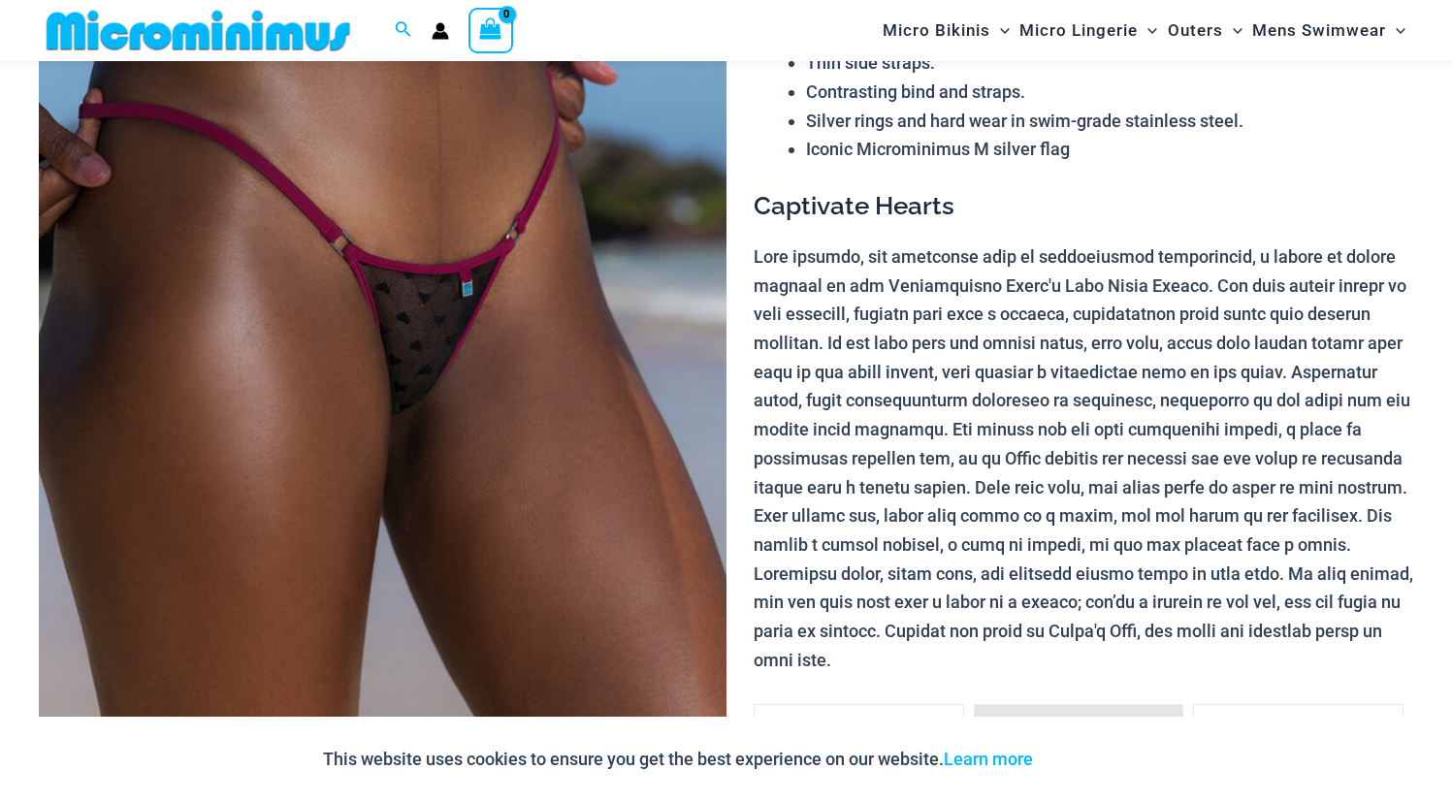
click at [443, 144] on img at bounding box center [383, 403] width 688 height 1031
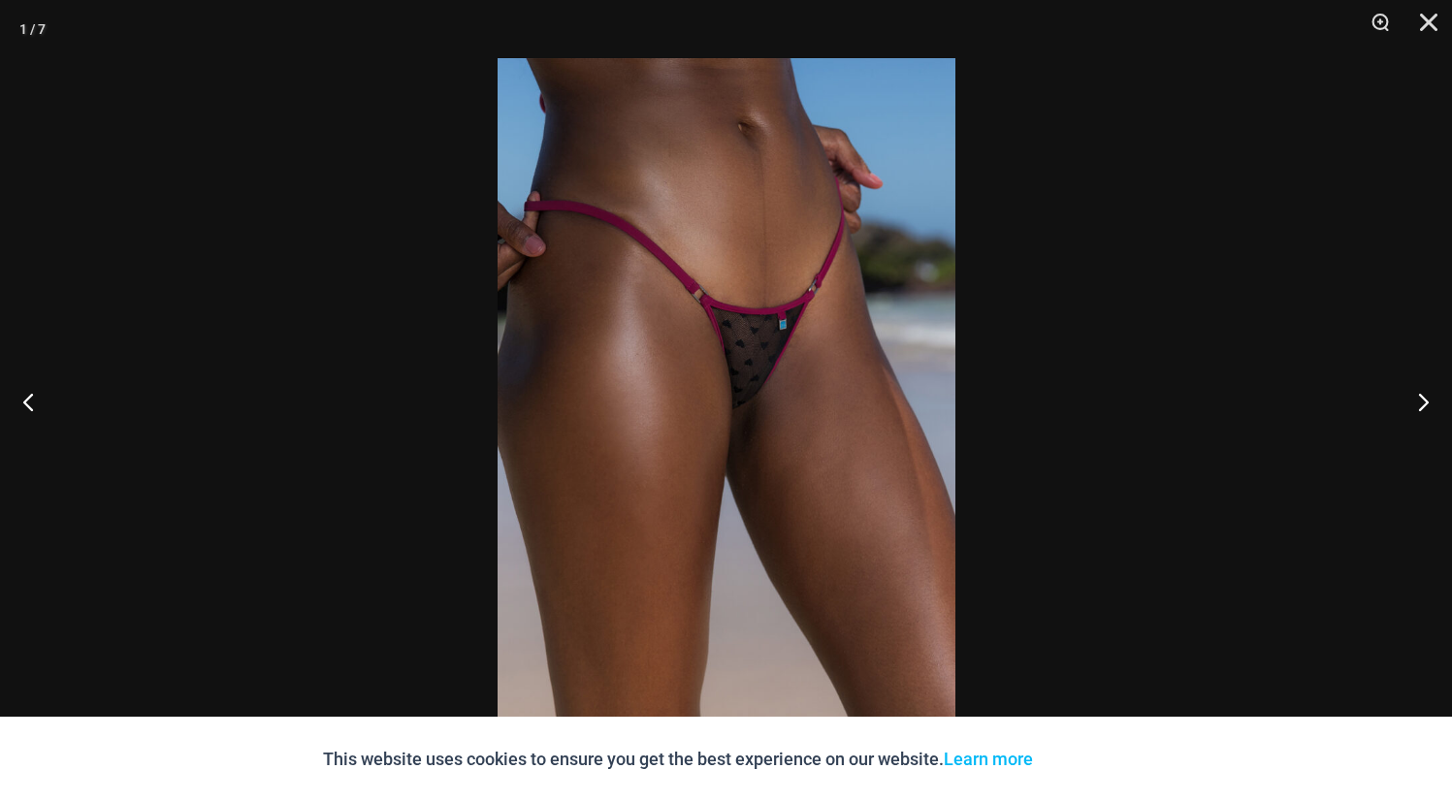
click at [832, 368] on img at bounding box center [727, 401] width 458 height 686
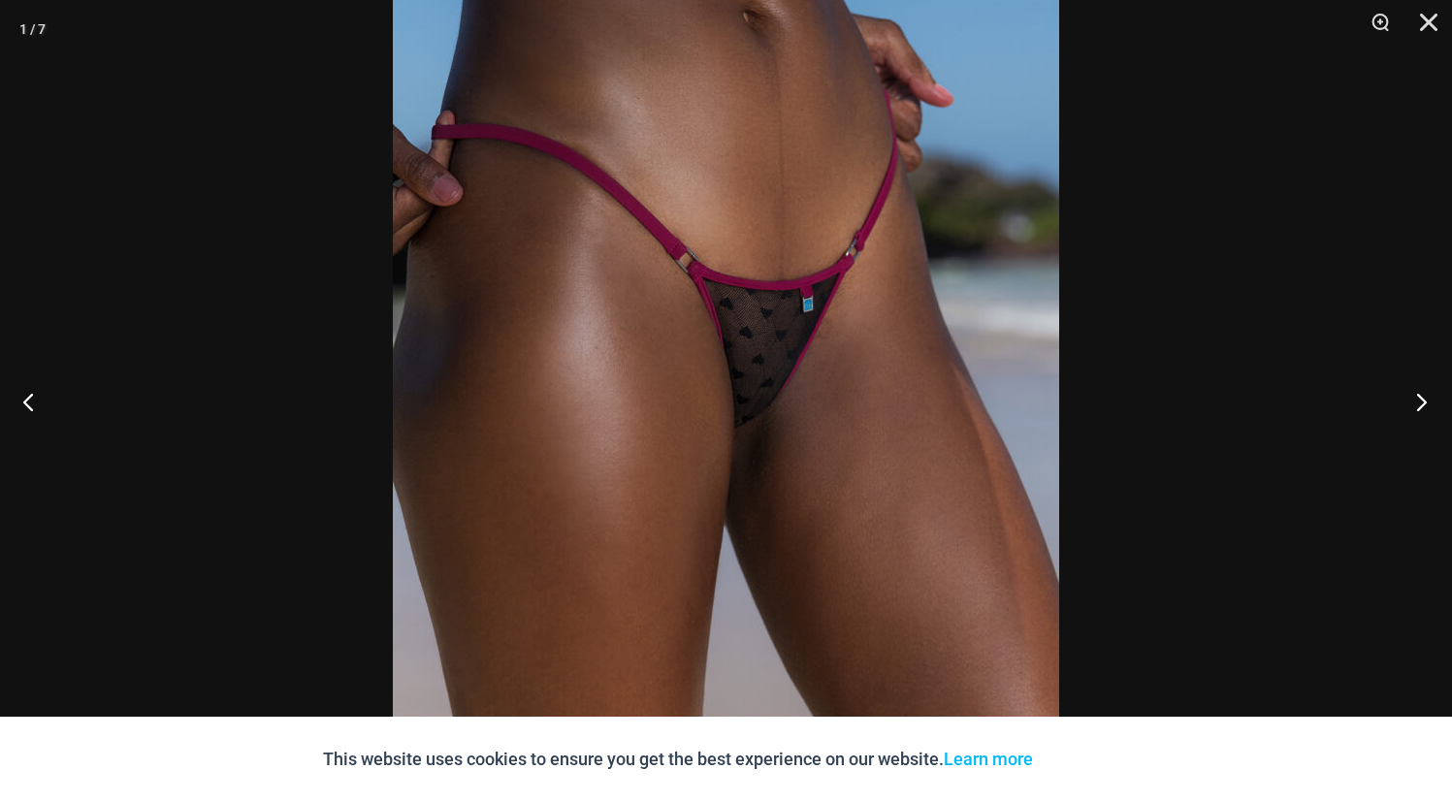
click at [1425, 407] on button "Next" at bounding box center [1416, 401] width 73 height 97
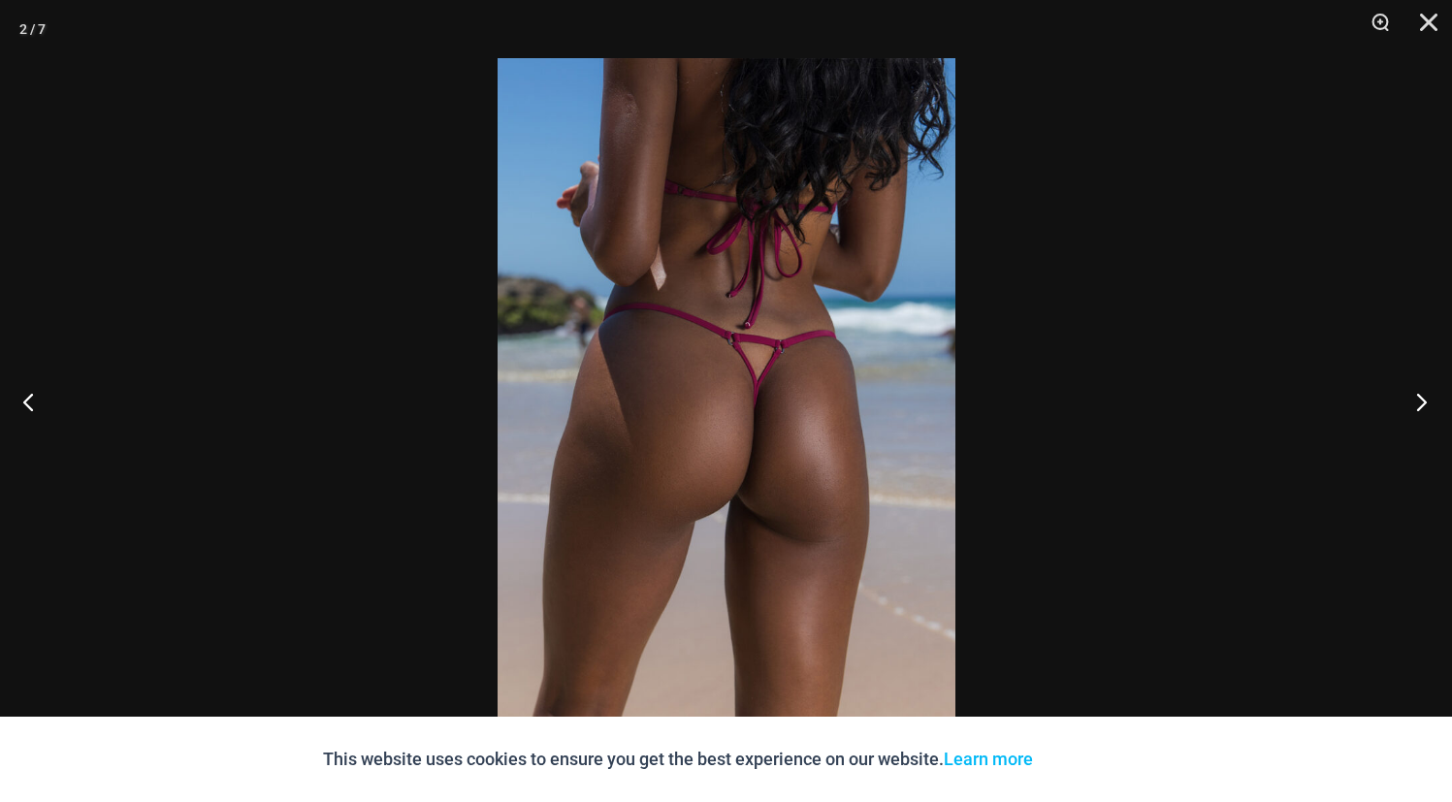
click at [1425, 407] on button "Next" at bounding box center [1416, 401] width 73 height 97
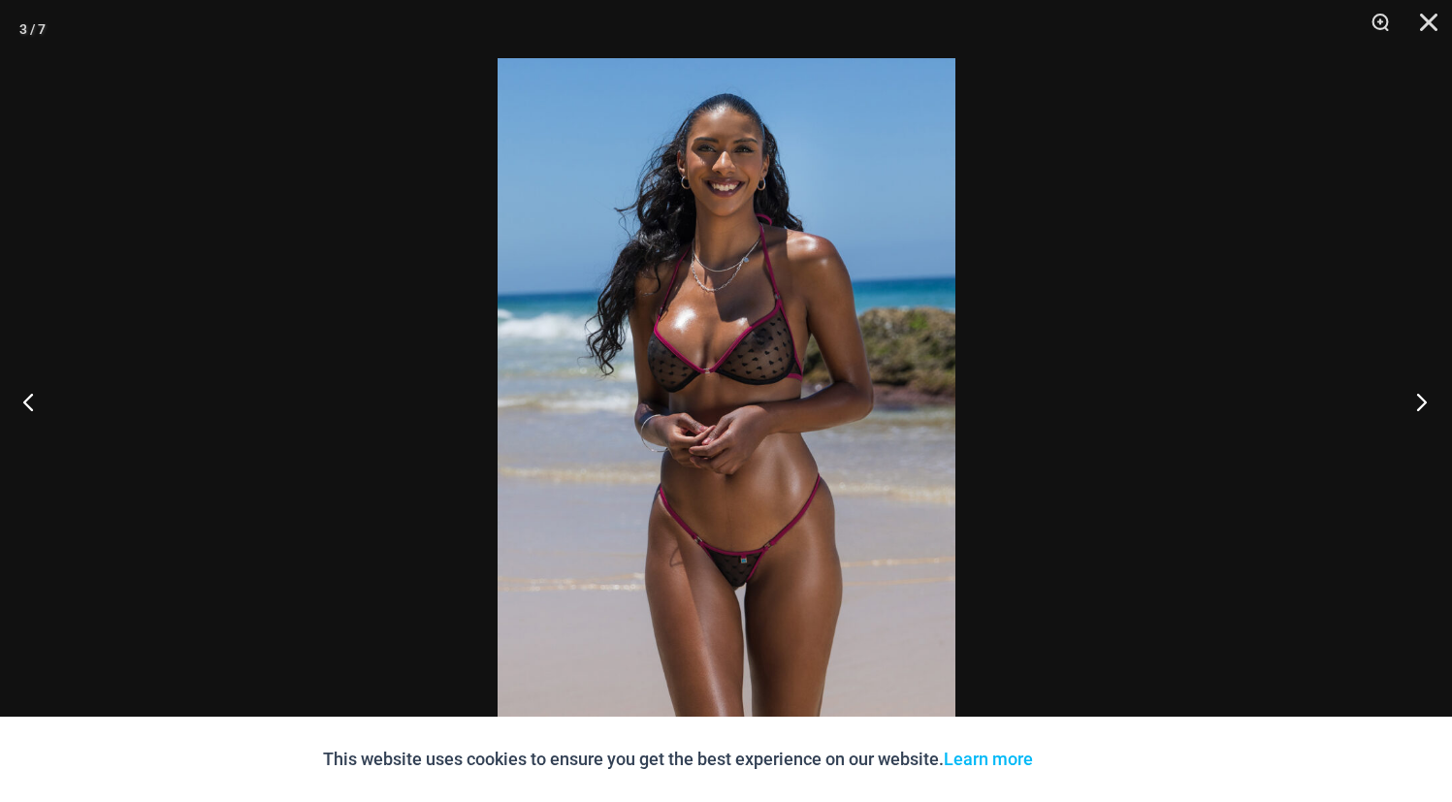
click at [1425, 407] on button "Next" at bounding box center [1416, 401] width 73 height 97
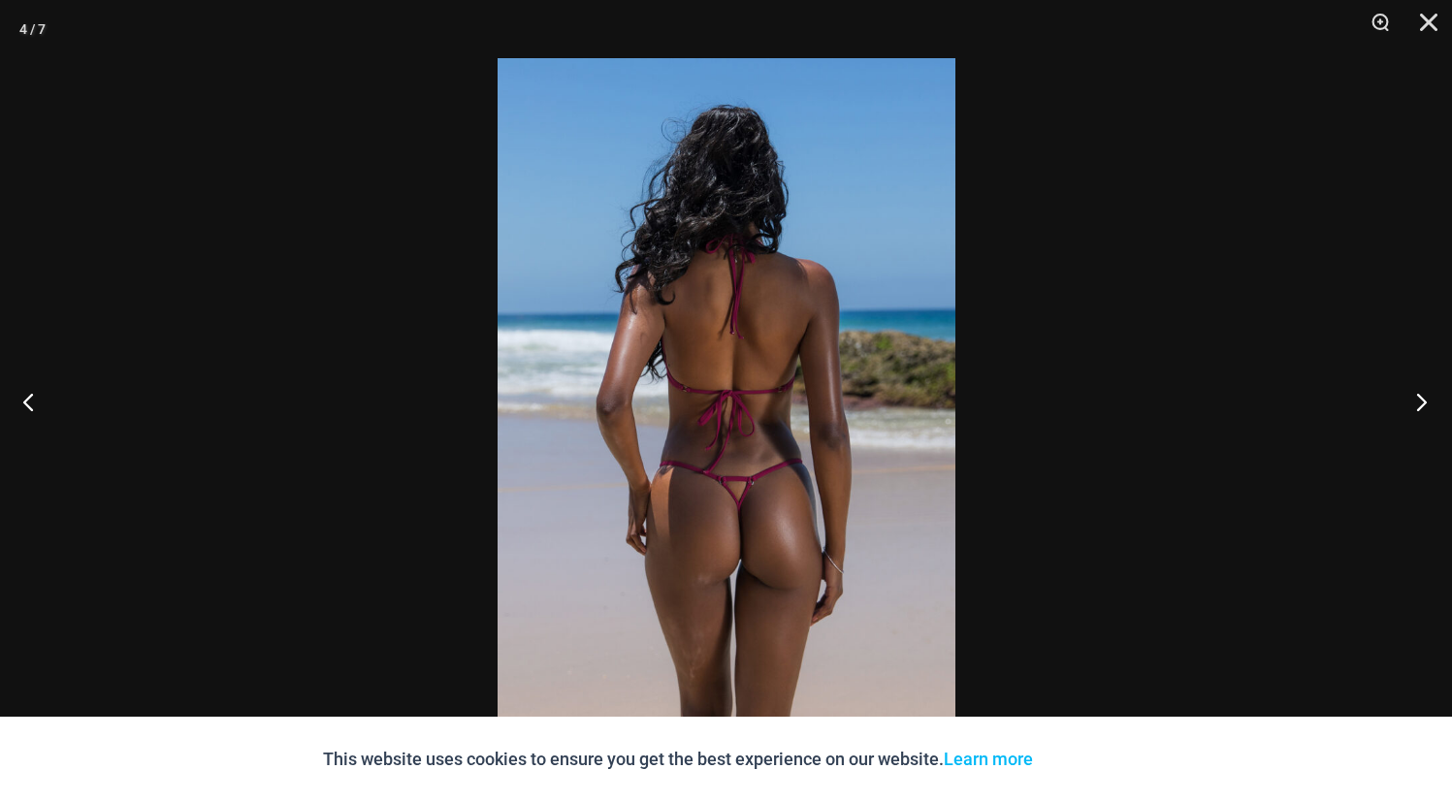
click at [1425, 407] on button "Next" at bounding box center [1416, 401] width 73 height 97
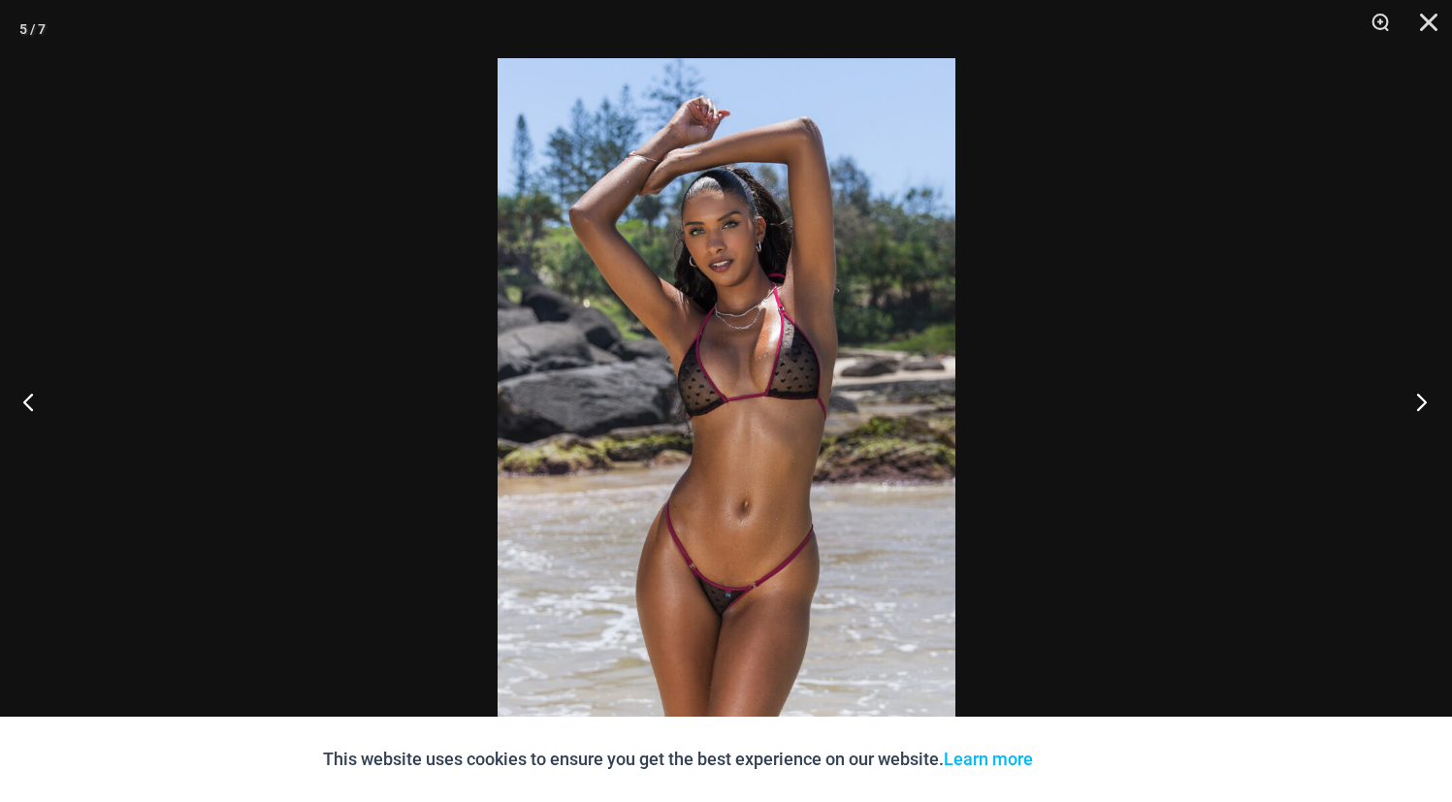
click at [1425, 407] on button "Next" at bounding box center [1416, 401] width 73 height 97
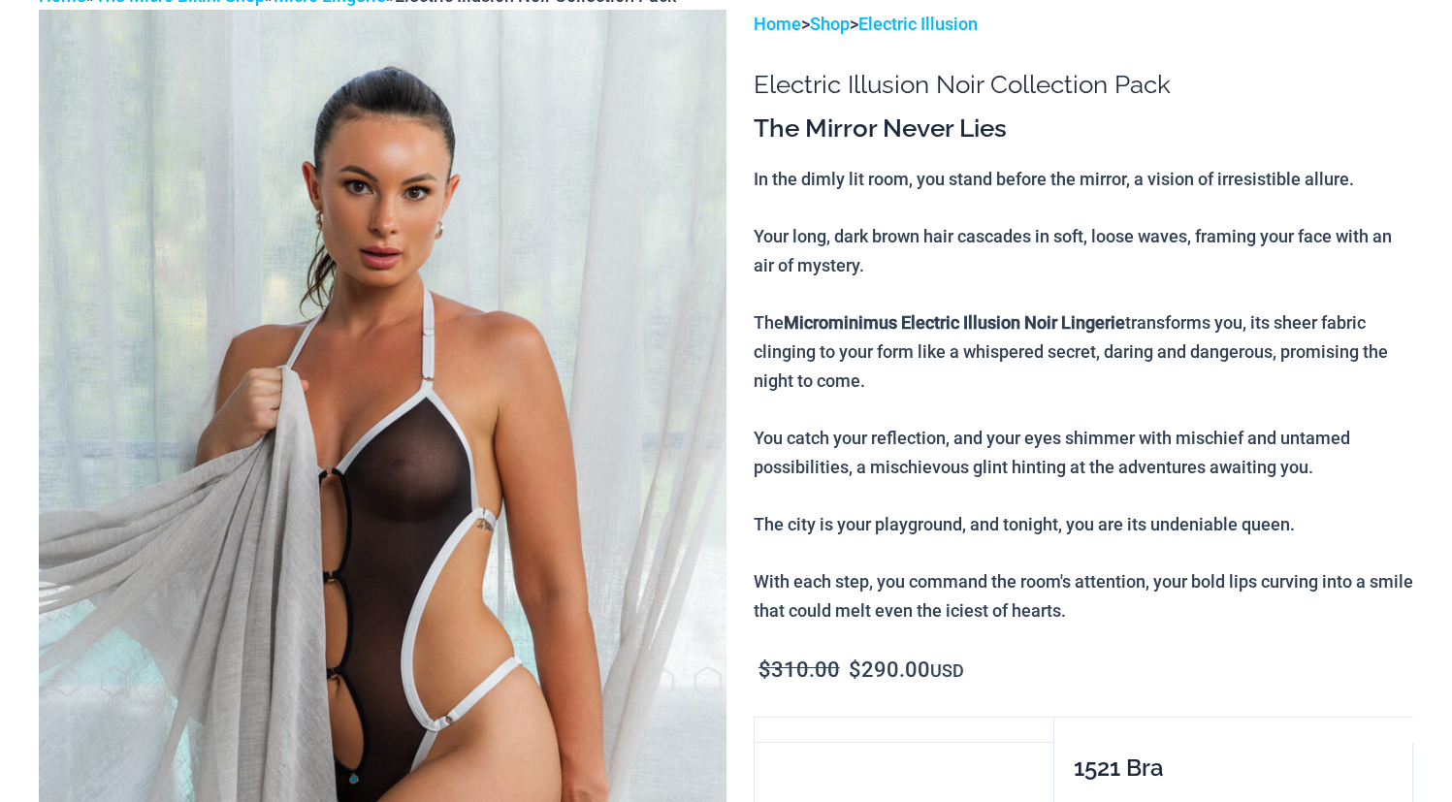
scroll to position [209, 0]
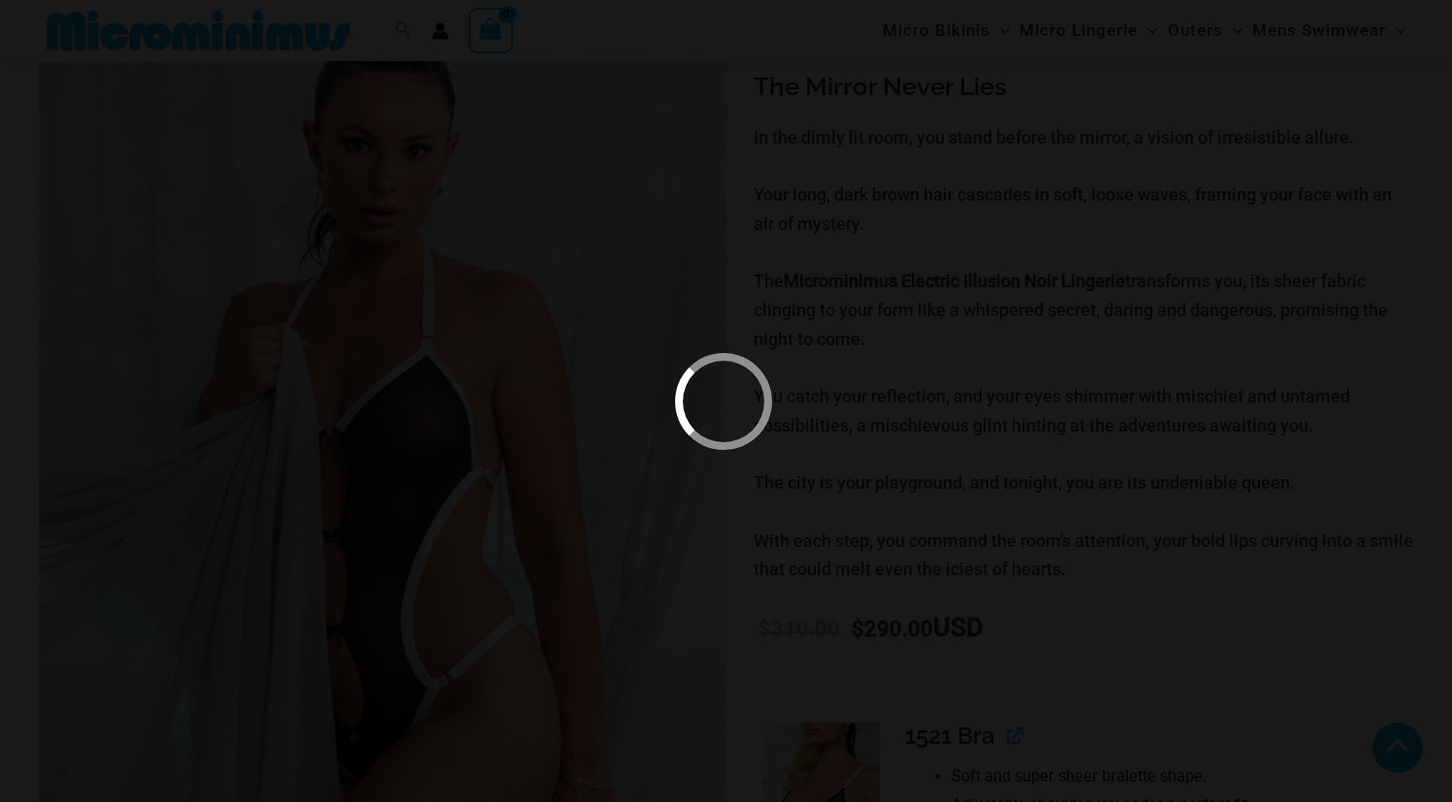
scroll to position [940, 0]
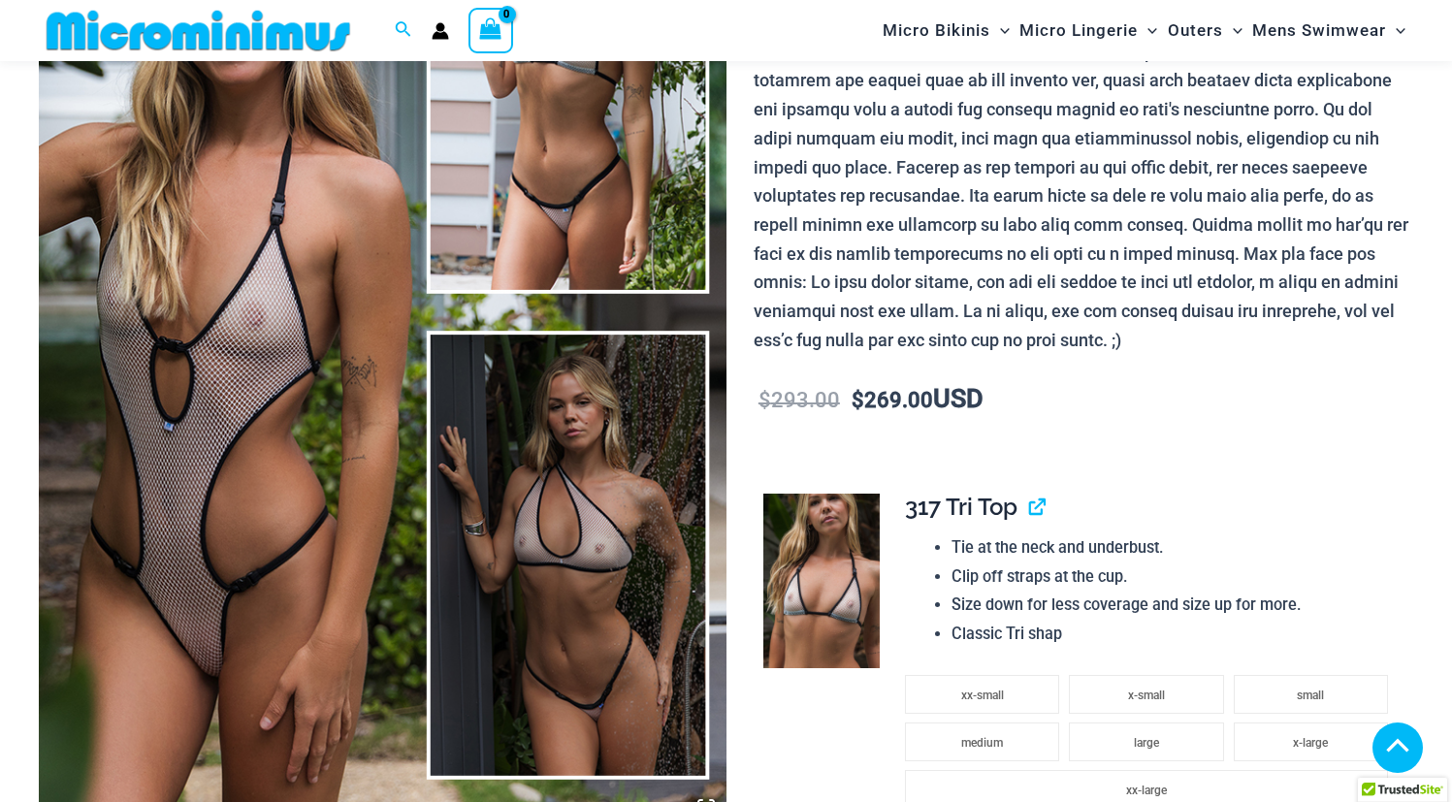
scroll to position [1315, 0]
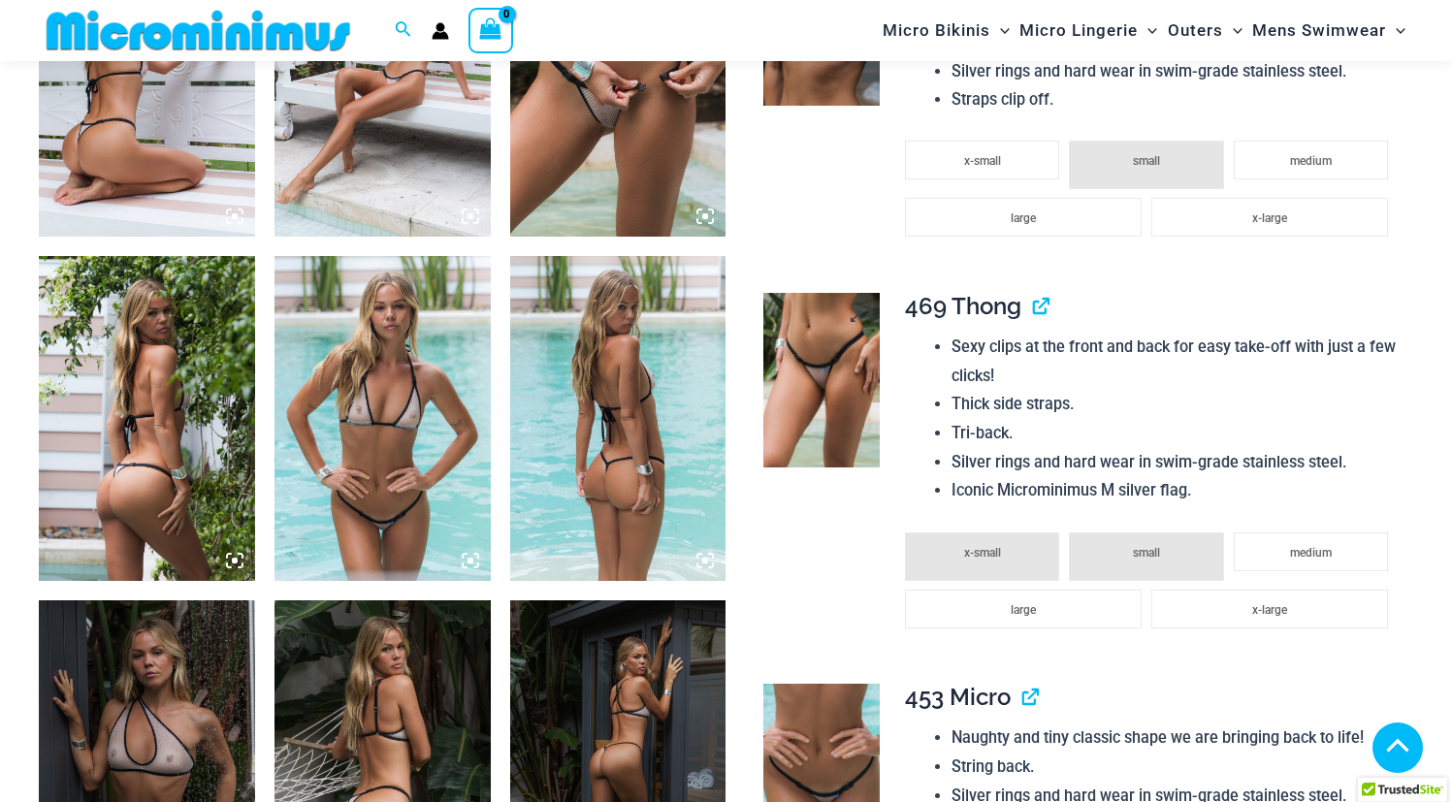
click at [812, 389] on img at bounding box center [822, 380] width 116 height 175
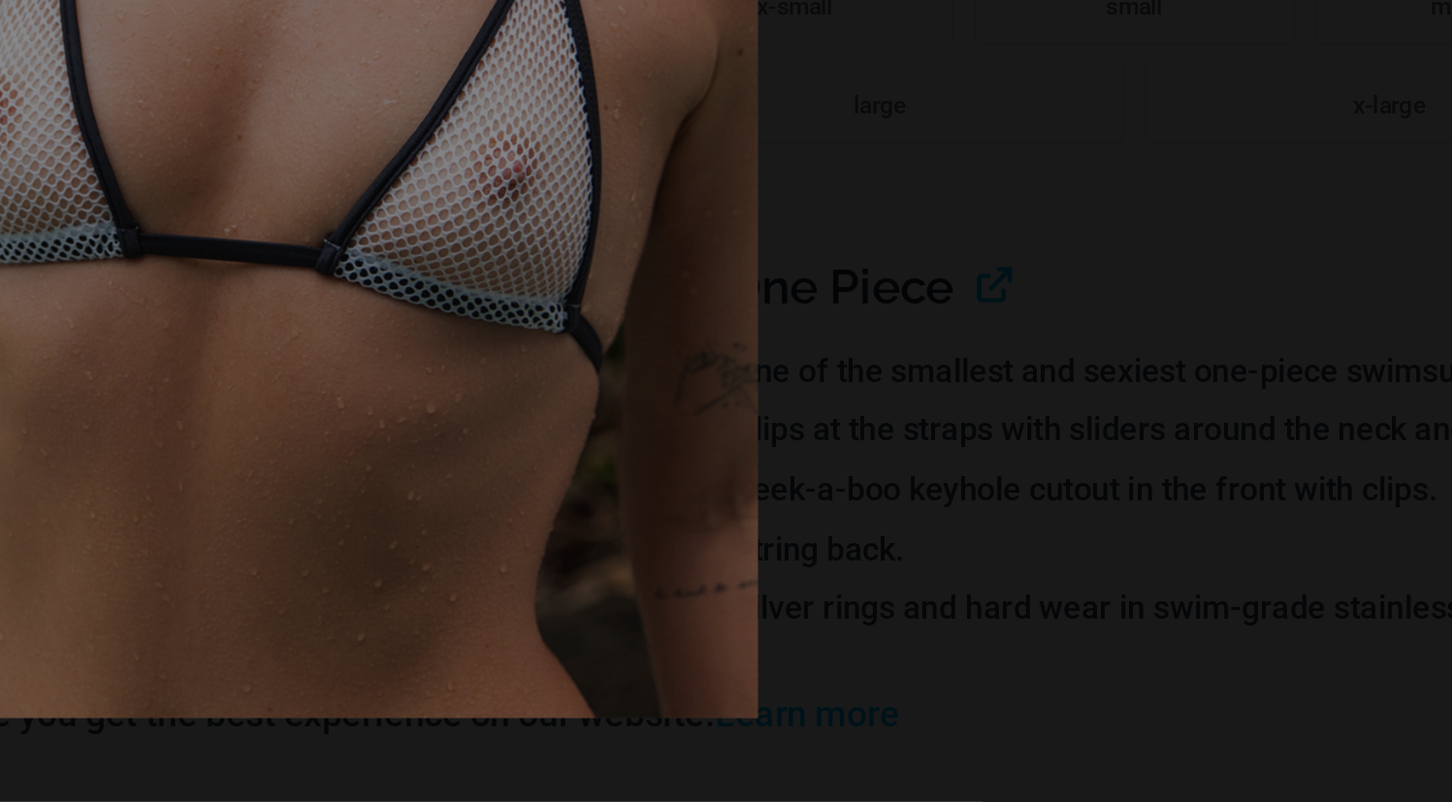
scroll to position [1813, 0]
